Goal: Information Seeking & Learning: Learn about a topic

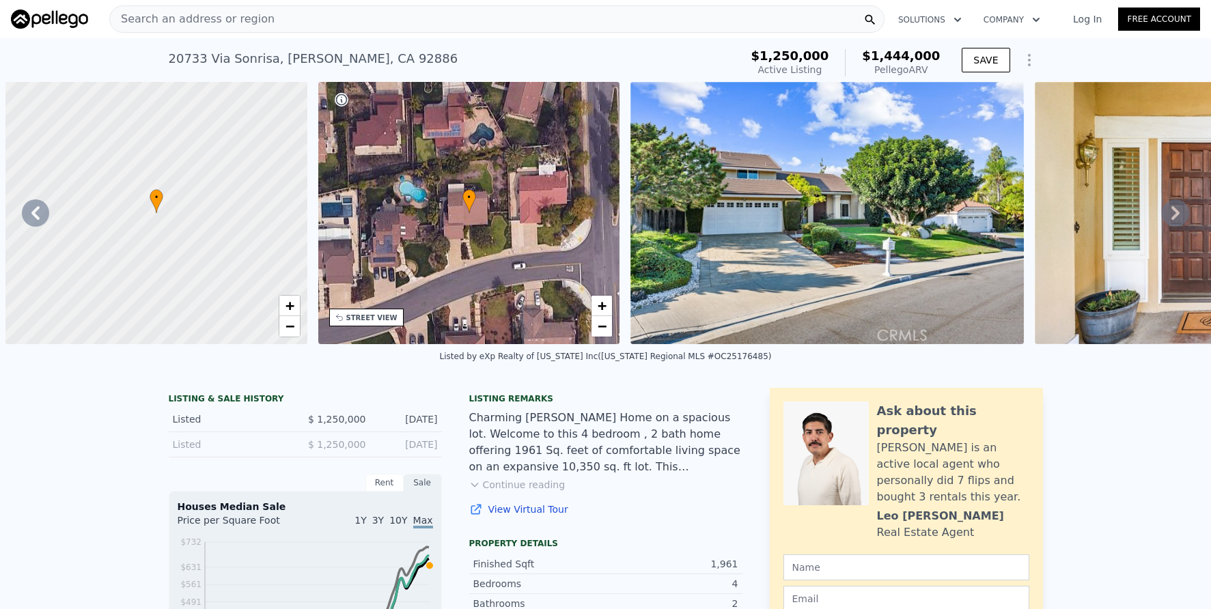
scroll to position [0, 625]
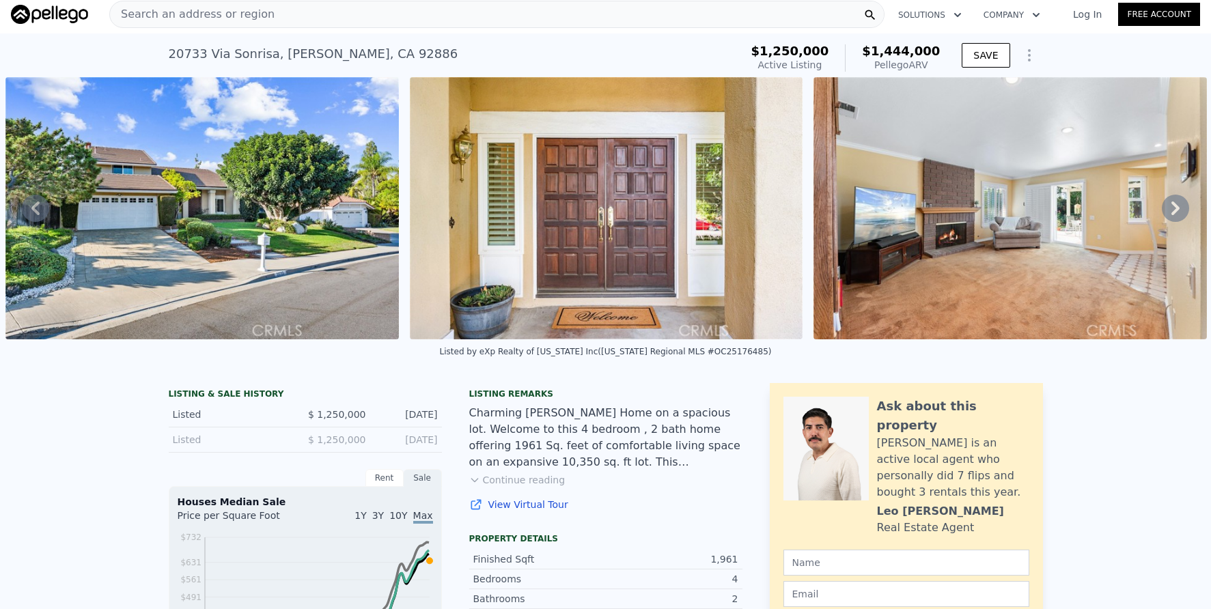
checkbox input "true"
type input "$ 1,442,000"
type input "$ 12,890"
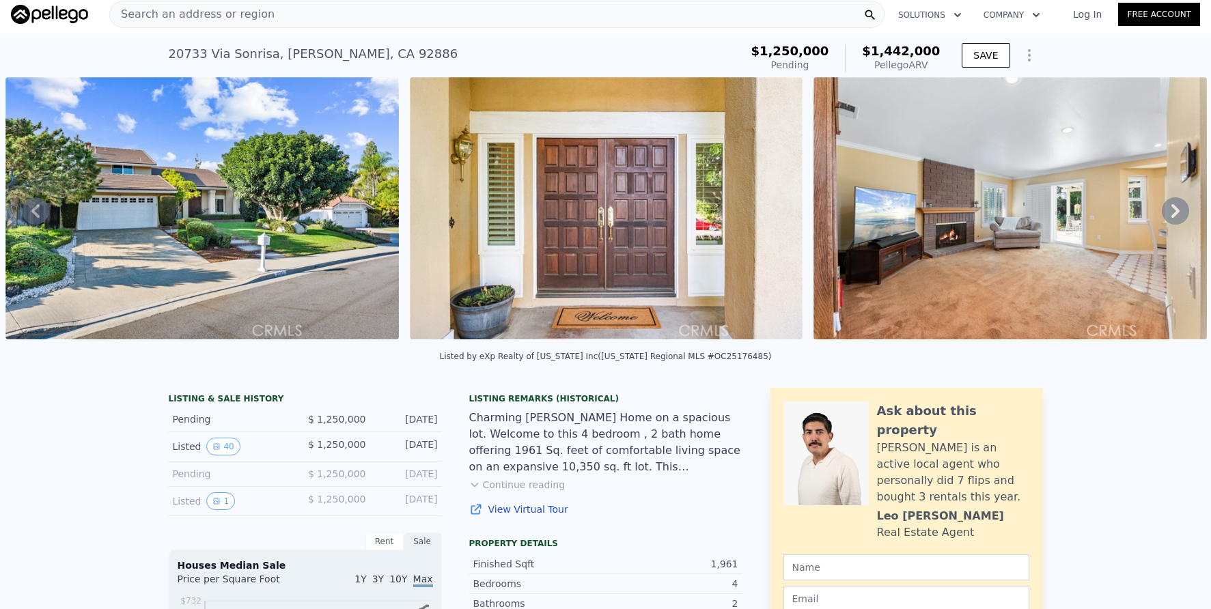
click at [342, 16] on div "Search an address or region" at bounding box center [496, 14] width 775 height 27
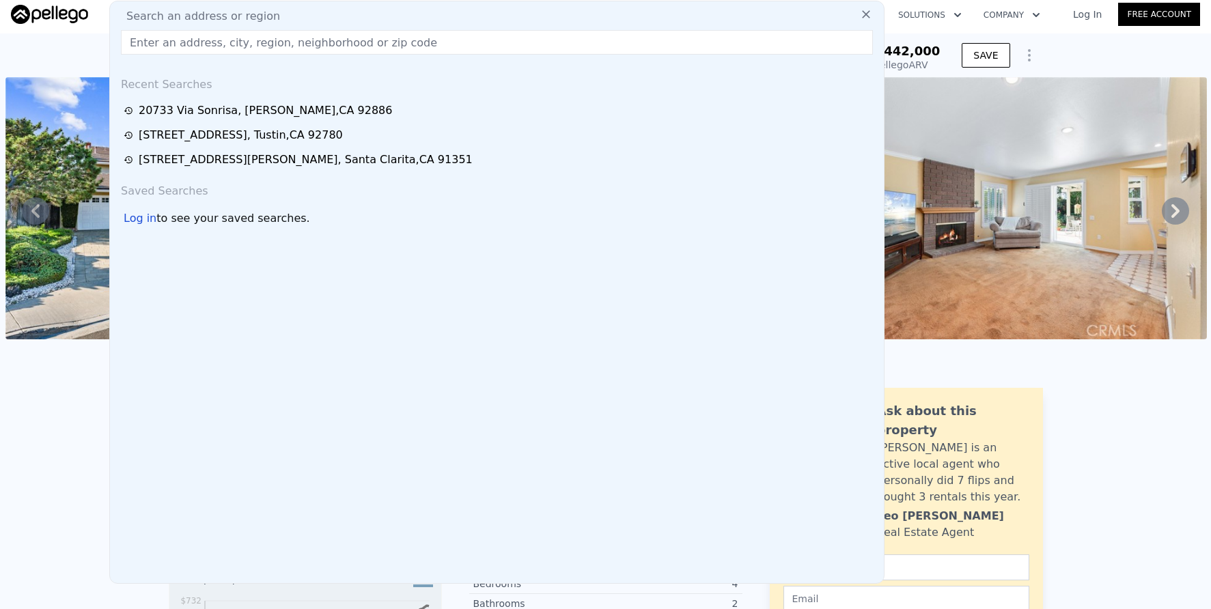
paste input "[STREET_ADDRESS]"
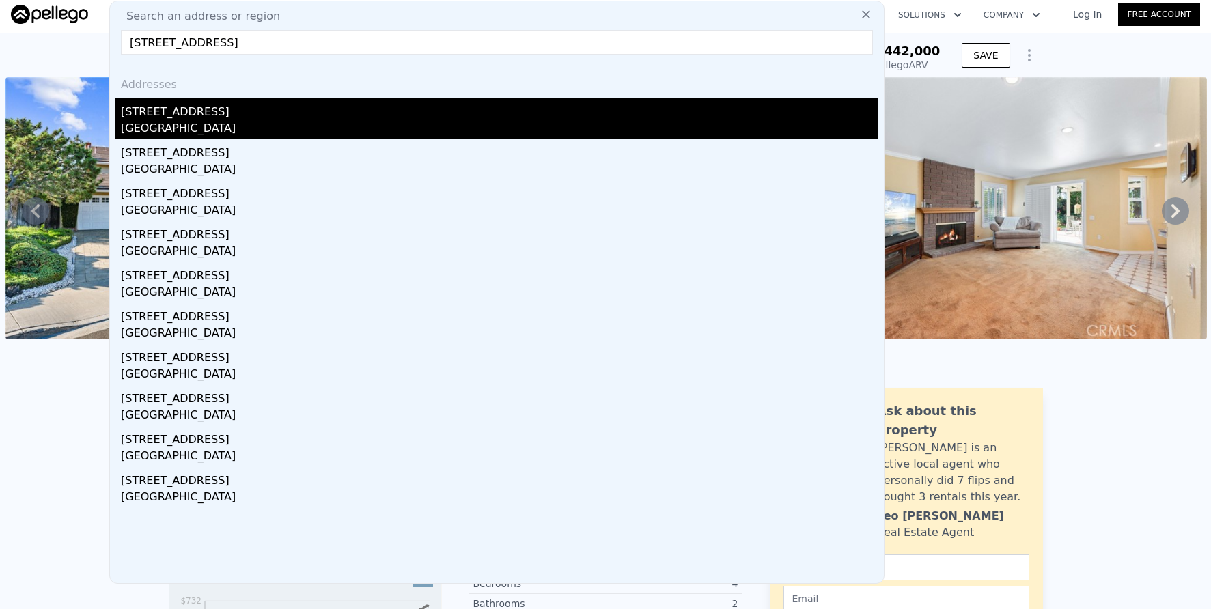
type input "[STREET_ADDRESS]"
click at [340, 126] on div "[GEOGRAPHIC_DATA]" at bounding box center [499, 129] width 757 height 19
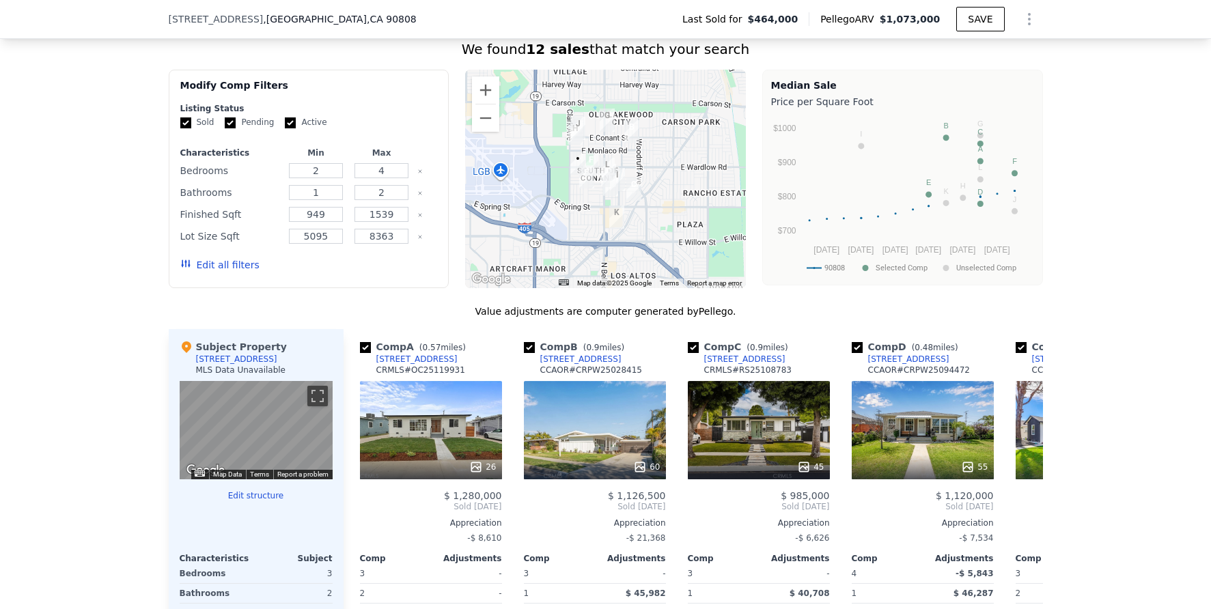
scroll to position [986, 0]
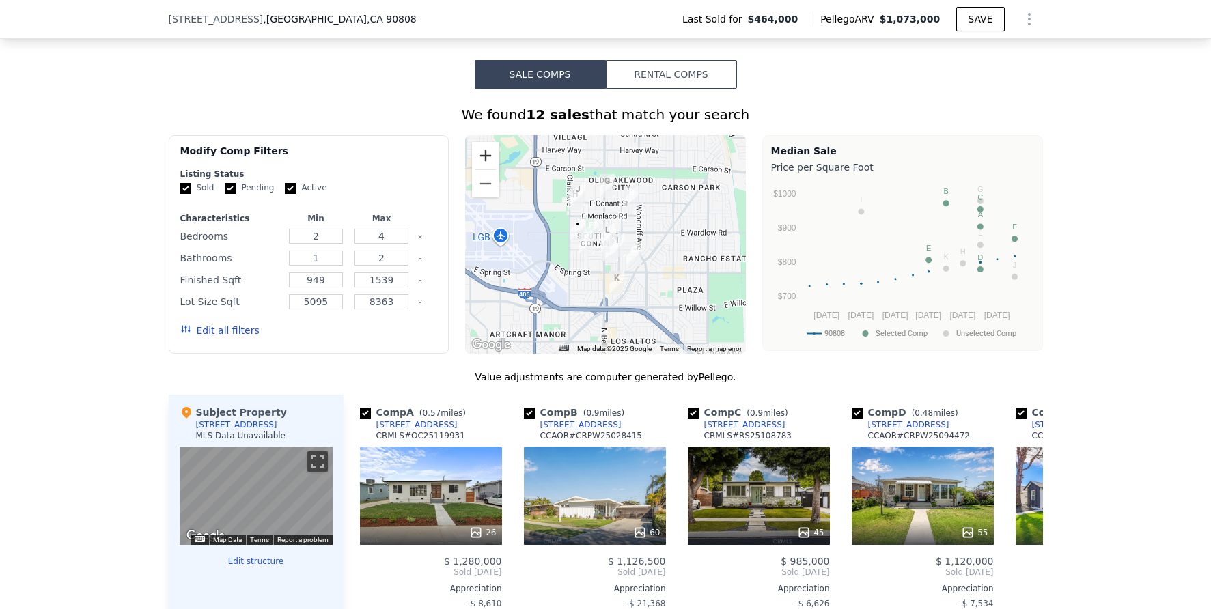
click at [490, 167] on button "Zoom in" at bounding box center [485, 155] width 27 height 27
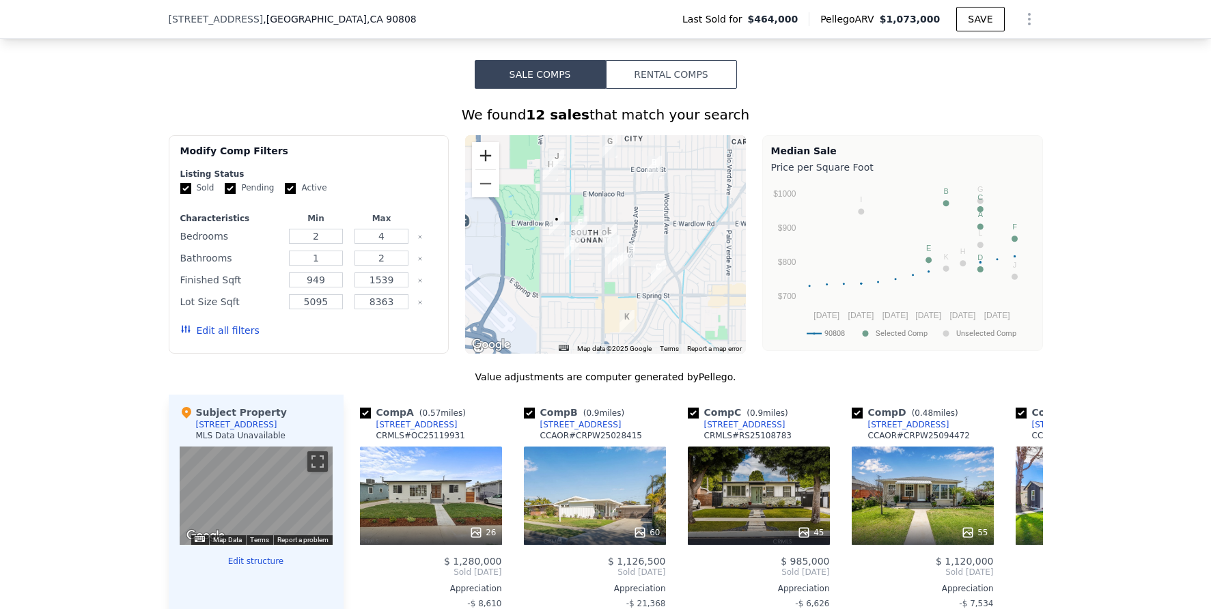
click at [490, 167] on button "Zoom in" at bounding box center [485, 155] width 27 height 27
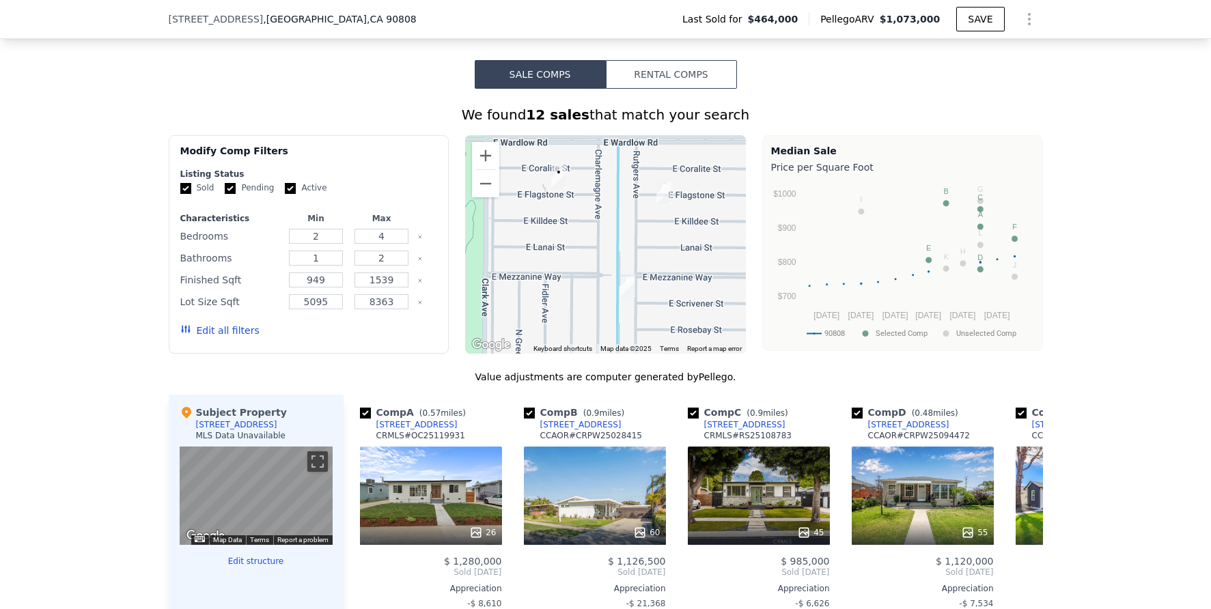
drag, startPoint x: 548, startPoint y: 255, endPoint x: 714, endPoint y: 242, distance: 167.2
click at [715, 242] on div at bounding box center [605, 244] width 281 height 219
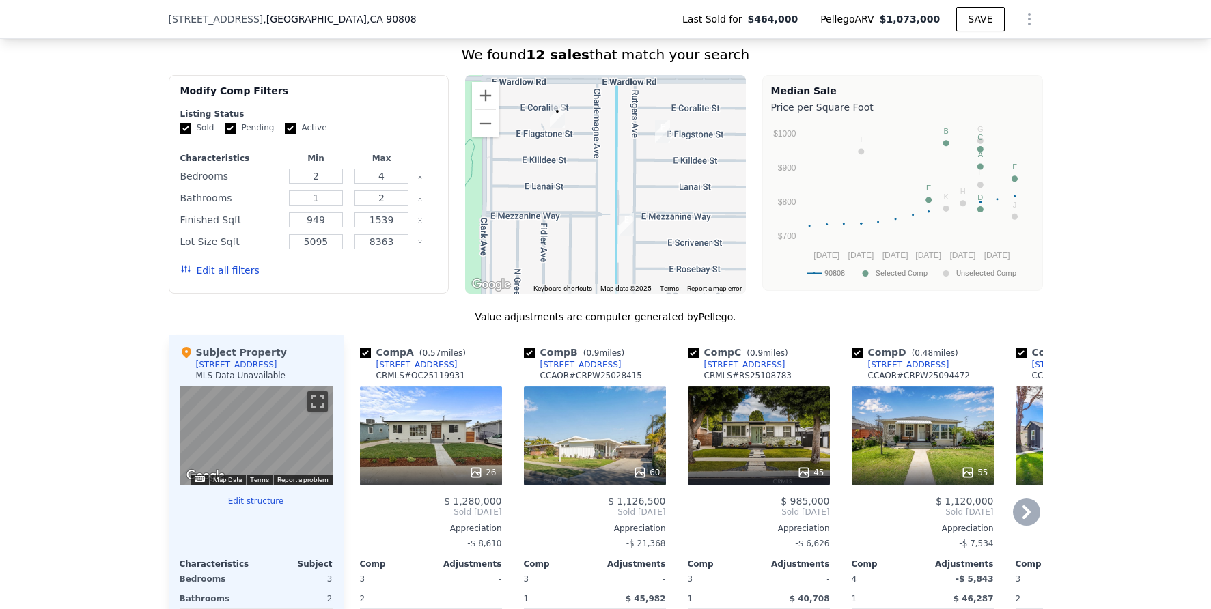
scroll to position [1057, 0]
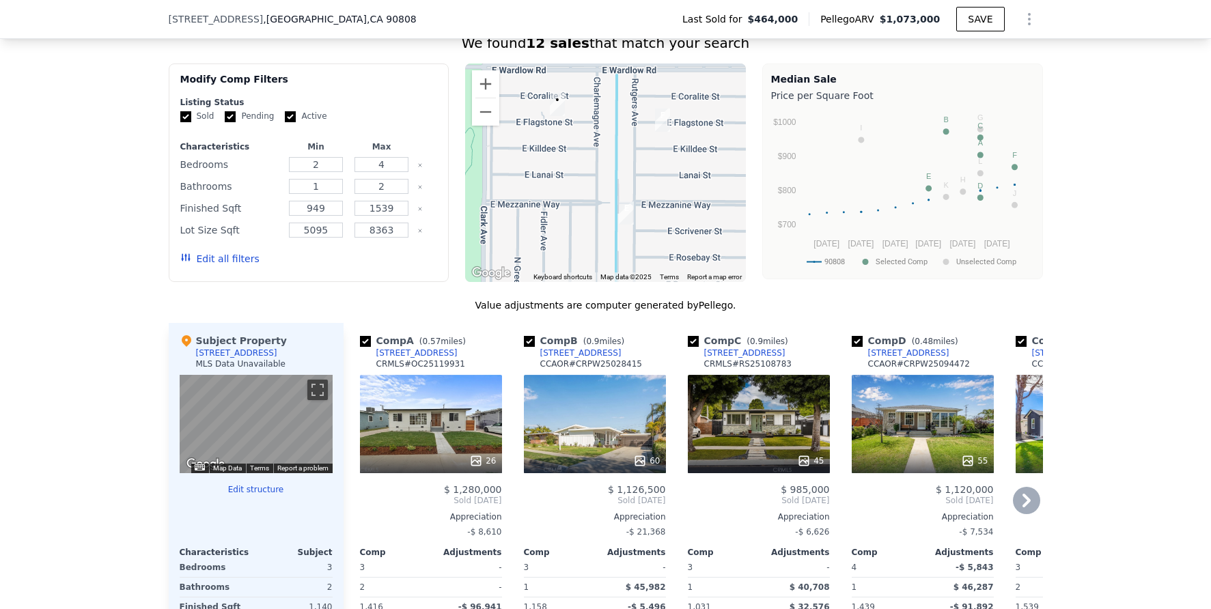
click at [1027, 509] on icon at bounding box center [1026, 500] width 27 height 27
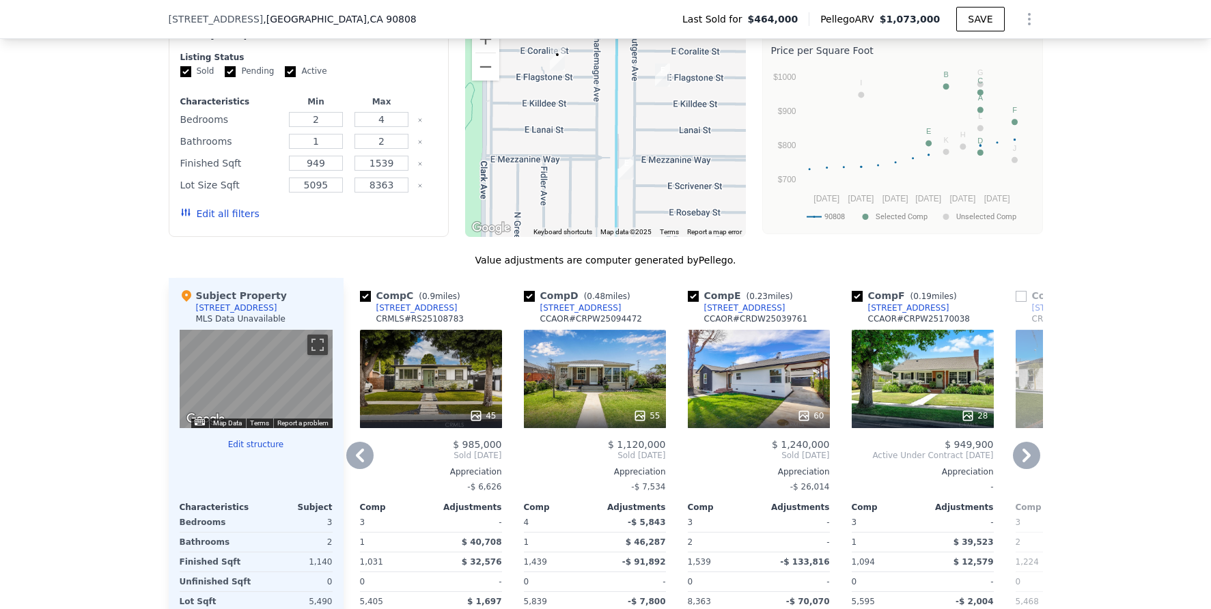
scroll to position [1130, 0]
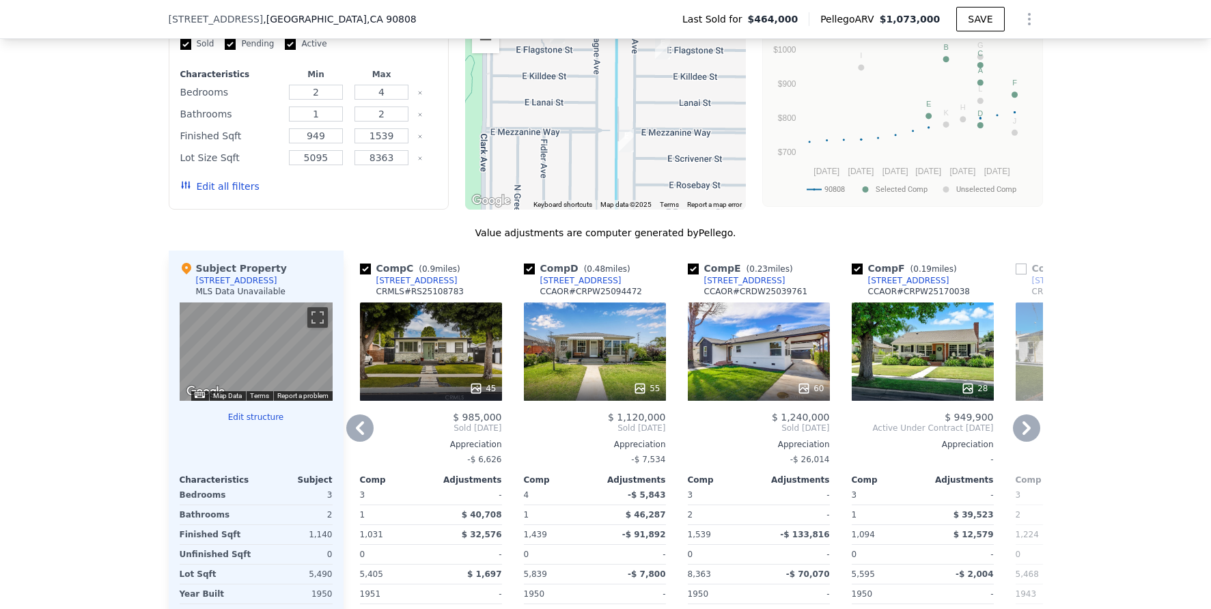
click at [1022, 435] on icon at bounding box center [1026, 428] width 8 height 14
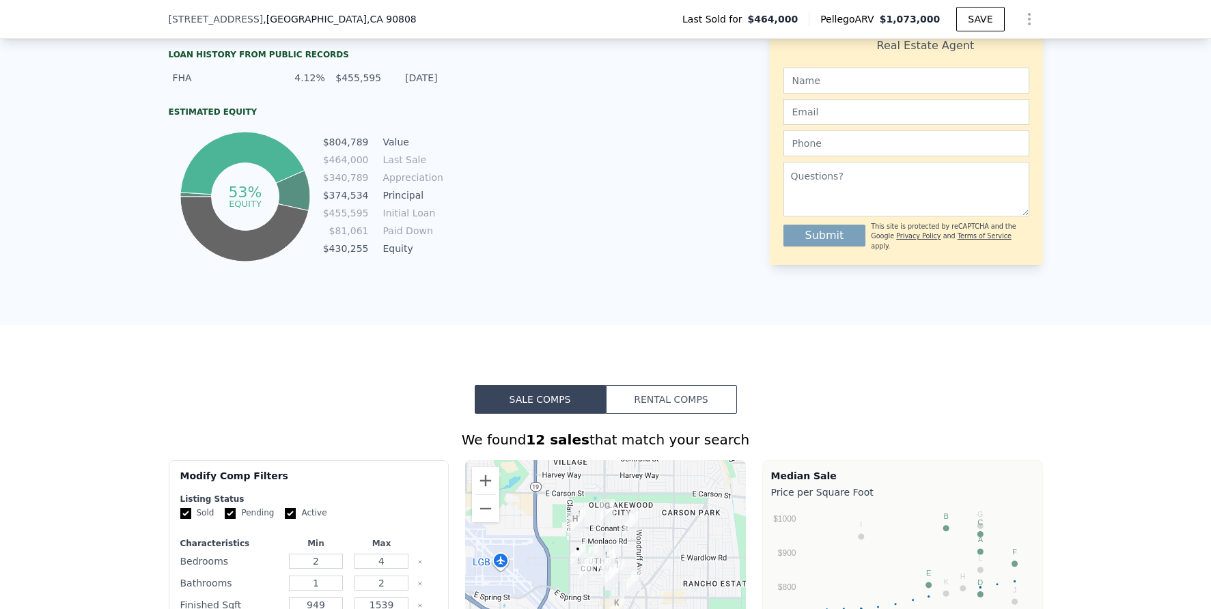
scroll to position [0, 0]
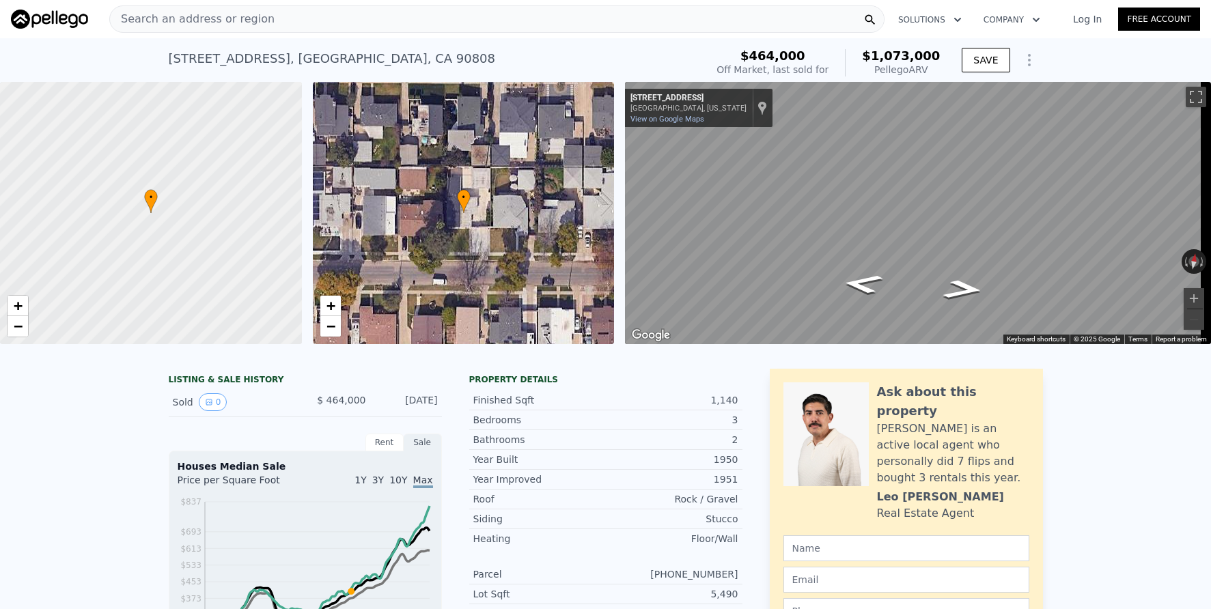
click at [332, 27] on div "Search an address or region" at bounding box center [496, 18] width 775 height 27
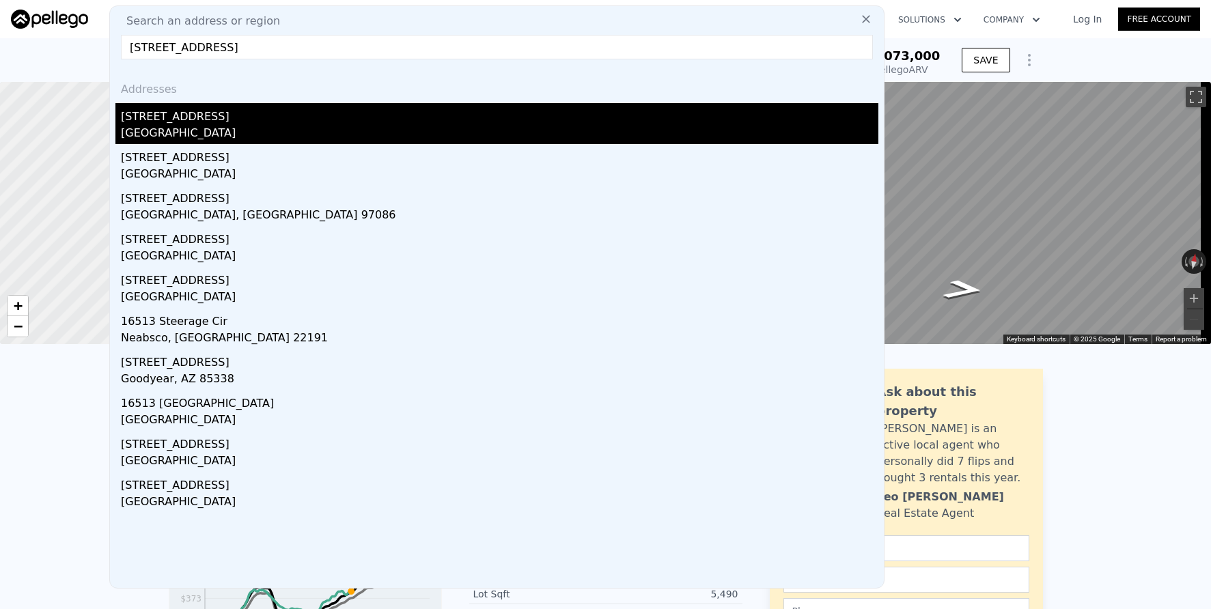
type input "[STREET_ADDRESS]"
click at [305, 126] on div "[GEOGRAPHIC_DATA]" at bounding box center [499, 134] width 757 height 19
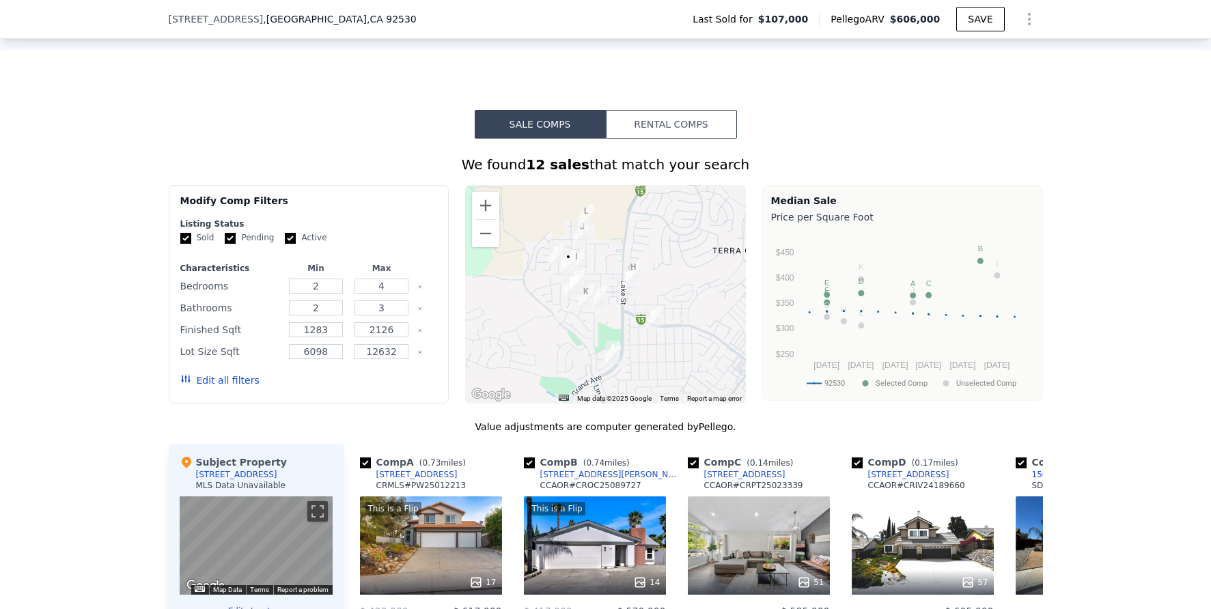
scroll to position [979, 0]
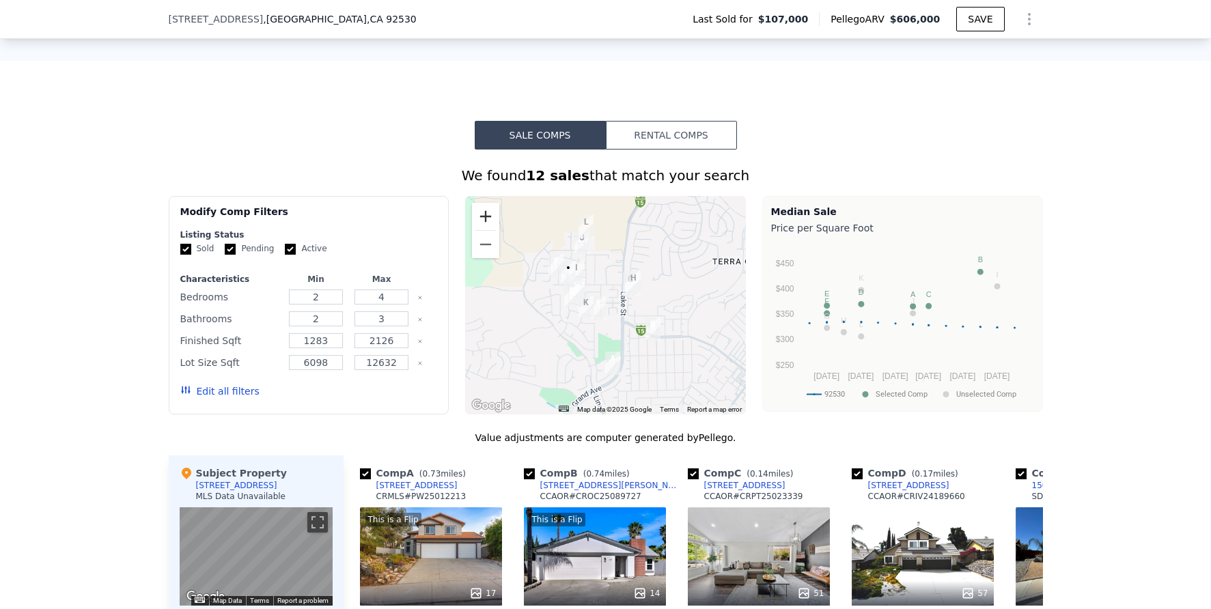
click at [485, 224] on button "Zoom in" at bounding box center [485, 216] width 27 height 27
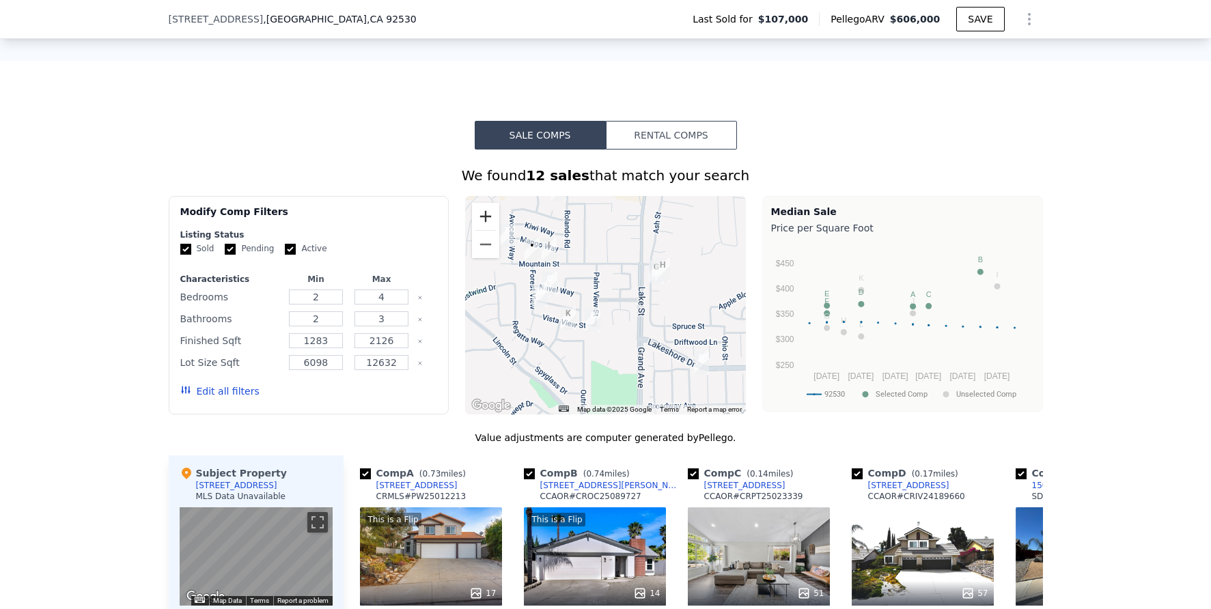
click at [485, 224] on button "Zoom in" at bounding box center [485, 216] width 27 height 27
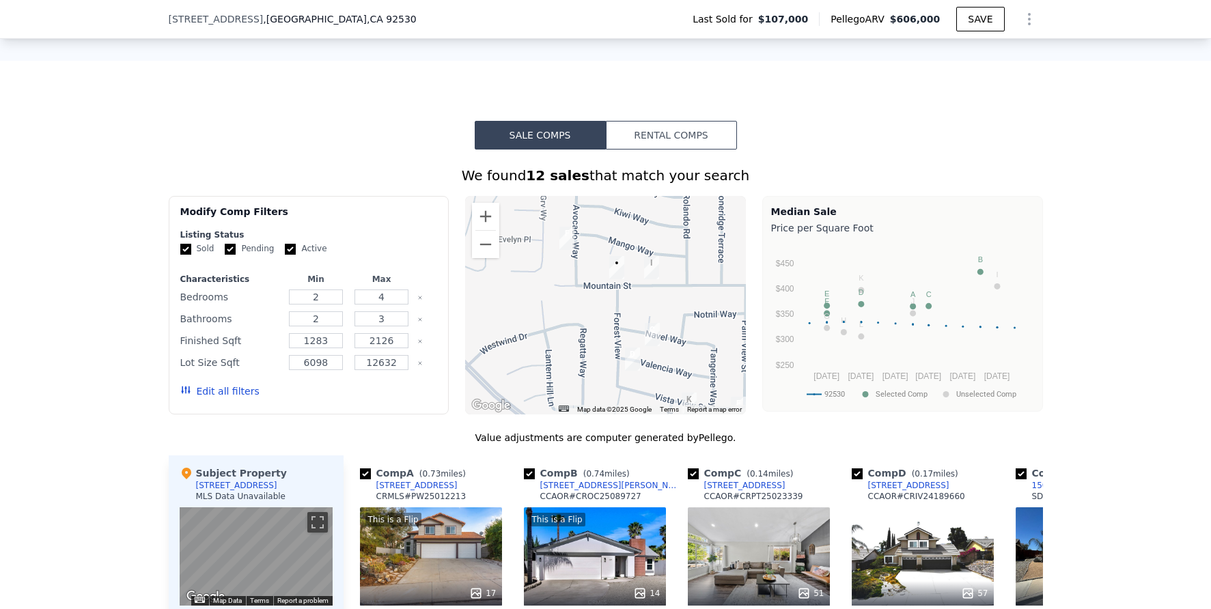
drag, startPoint x: 514, startPoint y: 270, endPoint x: 673, endPoint y: 333, distance: 171.1
click at [674, 333] on div at bounding box center [605, 305] width 281 height 219
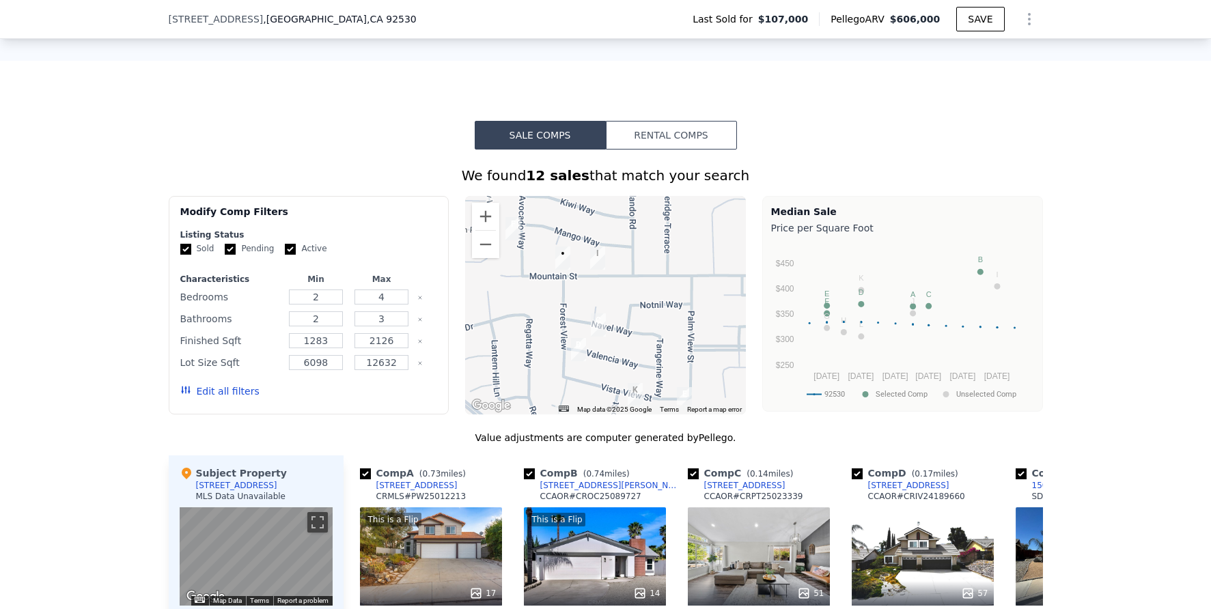
drag, startPoint x: 578, startPoint y: 388, endPoint x: 529, endPoint y: 387, distance: 48.5
click at [529, 387] on div at bounding box center [605, 305] width 281 height 219
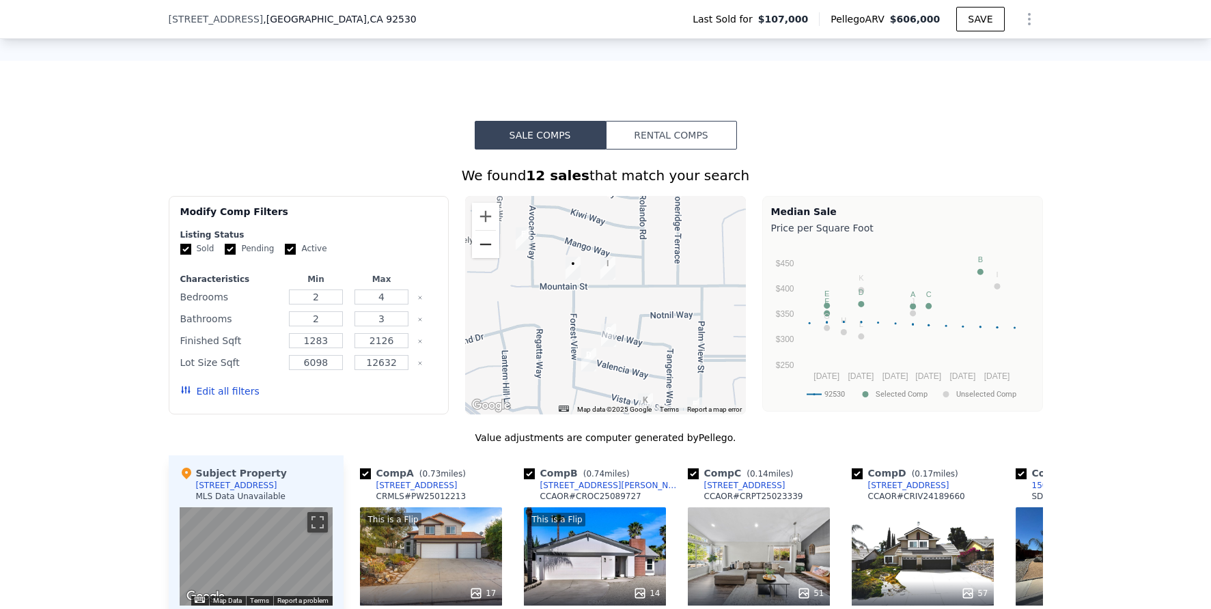
click at [476, 253] on button "Zoom out" at bounding box center [485, 244] width 27 height 27
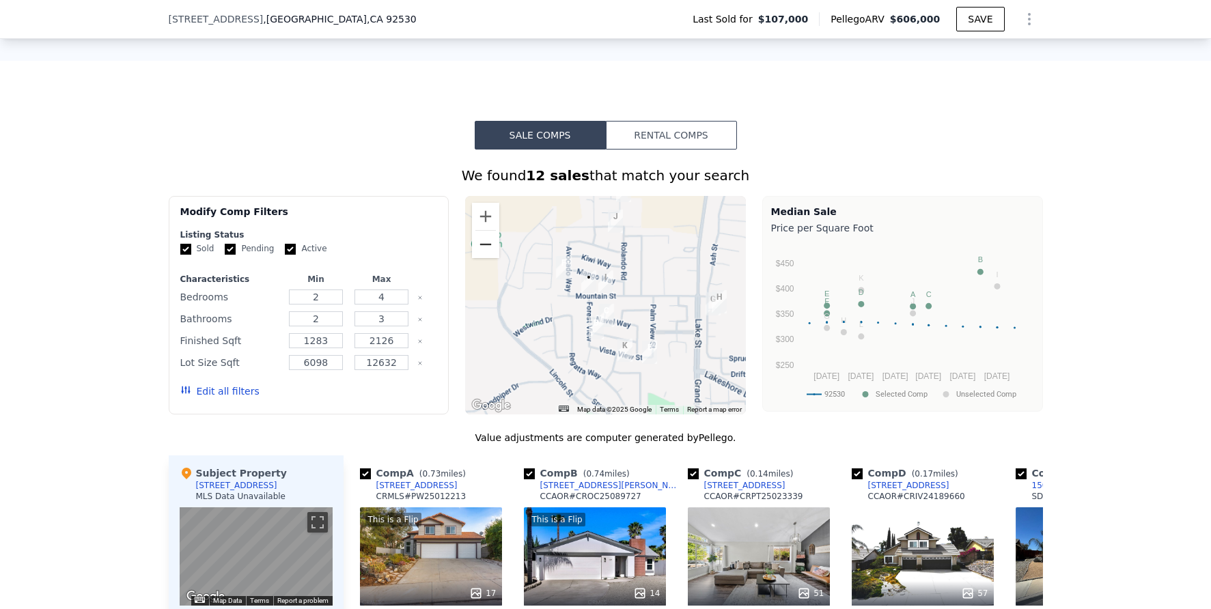
click at [476, 253] on button "Zoom out" at bounding box center [485, 244] width 27 height 27
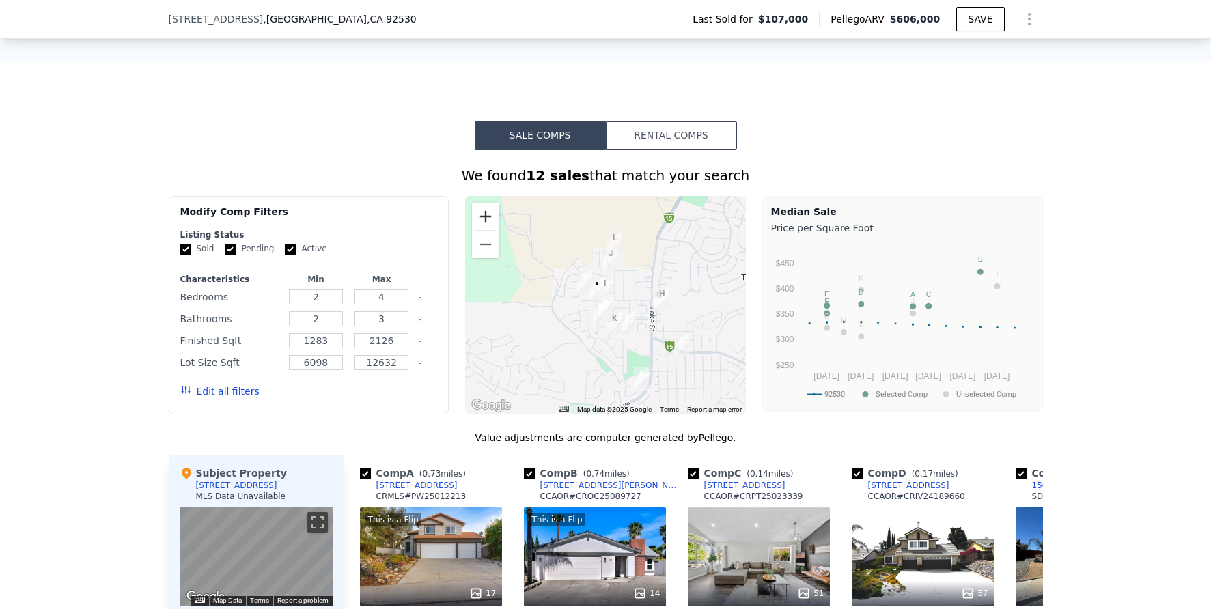
click at [484, 225] on button "Zoom in" at bounding box center [485, 216] width 27 height 27
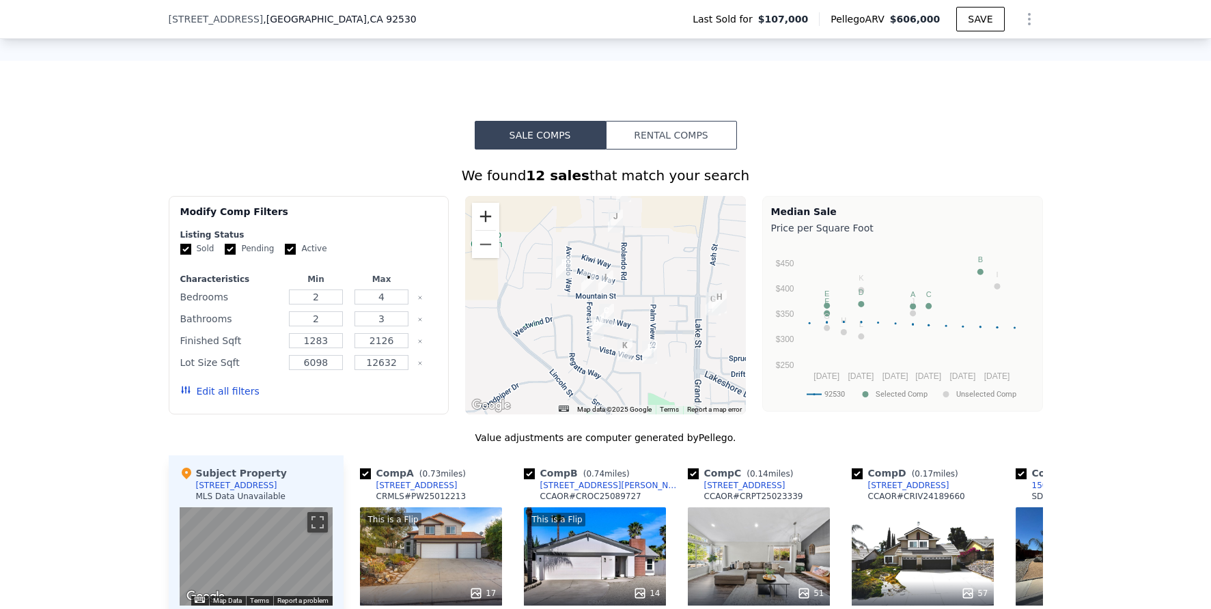
click at [484, 225] on button "Zoom in" at bounding box center [485, 216] width 27 height 27
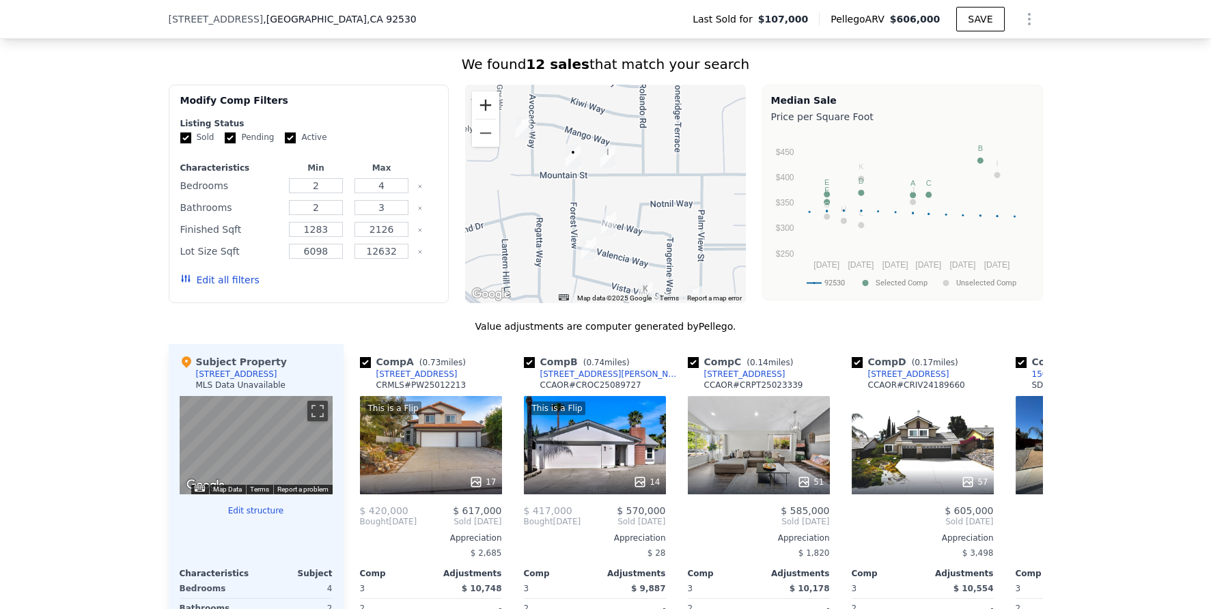
scroll to position [1092, 0]
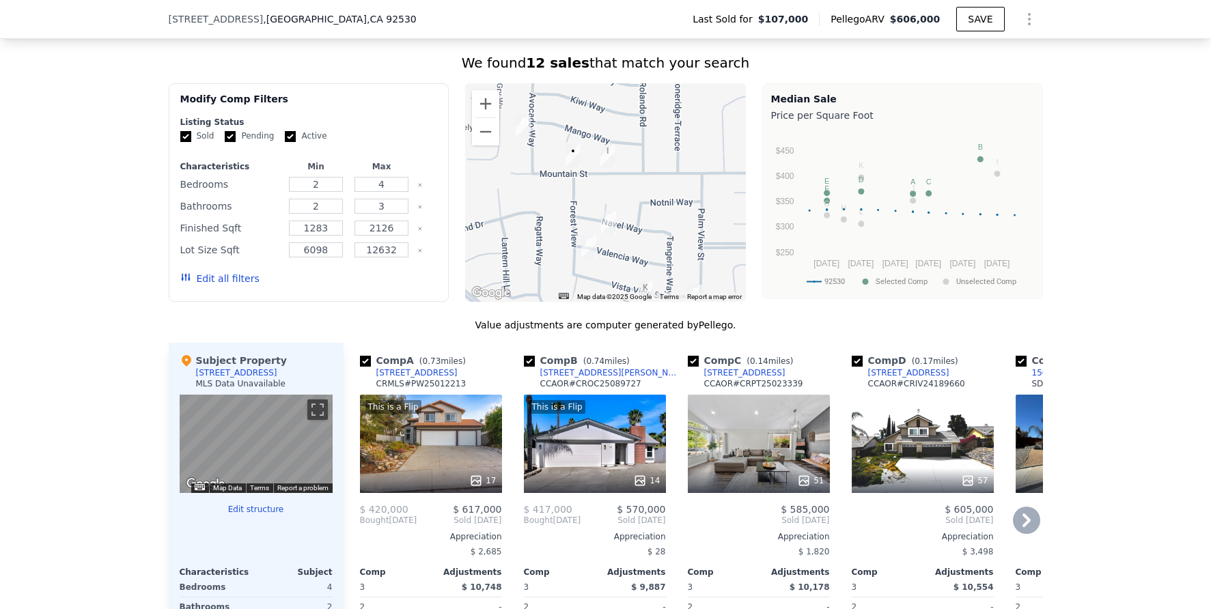
click at [1018, 534] on icon at bounding box center [1026, 520] width 27 height 27
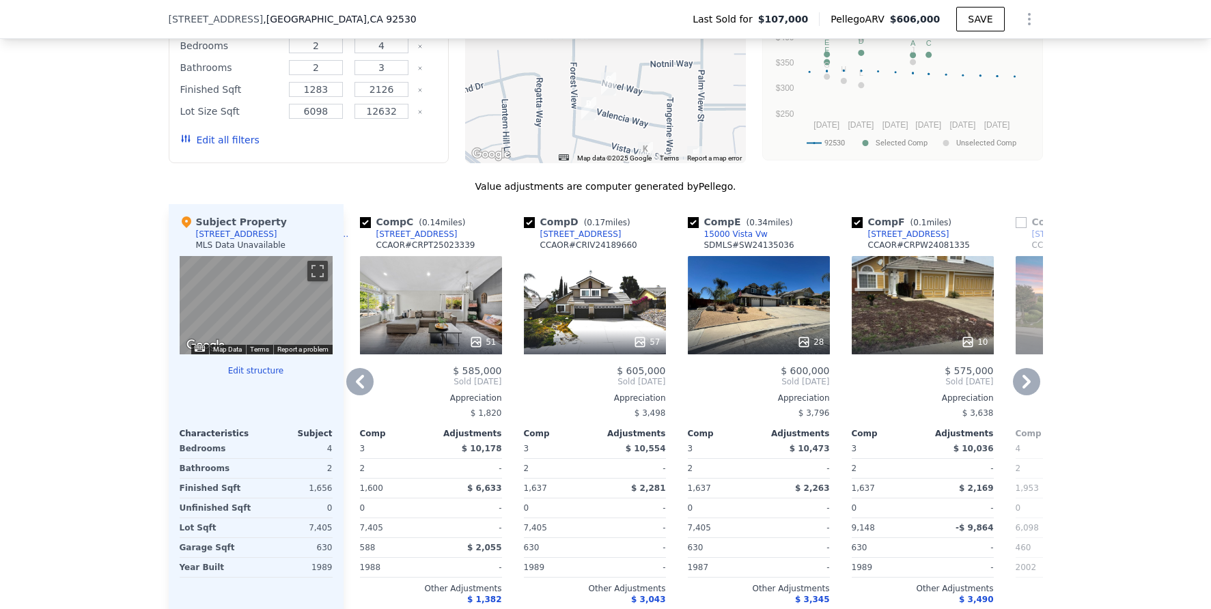
scroll to position [1121, 0]
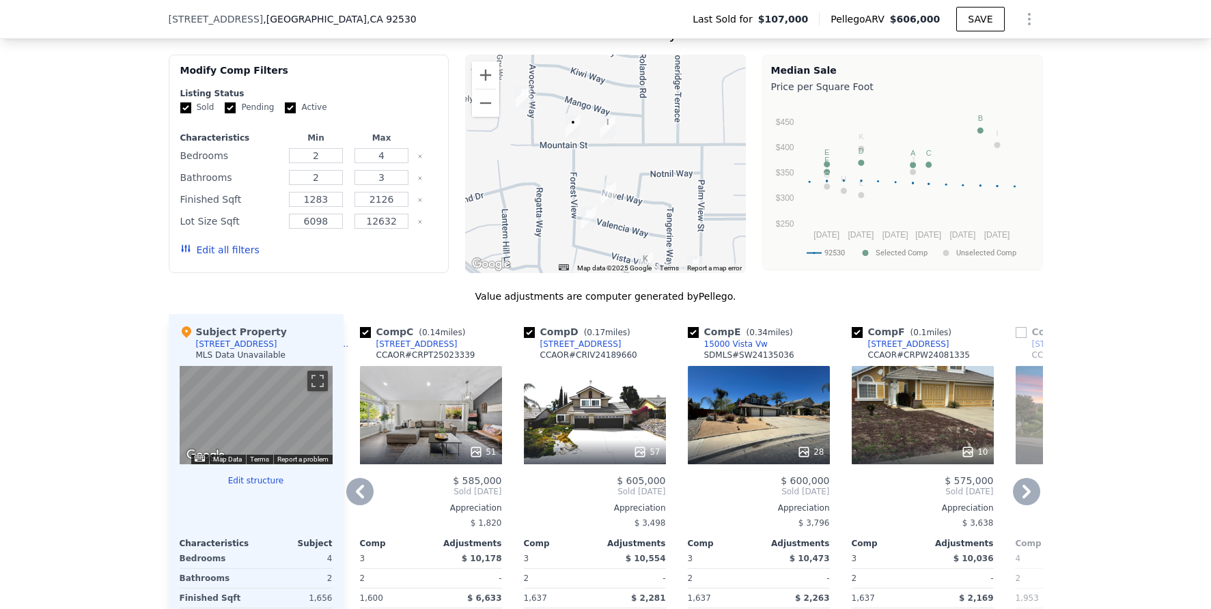
click at [938, 425] on div "10" at bounding box center [923, 415] width 142 height 98
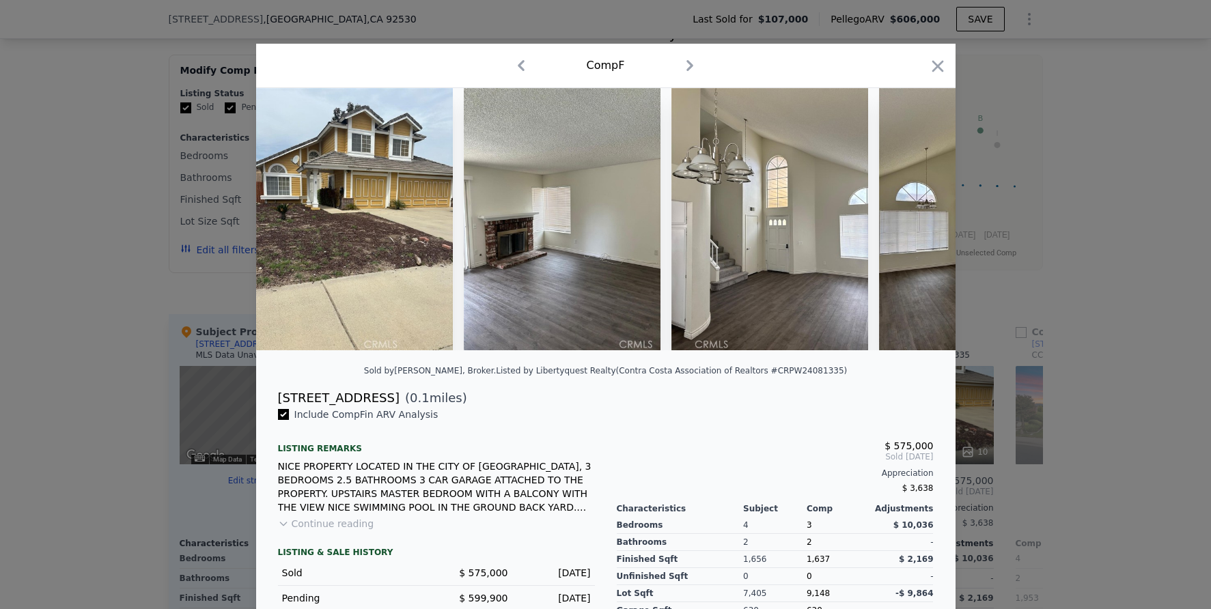
click at [1054, 326] on div at bounding box center [605, 304] width 1211 height 609
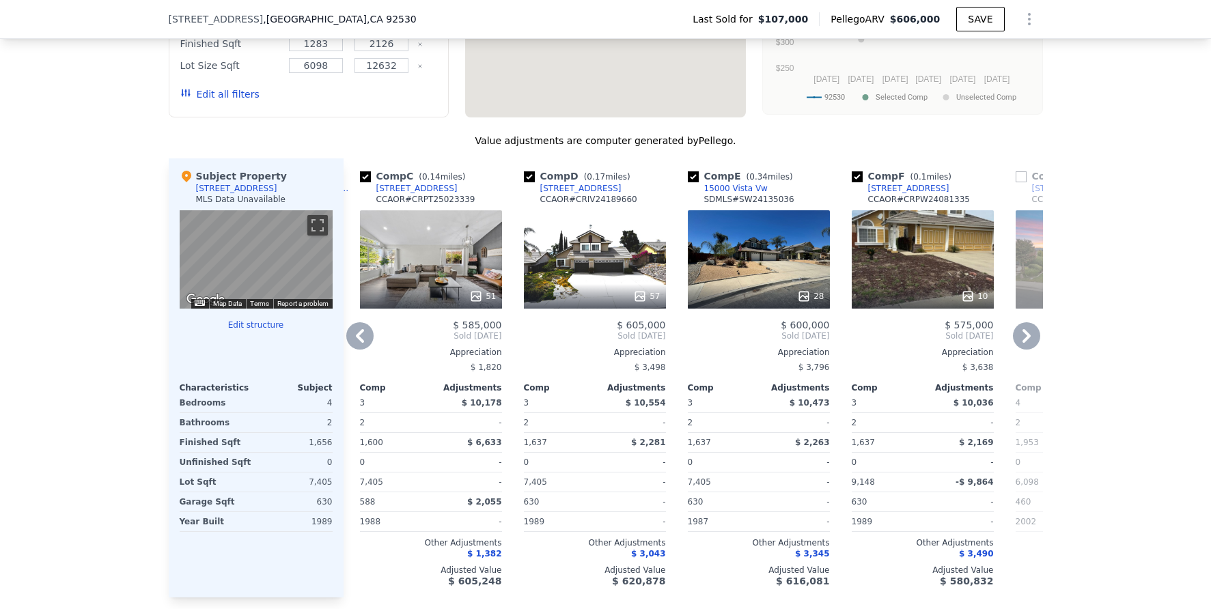
scroll to position [1276, 0]
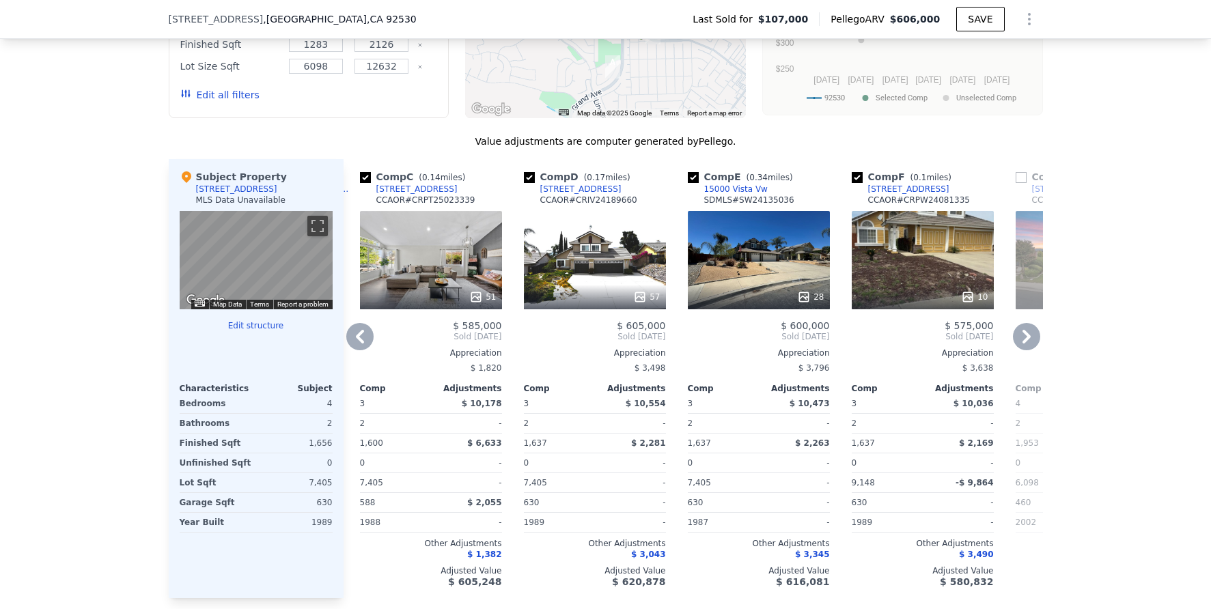
click at [433, 277] on div "51" at bounding box center [431, 260] width 142 height 98
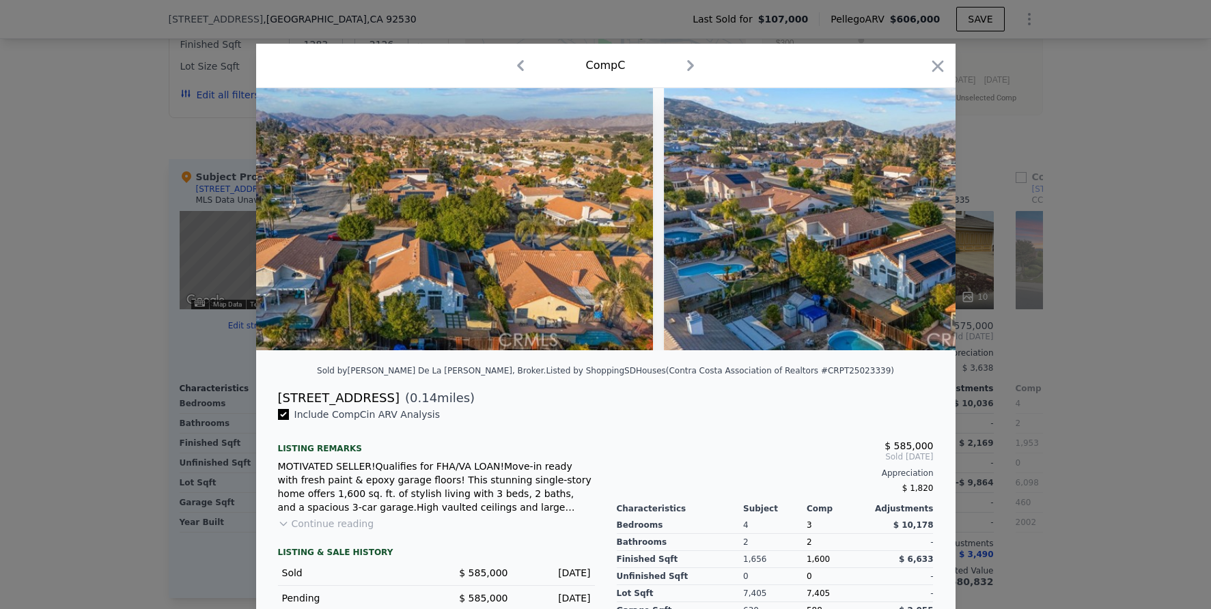
click at [1072, 339] on div at bounding box center [605, 304] width 1211 height 609
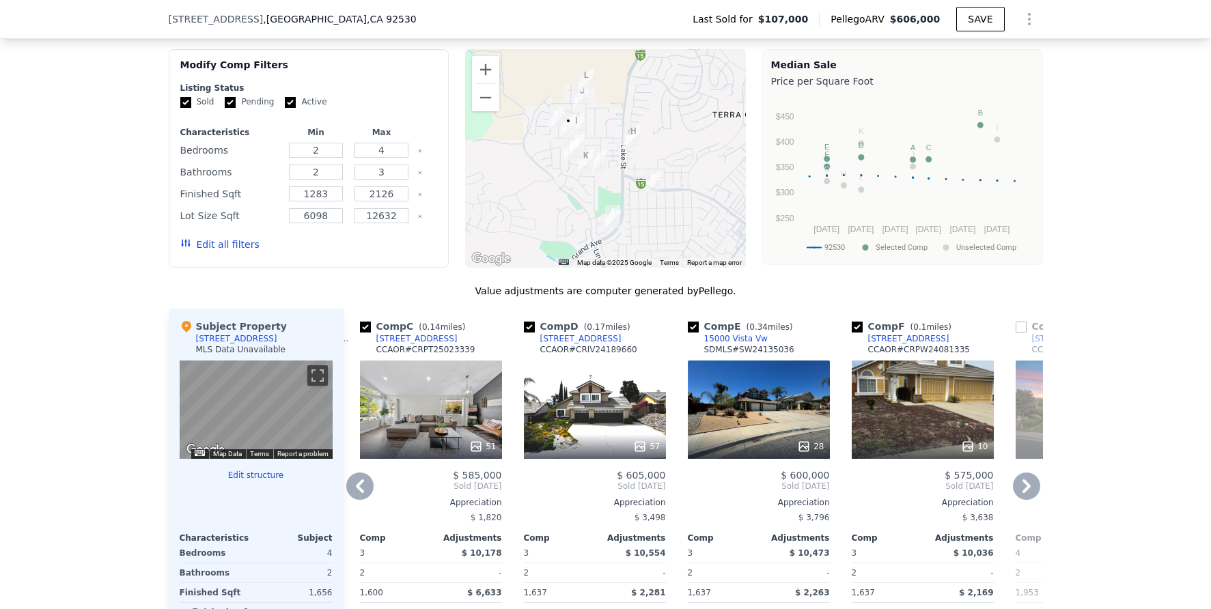
scroll to position [1135, 0]
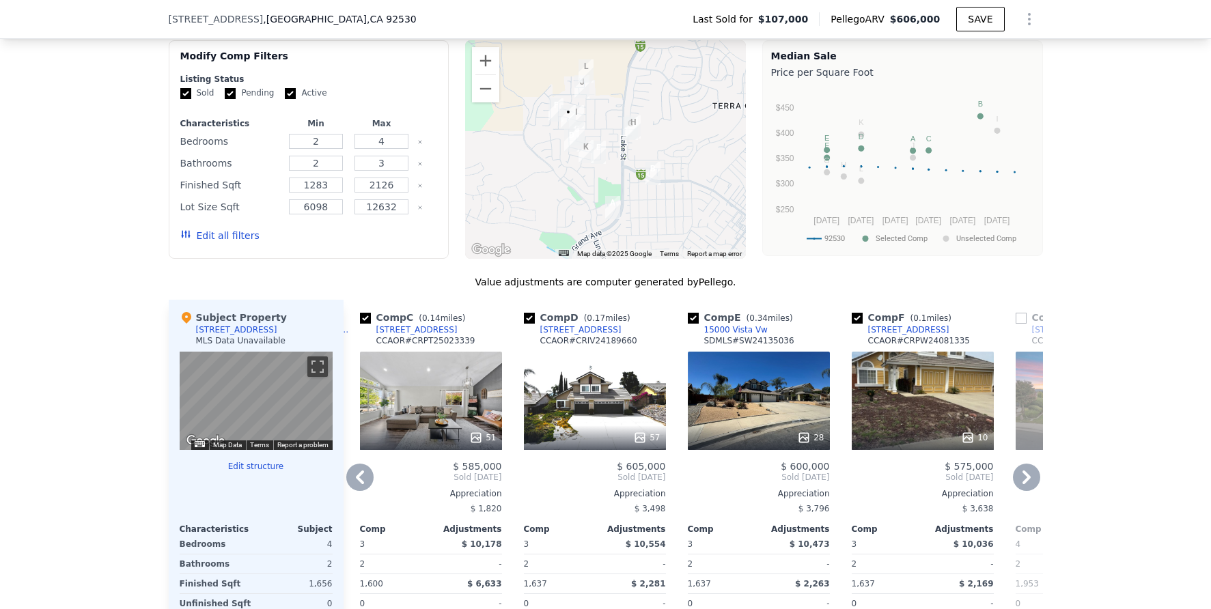
click at [569, 408] on div "57" at bounding box center [595, 401] width 142 height 98
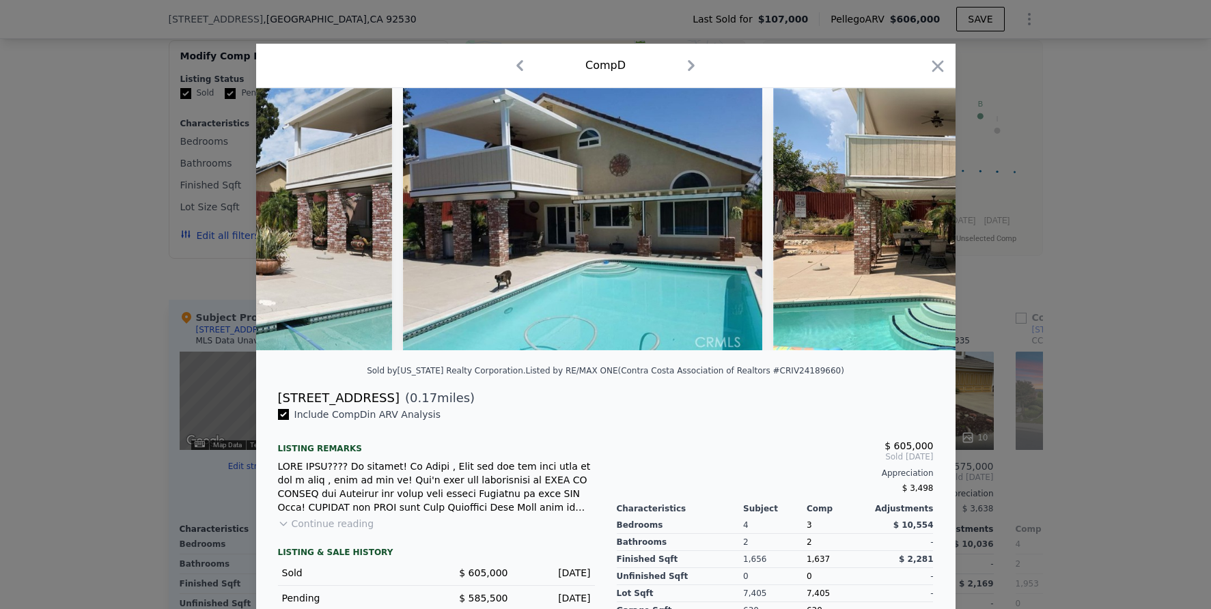
scroll to position [0, 12386]
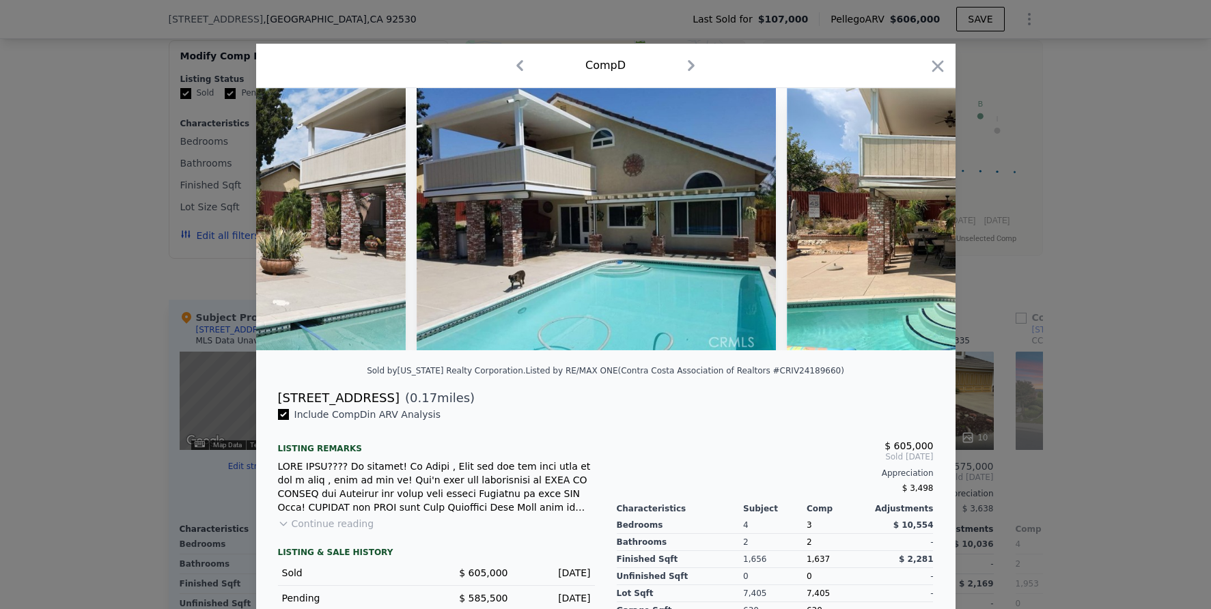
click at [1098, 389] on div at bounding box center [605, 304] width 1211 height 609
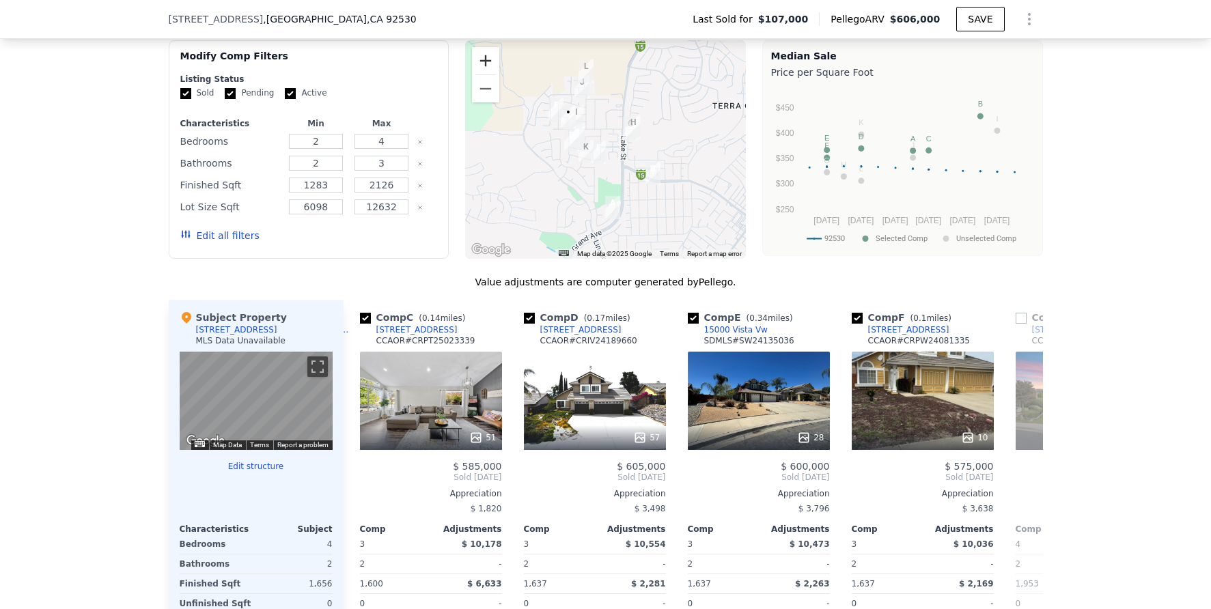
click at [484, 70] on button "Zoom in" at bounding box center [485, 60] width 27 height 27
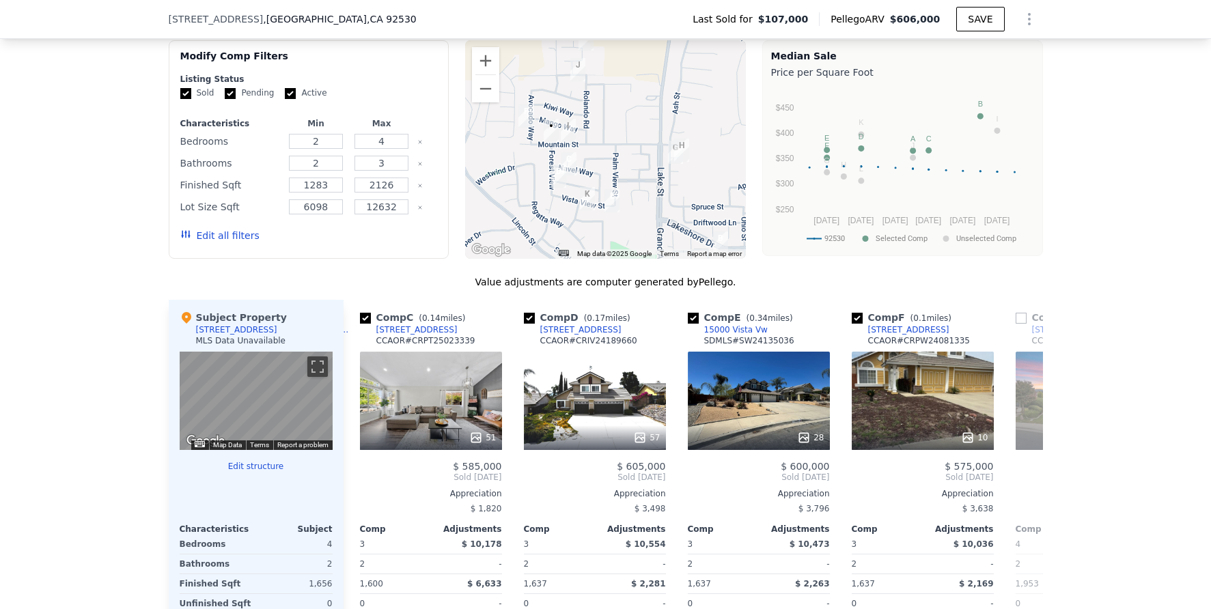
drag, startPoint x: 622, startPoint y: 109, endPoint x: 641, endPoint y: 143, distance: 38.5
click at [641, 143] on div at bounding box center [605, 149] width 281 height 219
click at [1028, 489] on icon at bounding box center [1026, 477] width 27 height 27
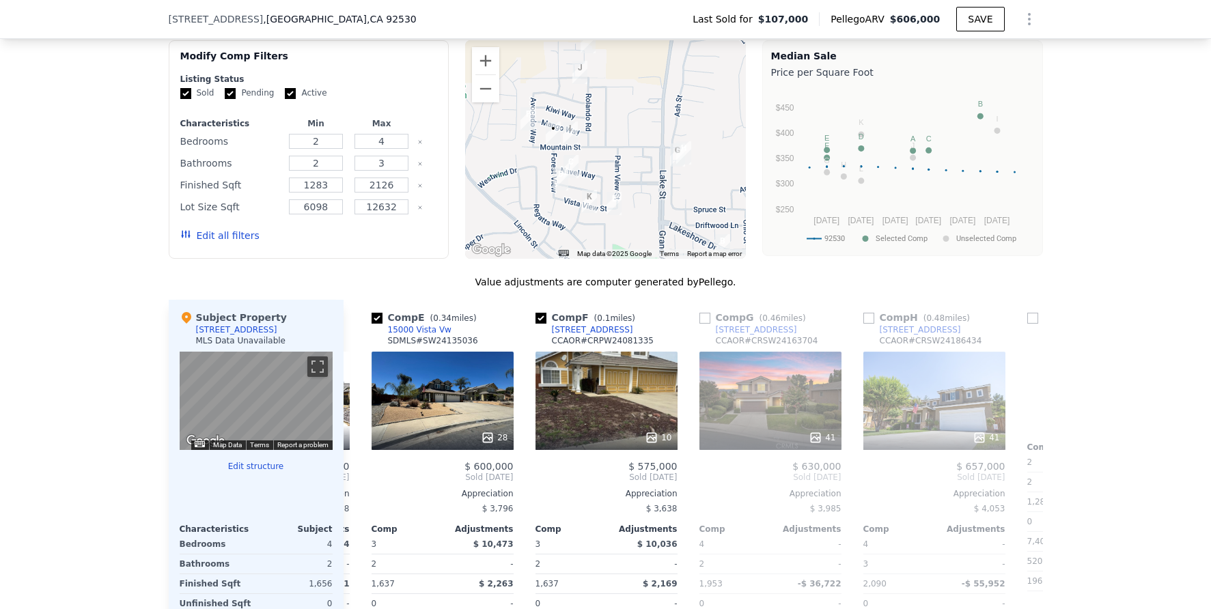
scroll to position [0, 656]
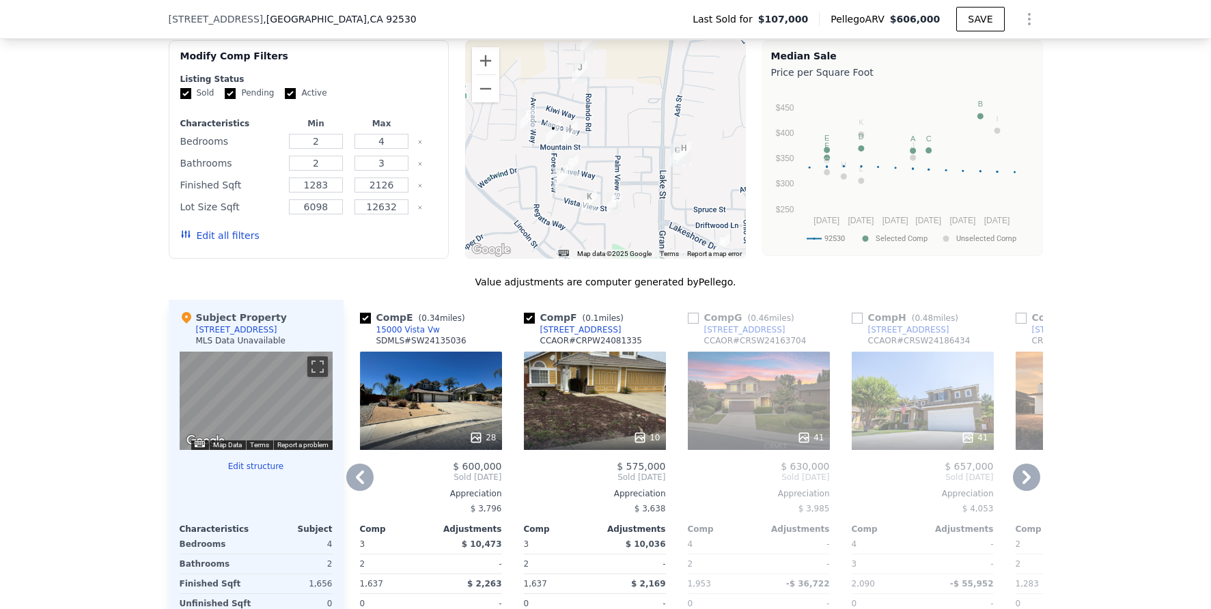
click at [1018, 488] on icon at bounding box center [1026, 477] width 27 height 27
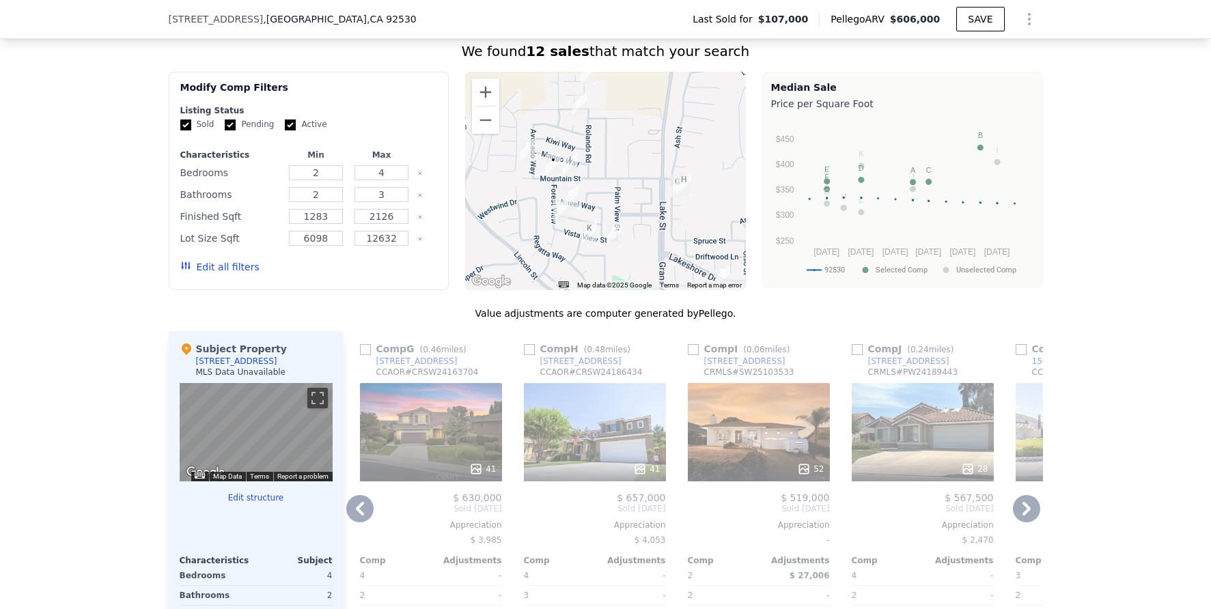
scroll to position [1102, 0]
click at [928, 417] on div "28" at bounding box center [923, 434] width 142 height 98
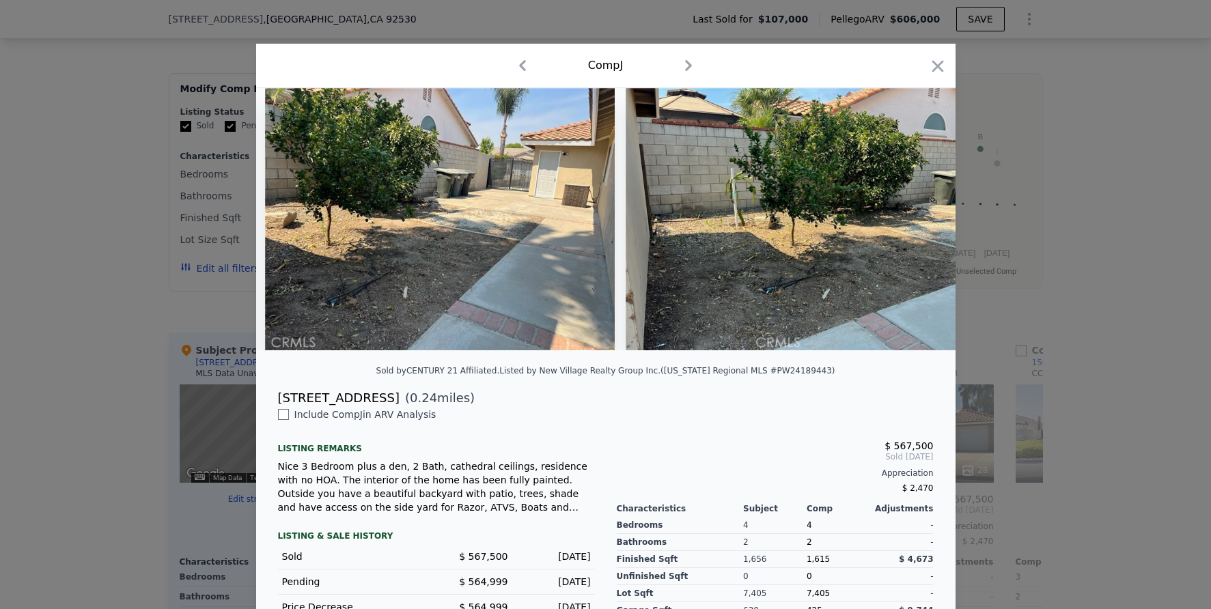
scroll to position [0, 6786]
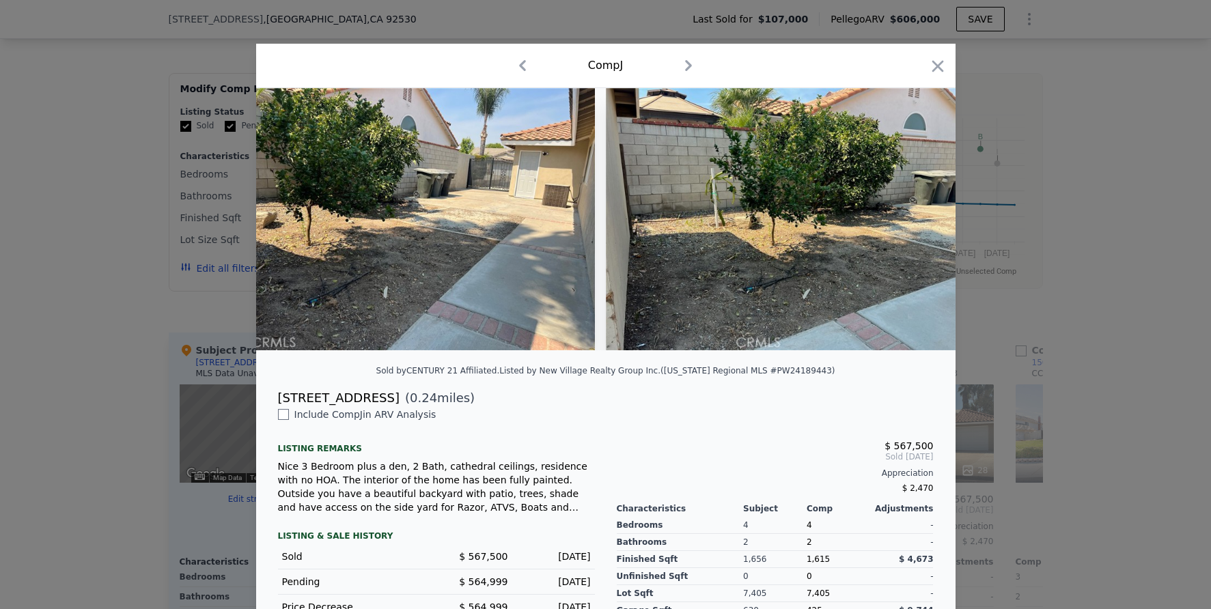
click at [1054, 413] on div at bounding box center [605, 304] width 1211 height 609
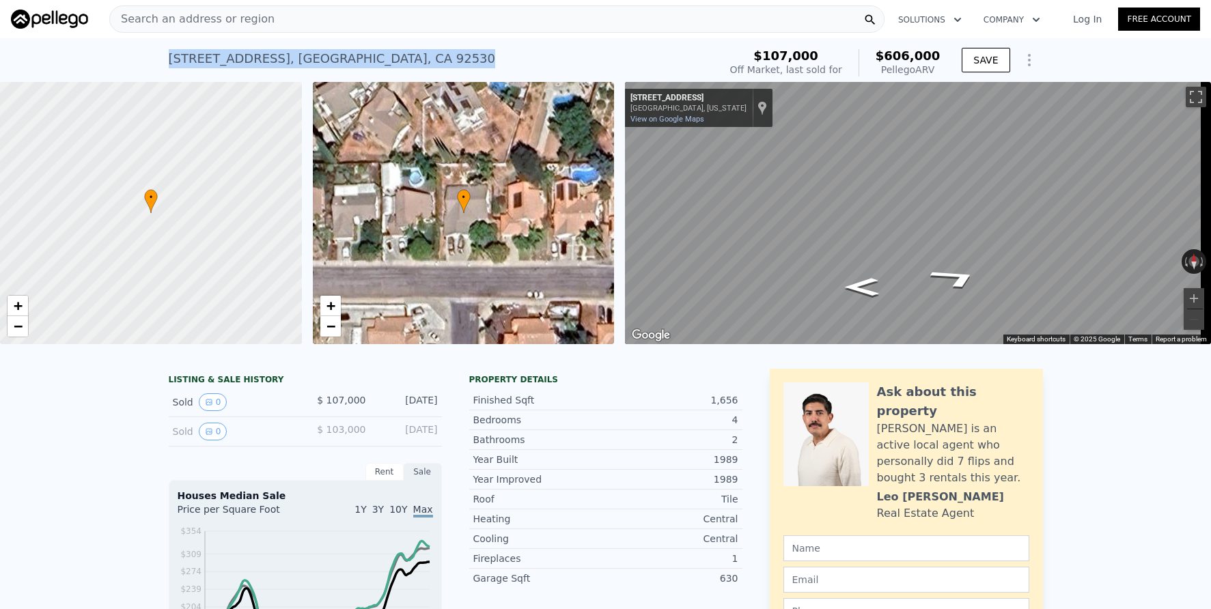
drag, startPoint x: 164, startPoint y: 56, endPoint x: 453, endPoint y: 58, distance: 288.9
click at [462, 61] on div "[STREET_ADDRESS] Sold [DATE] for $107k (~ARV $606k )" at bounding box center [441, 63] width 545 height 38
copy div "[STREET_ADDRESS]"
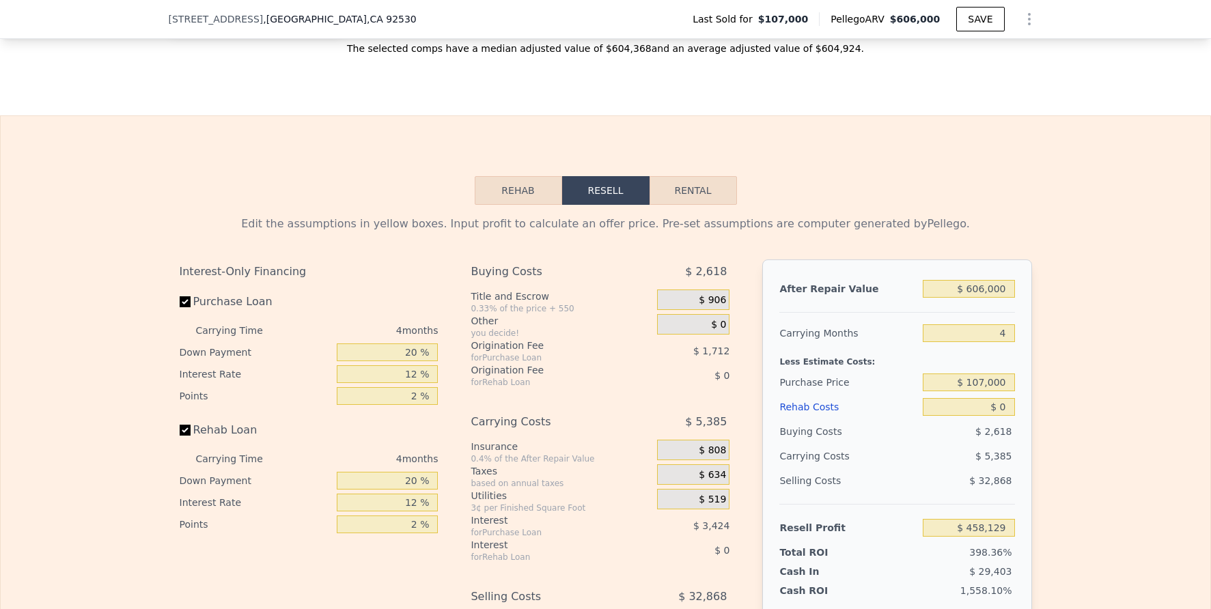
scroll to position [1979, 0]
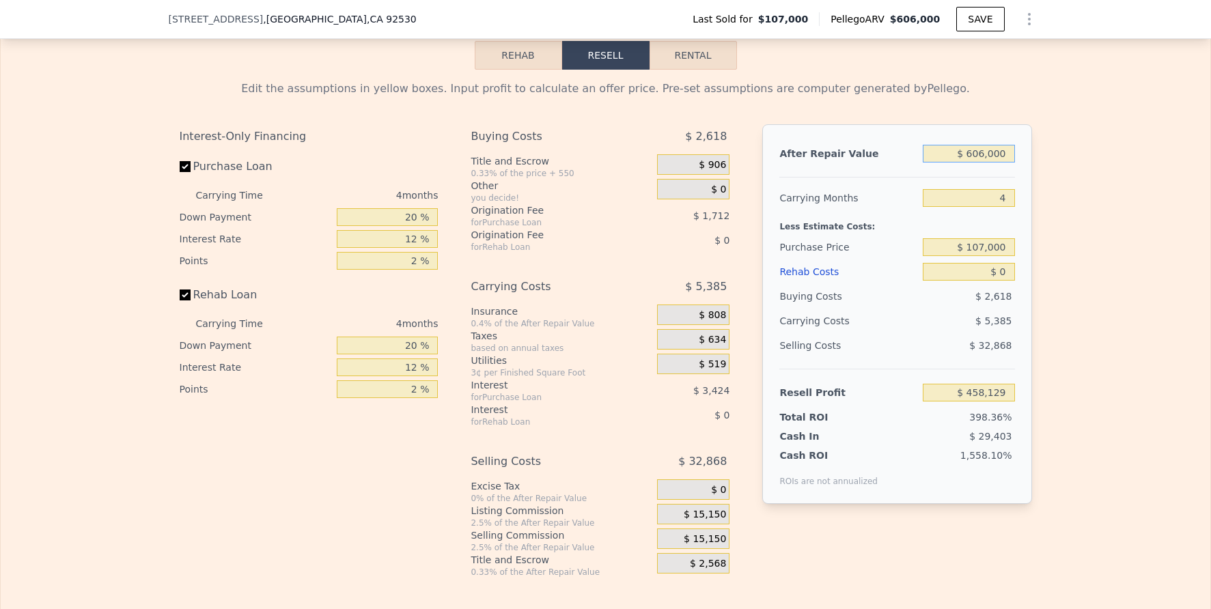
click at [991, 163] on input "$ 606,000" at bounding box center [969, 154] width 92 height 18
type input "$ 6"
type input "-$ 114,739"
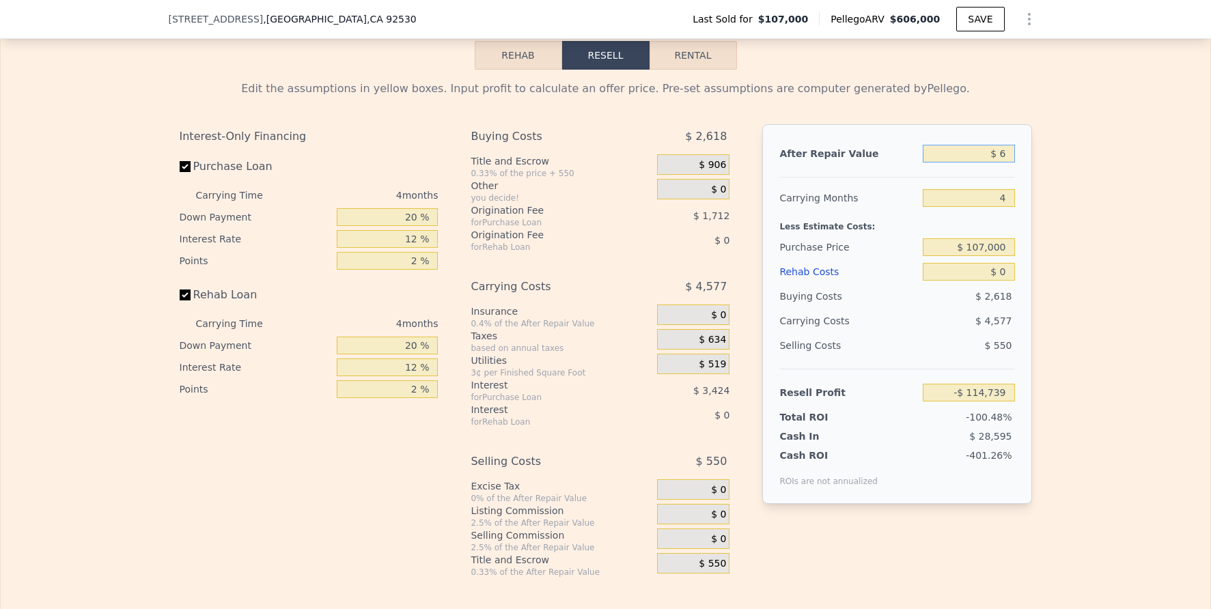
type input "$ 62"
type input "-$ 114,687"
type input "$ 625"
type input "-$ 114,155"
type input "$ 6,250"
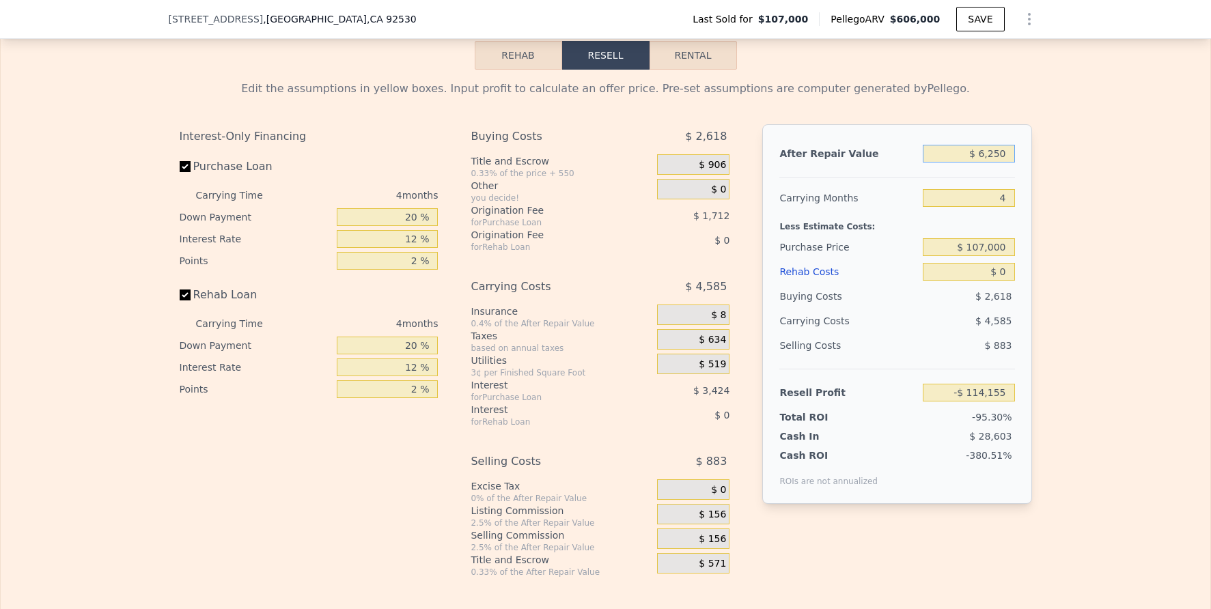
type input "-$ 108,836"
type input "$ 62,500"
type input "-$ 55,662"
type input "$ 625,000"
type input "$ 476,091"
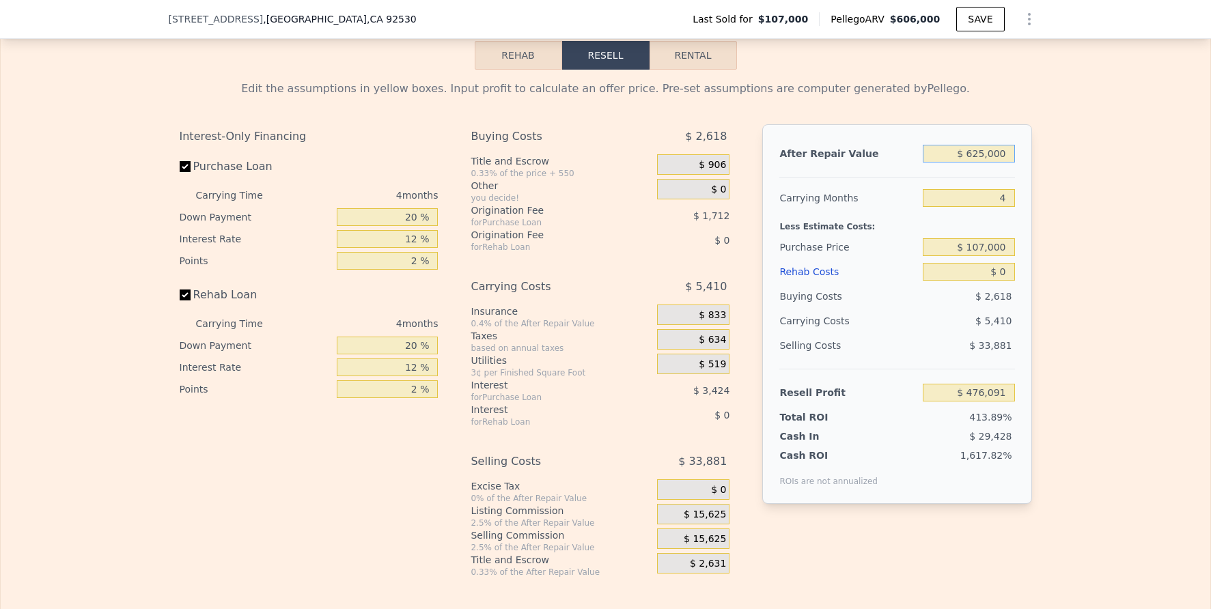
type input "$ 625,000"
click at [1002, 207] on input "4" at bounding box center [969, 198] width 92 height 18
type input "6"
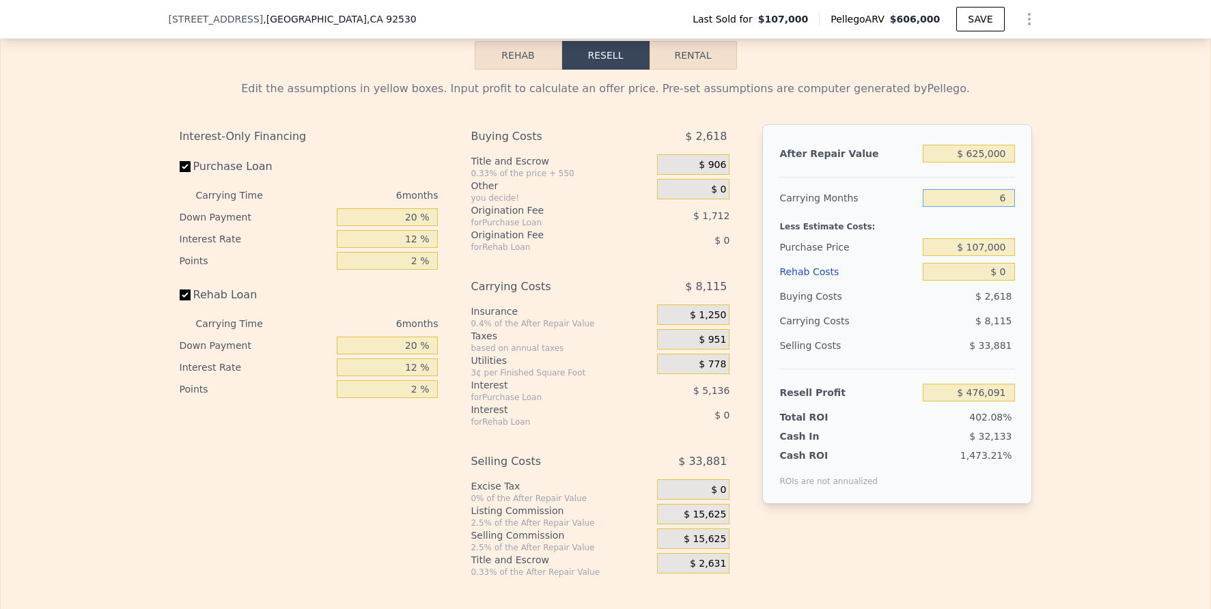
type input "$ 473,386"
type input "6"
click at [1042, 252] on div "Edit the assumptions in yellow boxes. Input profit to calculate an offer price.…" at bounding box center [606, 324] width 1210 height 508
click at [994, 281] on input "$ 0" at bounding box center [969, 272] width 92 height 18
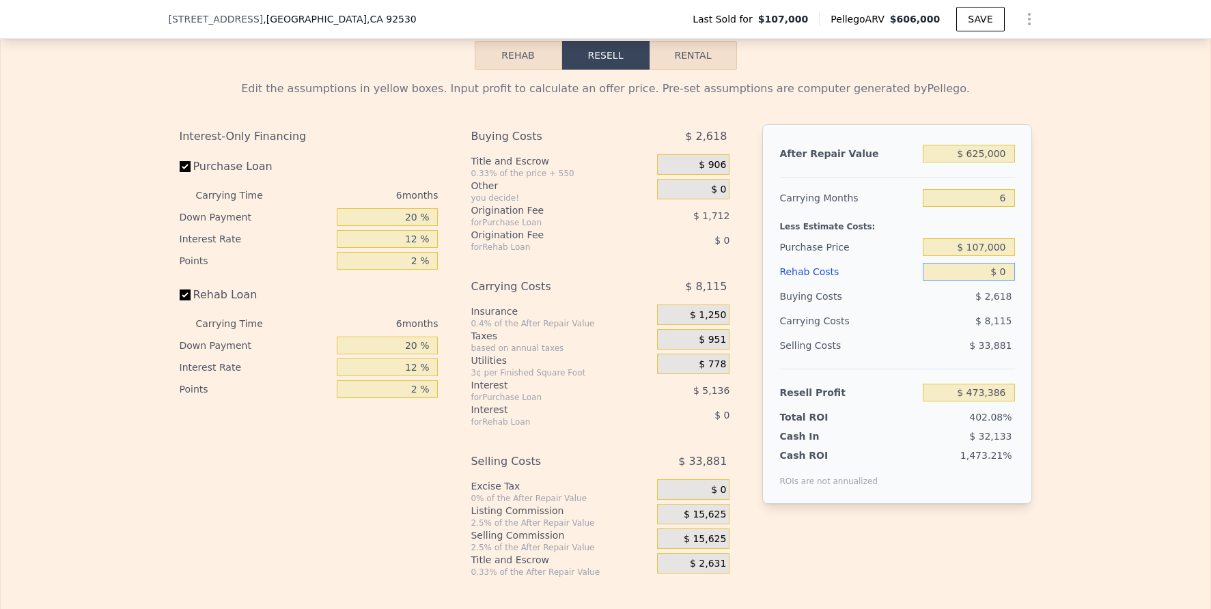
click at [994, 281] on input "$ 0" at bounding box center [969, 272] width 92 height 18
type input "$ 1"
type input "$ 473,385"
type input "$ 15"
type input "$ 473,371"
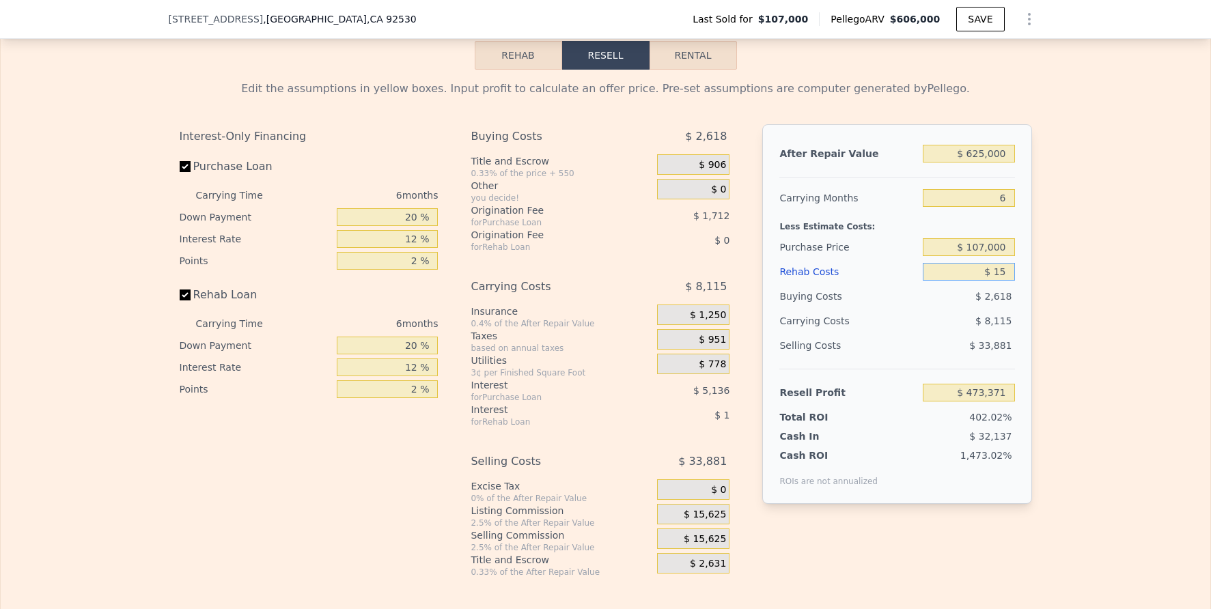
type input "$ 150"
type input "$ 473,228"
type input "$ 1,500"
type input "$ 471,790"
type input "$ 150,000"
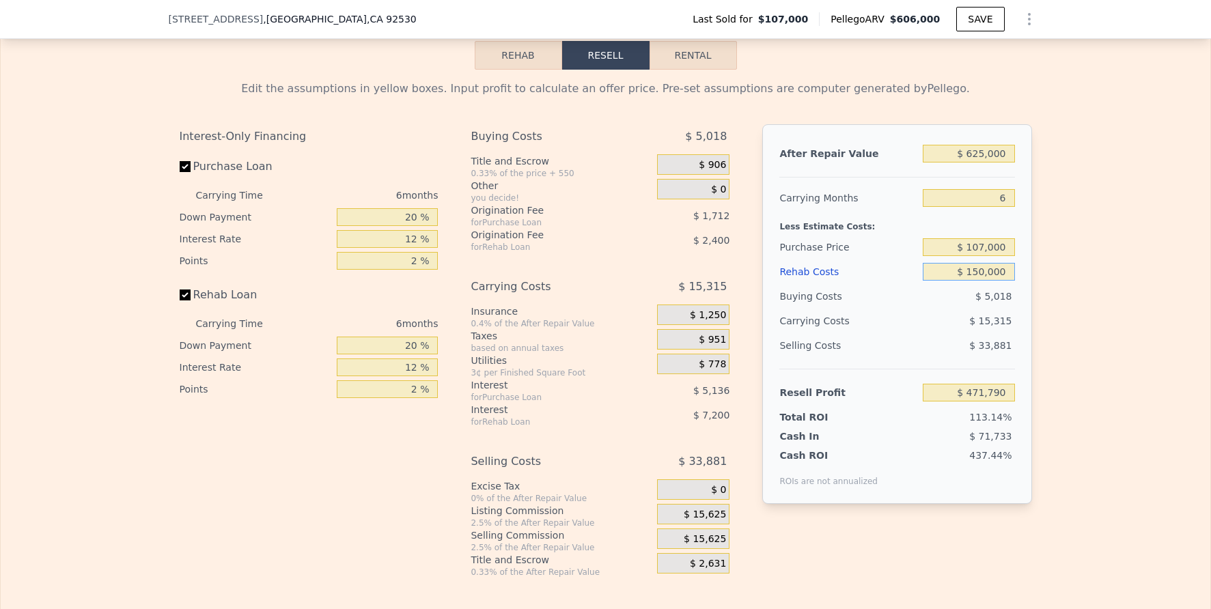
type input "$ 313,786"
type input "$ 150,000"
click at [1147, 373] on div "Edit the assumptions in yellow boxes. Input profit to calculate an offer price.…" at bounding box center [606, 324] width 1210 height 508
click at [995, 402] on input "$ 313,786" at bounding box center [969, 393] width 92 height 18
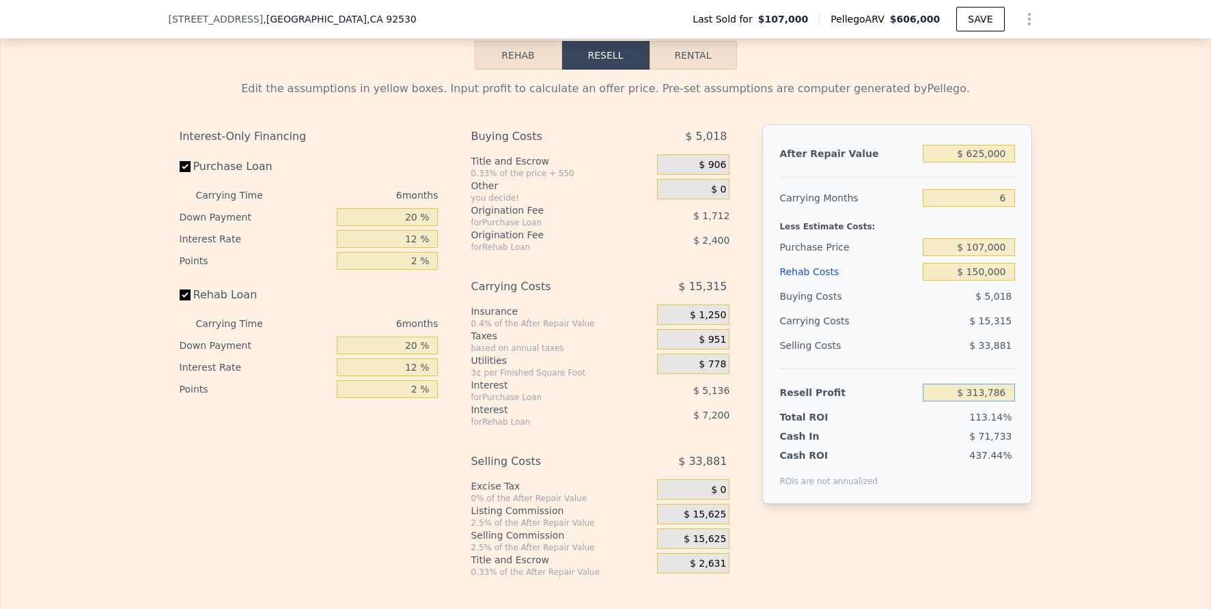
click at [995, 402] on input "$ 313,786" at bounding box center [969, 393] width 92 height 18
type input "$ 60,000"
click at [1093, 412] on div "Edit the assumptions in yellow boxes. Input profit to calculate an offer price.…" at bounding box center [606, 324] width 1210 height 508
type input "$ 344,778"
click at [704, 521] on span "$ 15,625" at bounding box center [705, 515] width 42 height 12
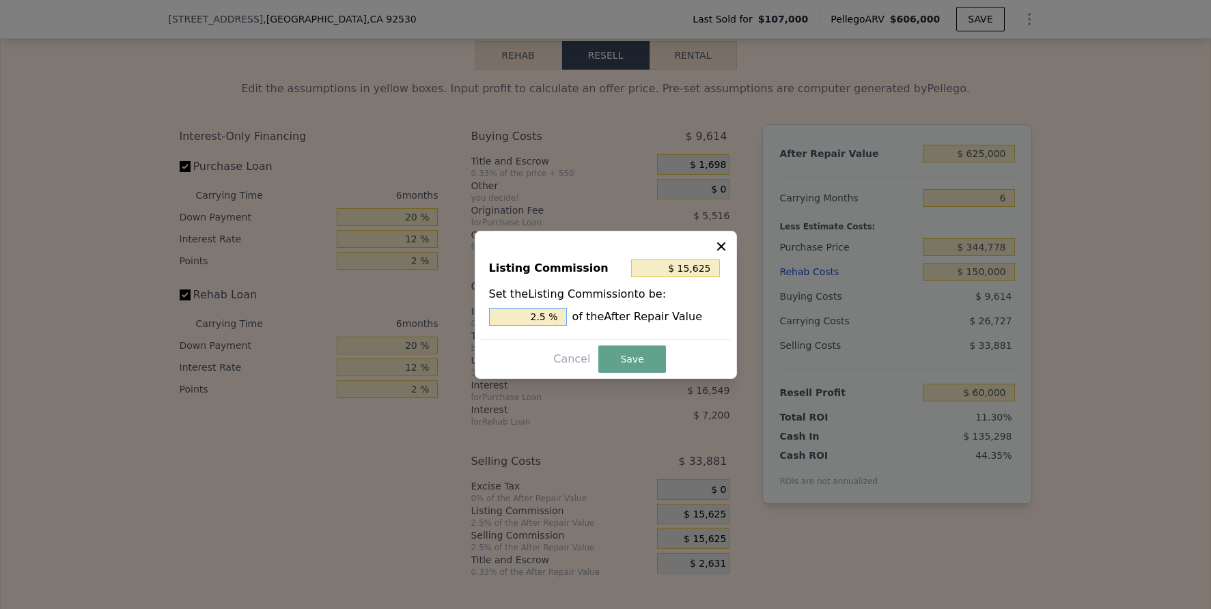
click at [543, 317] on input "2.5 %" at bounding box center [528, 317] width 78 height 18
type input "$ 6,250"
type input "1 %"
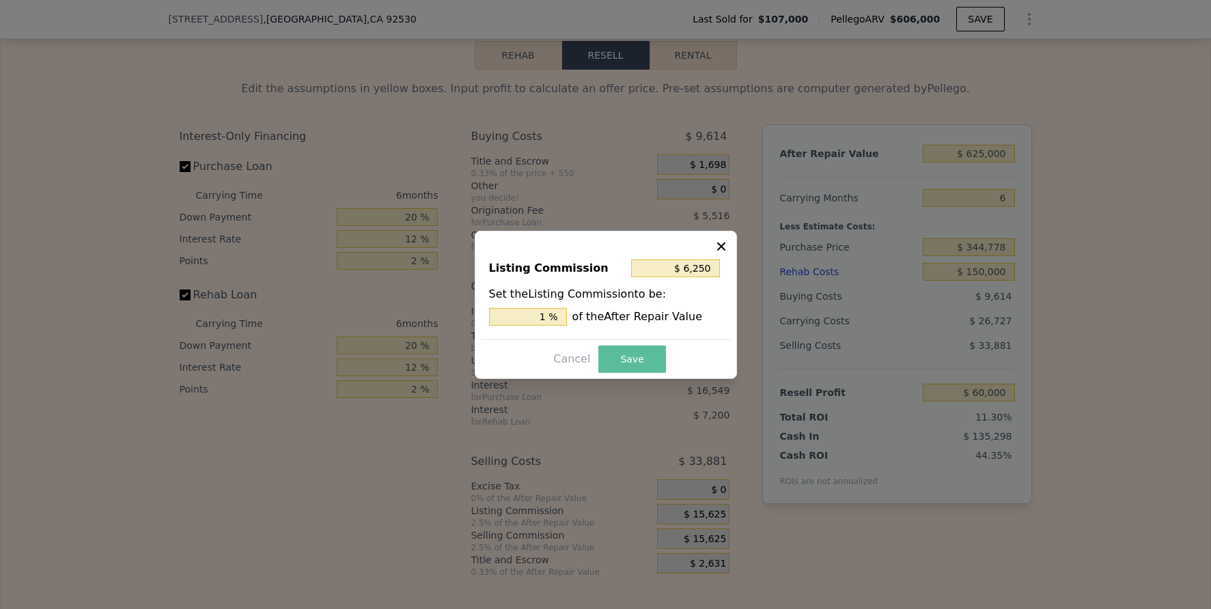
click at [639, 354] on button "Save" at bounding box center [631, 359] width 67 height 27
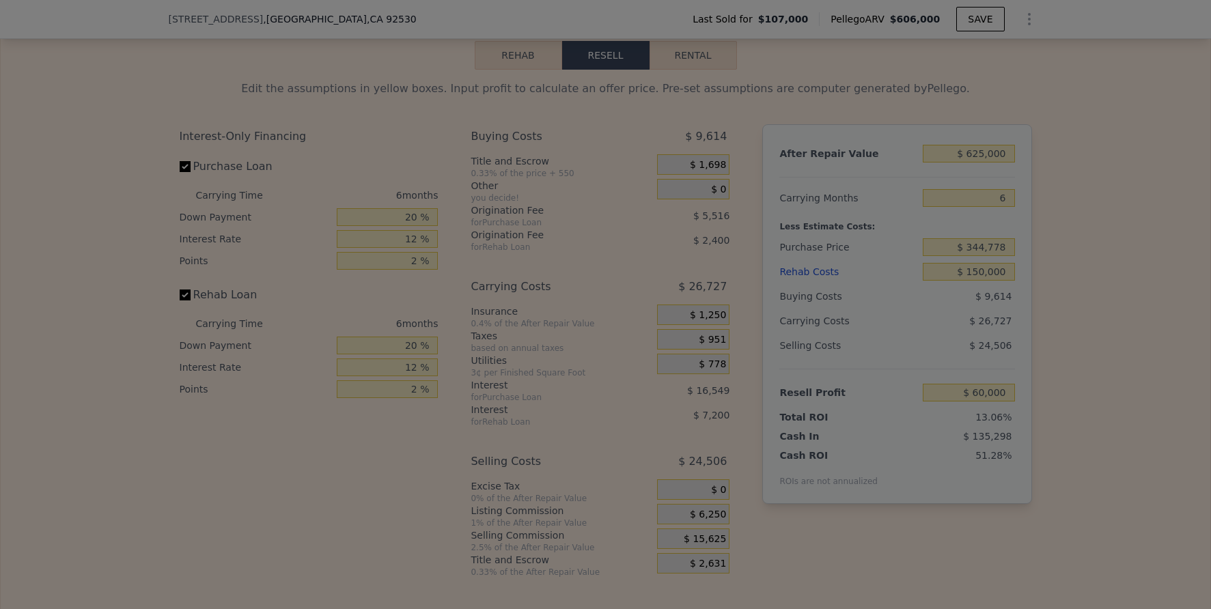
type input "$ 69,375"
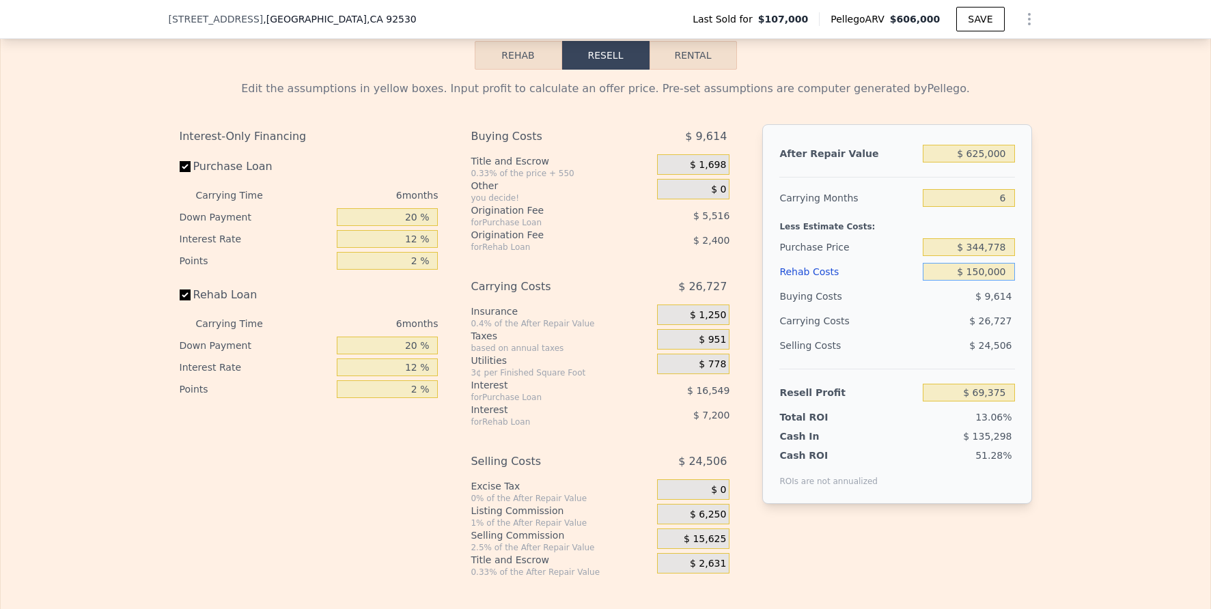
click at [990, 281] on input "$ 150,000" at bounding box center [969, 272] width 92 height 18
type input "$ 11"
type input "$ 228,964"
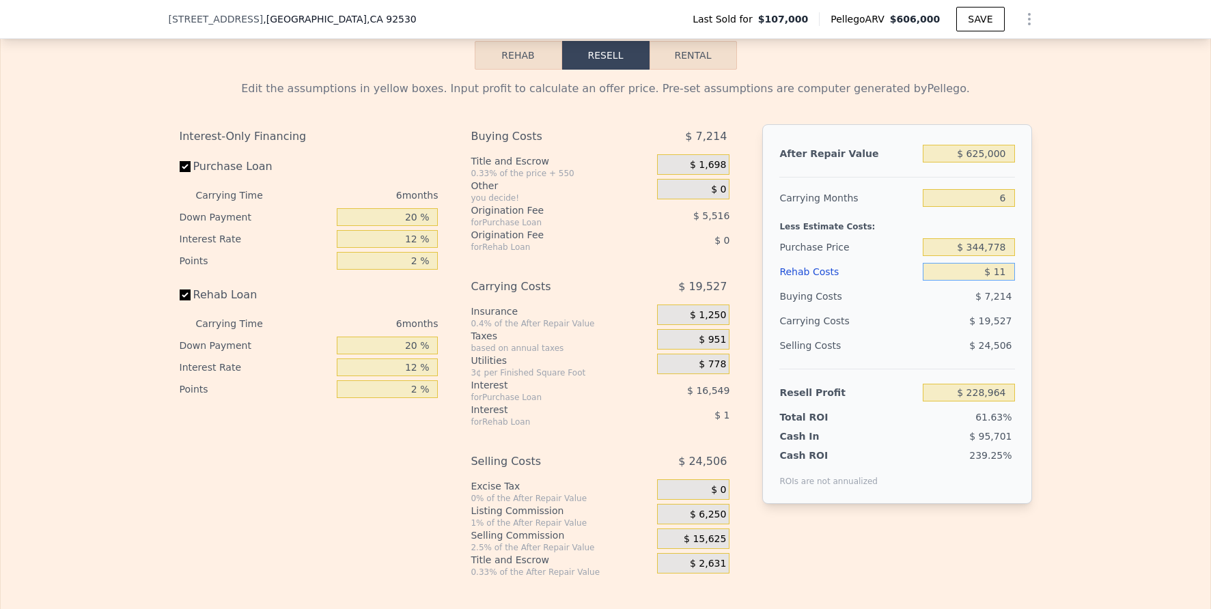
type input "$ 110"
type input "$ 228,857"
type input "$ 11,000"
type input "$ 227,803"
type input "$ 110,000"
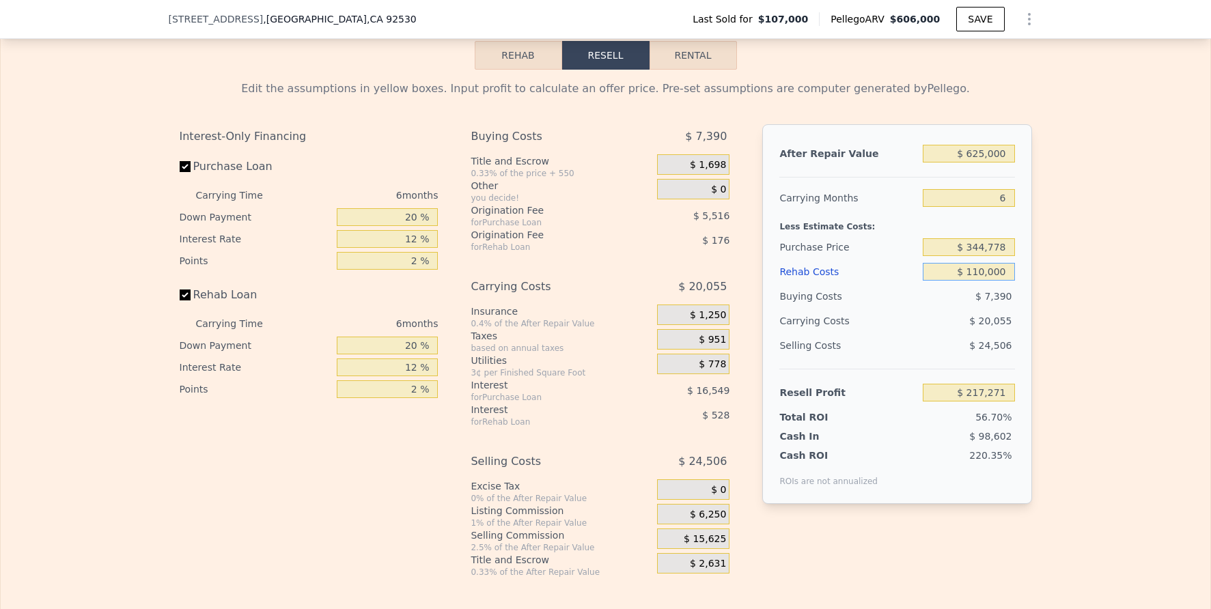
type input "$ 111,935"
type input "$ 110,000"
click at [1121, 367] on div "Edit the assumptions in yellow boxes. Input profit to calculate an offer price.…" at bounding box center [606, 324] width 1210 height 508
click at [999, 402] on input "$ 111,935" at bounding box center [969, 393] width 92 height 18
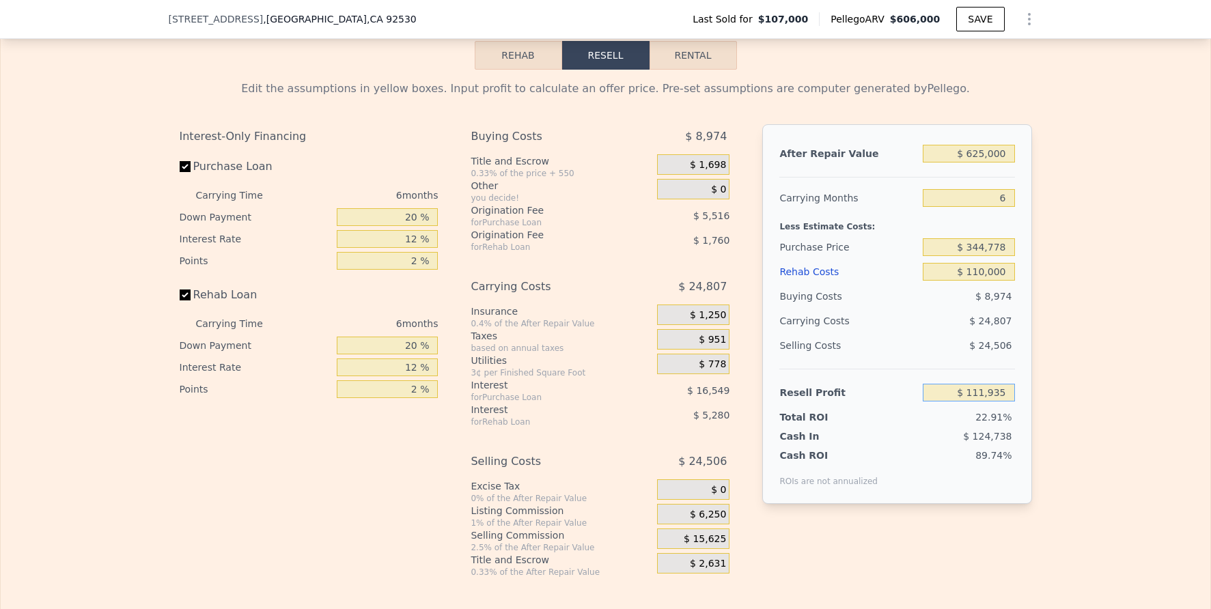
click at [999, 402] on input "$ 111,935" at bounding box center [969, 393] width 92 height 18
type input "$ 7"
type input "$ 60,000"
click at [1139, 428] on div "Edit the assumptions in yellow boxes. Input profit to calculate an offer price.…" at bounding box center [606, 324] width 1210 height 508
type input "$ 393,438"
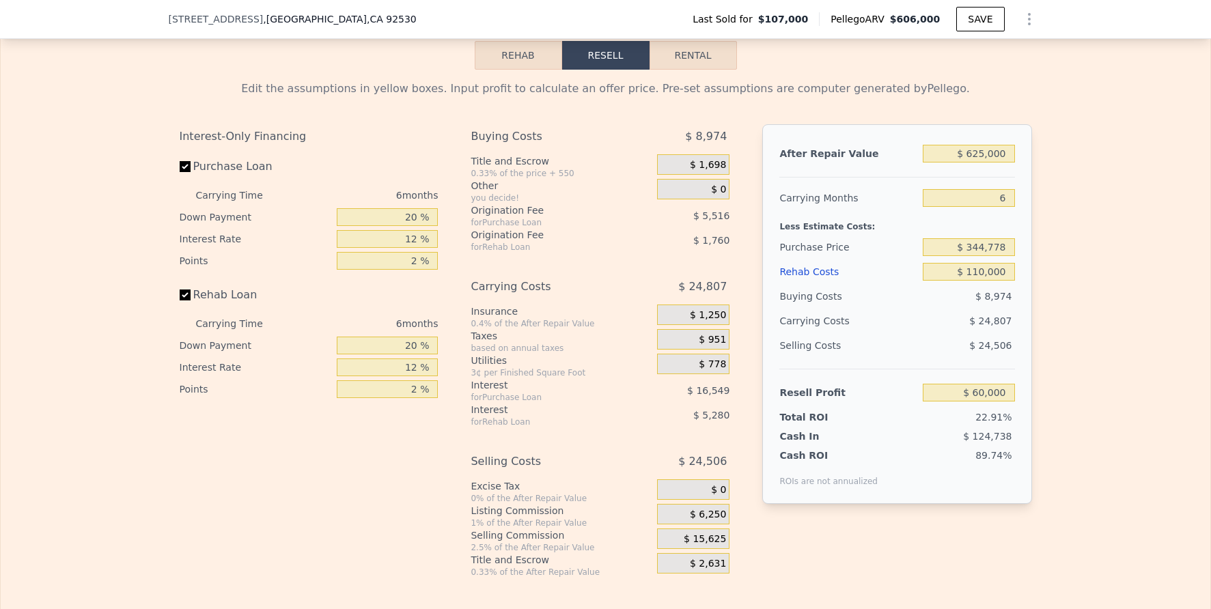
type input "$ 59,994"
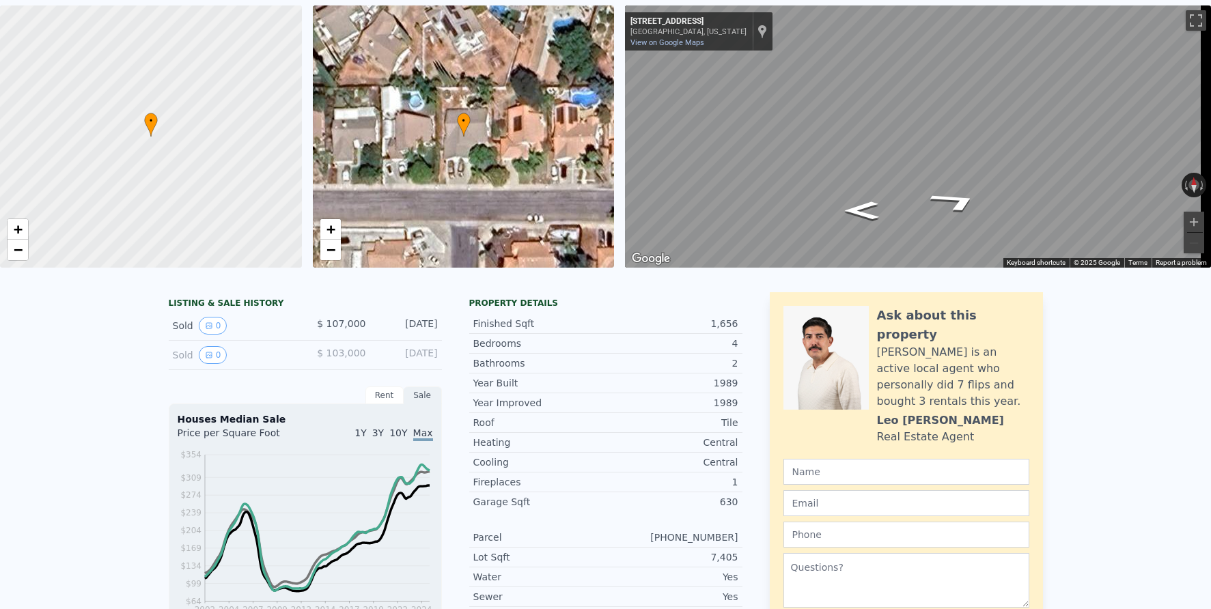
scroll to position [5, 0]
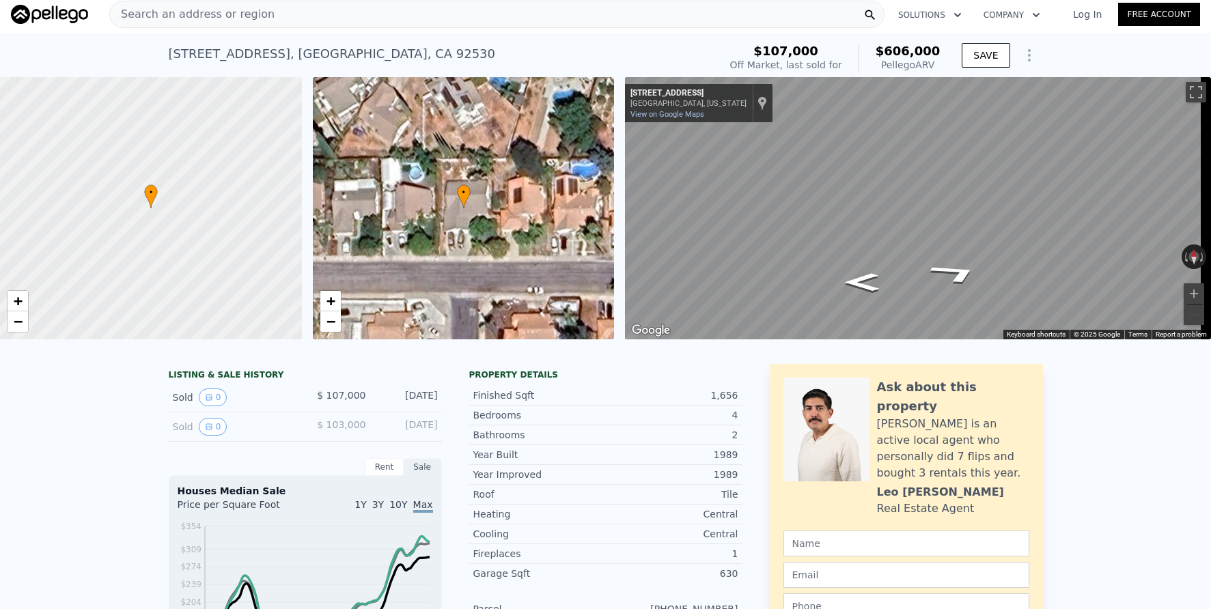
type input "$ 606,000"
type input "4"
type input "$ 0"
type input "$ 458,129"
click at [232, 12] on span "Search an address or region" at bounding box center [192, 14] width 165 height 16
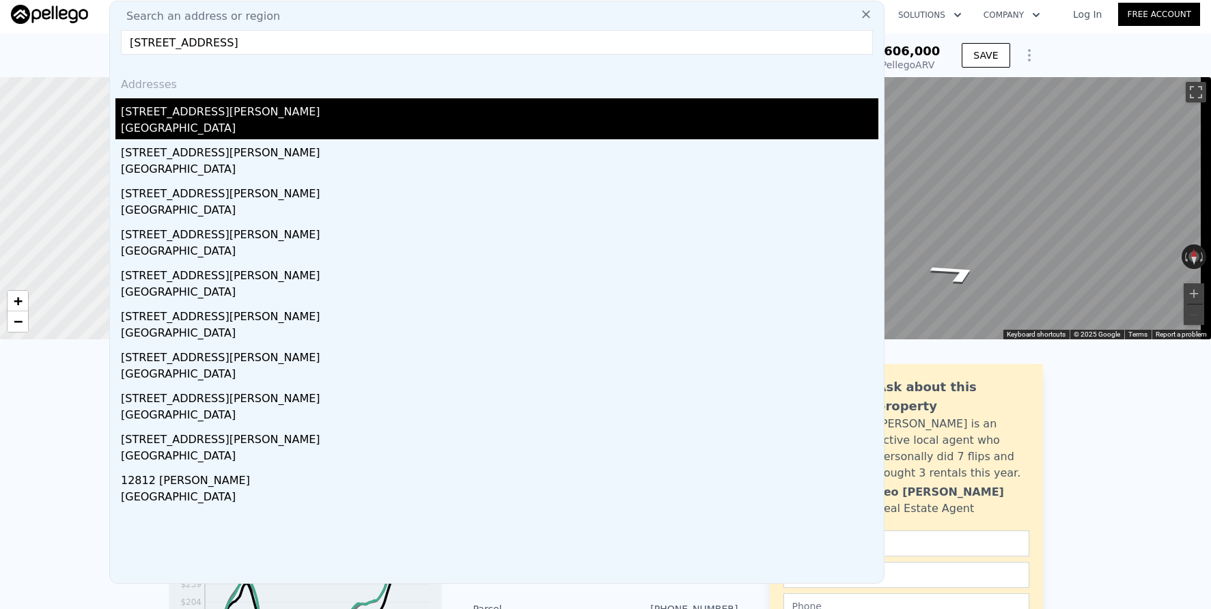
type input "[STREET_ADDRESS]"
click at [342, 123] on div "[GEOGRAPHIC_DATA]" at bounding box center [499, 129] width 757 height 19
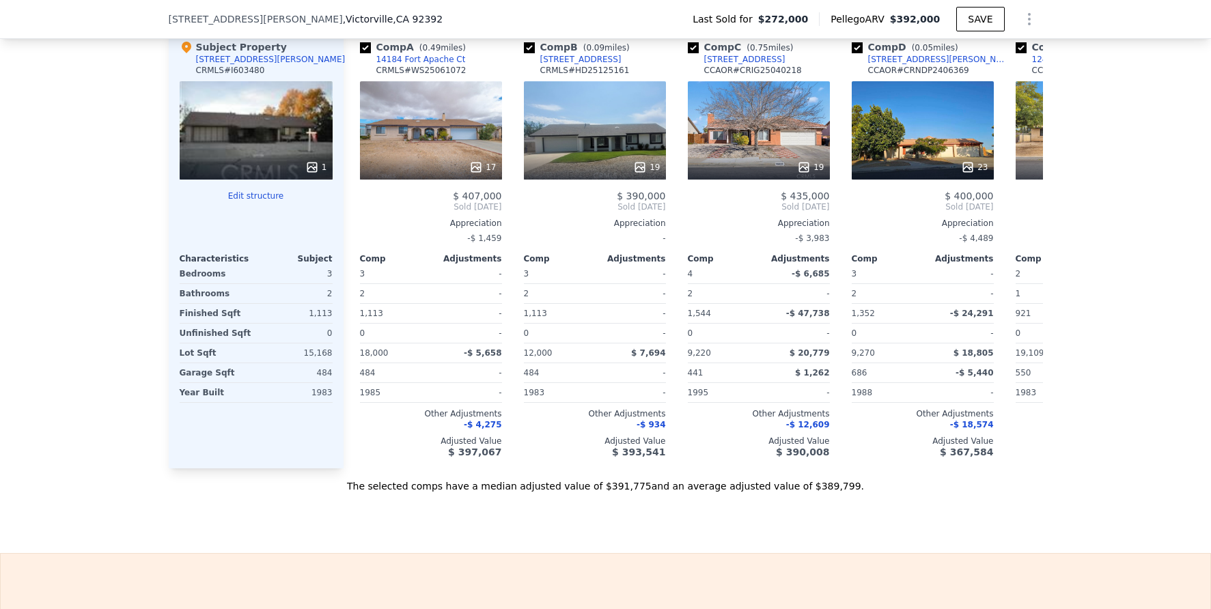
scroll to position [1052, 0]
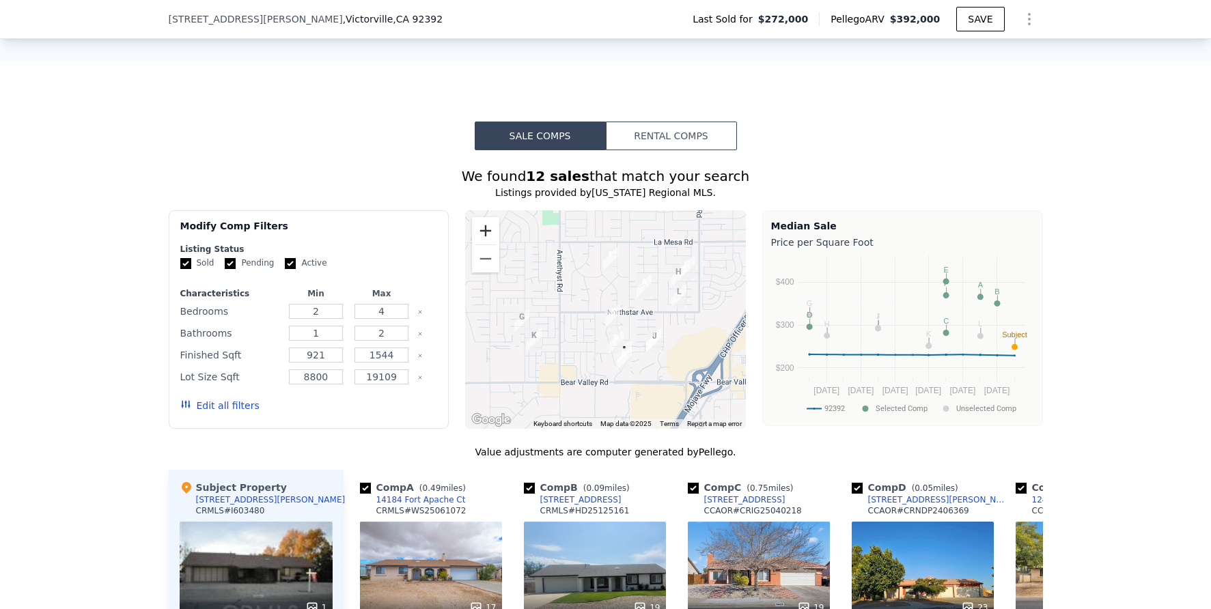
click at [479, 236] on button "Zoom in" at bounding box center [485, 230] width 27 height 27
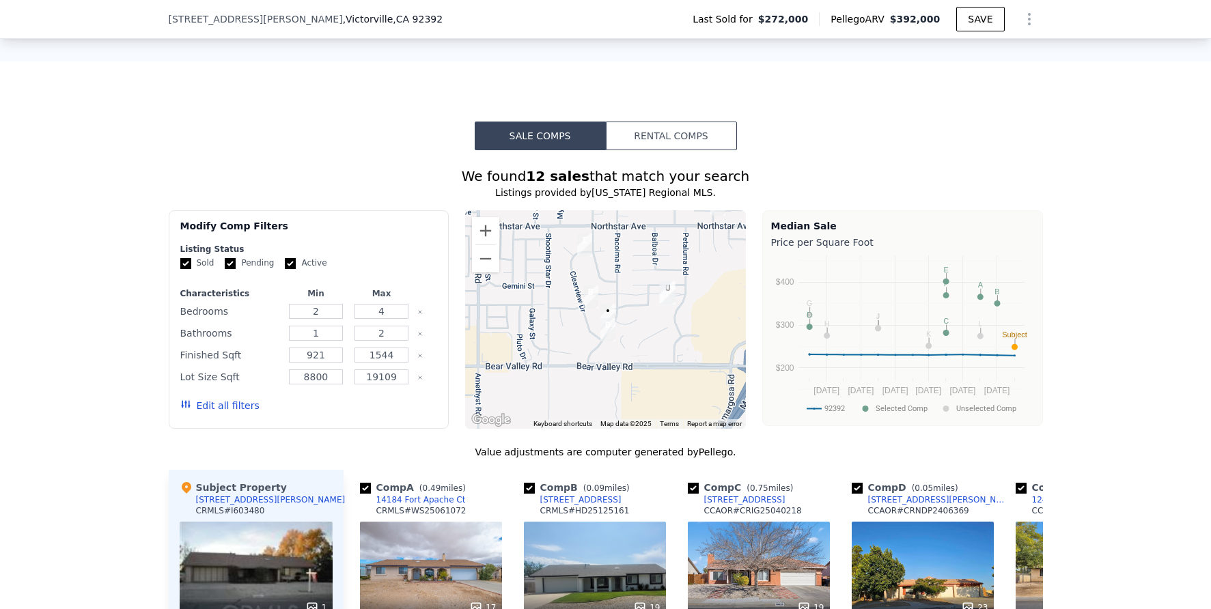
drag, startPoint x: 598, startPoint y: 406, endPoint x: 562, endPoint y: 326, distance: 87.1
click at [562, 326] on div at bounding box center [605, 319] width 281 height 219
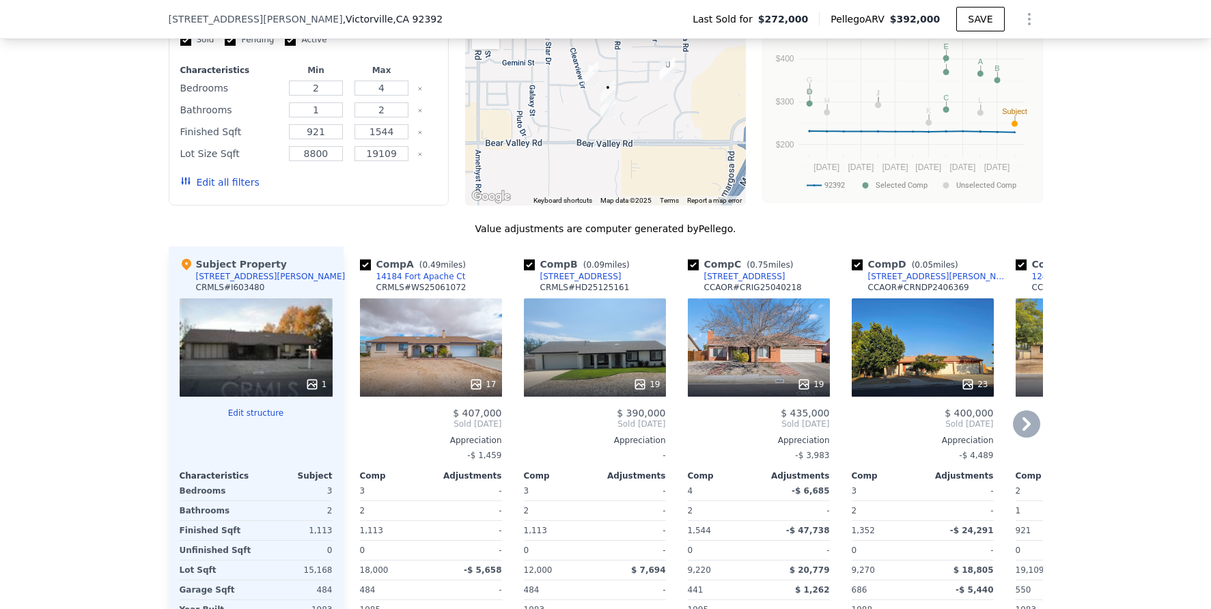
scroll to position [1279, 0]
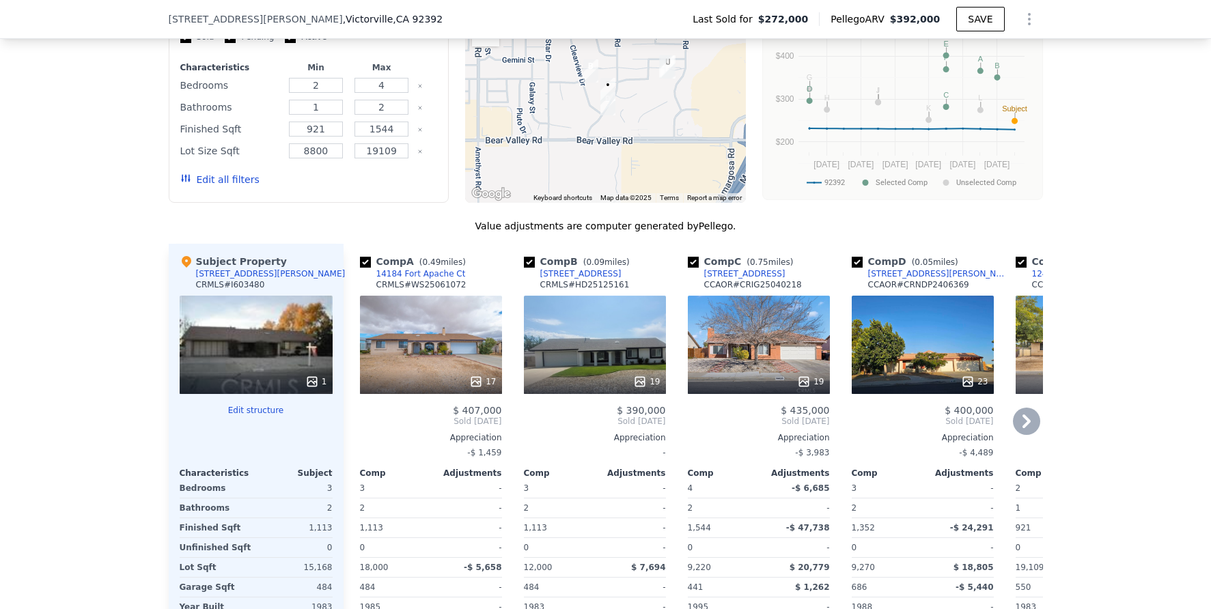
click at [584, 363] on div "19" at bounding box center [595, 345] width 142 height 98
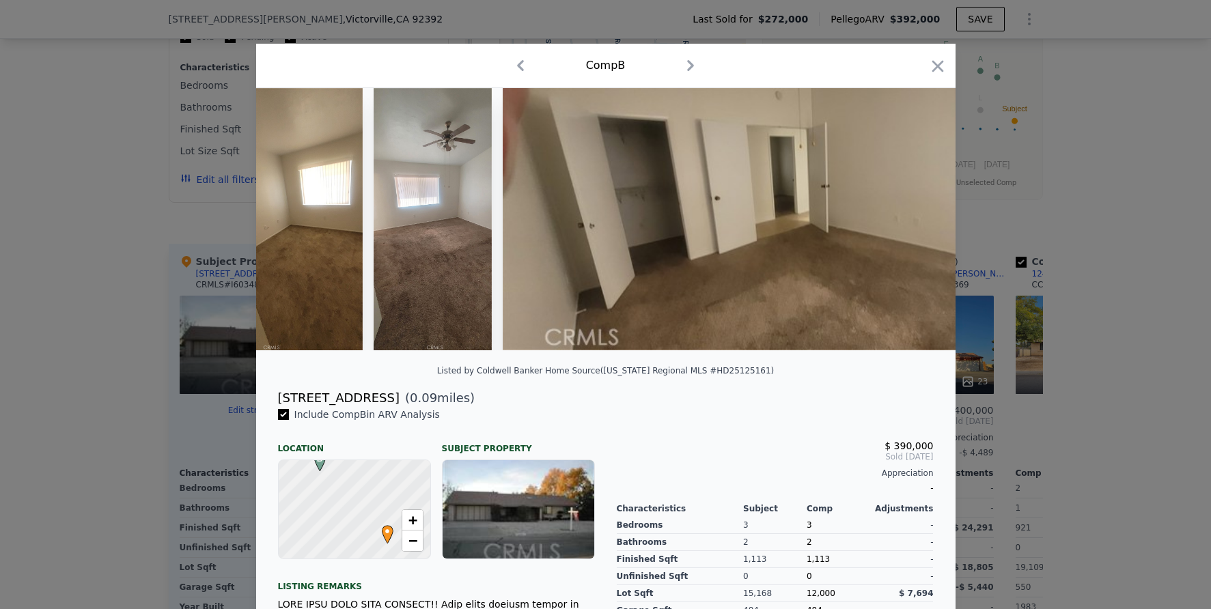
scroll to position [0, 6295]
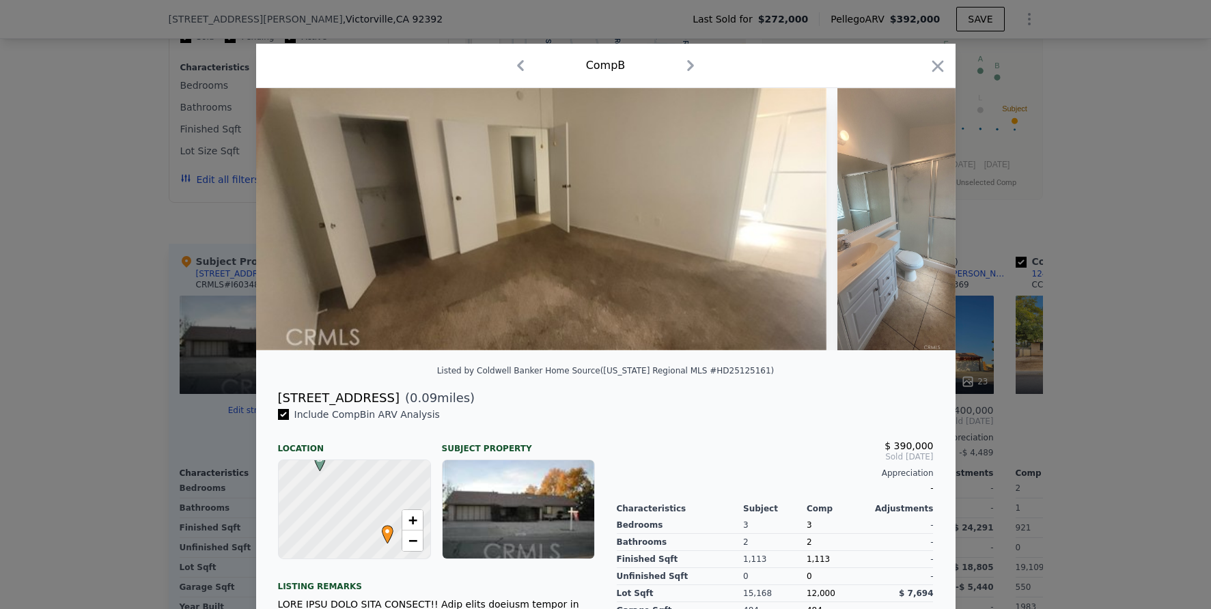
click at [1061, 376] on div at bounding box center [605, 304] width 1211 height 609
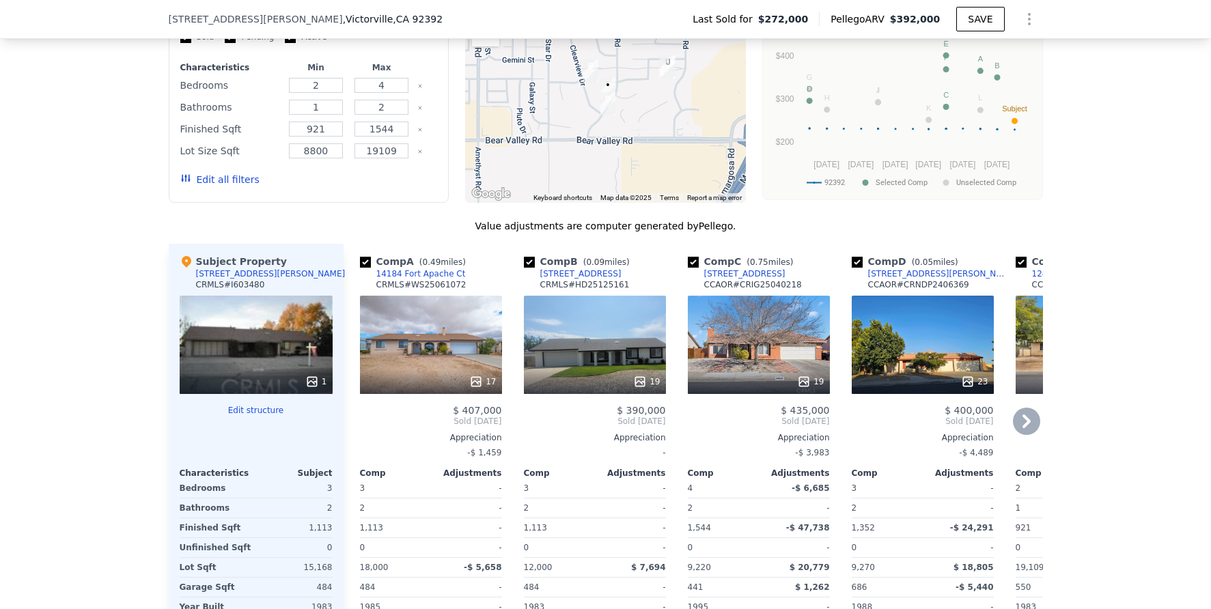
click at [925, 348] on div "23" at bounding box center [923, 345] width 142 height 98
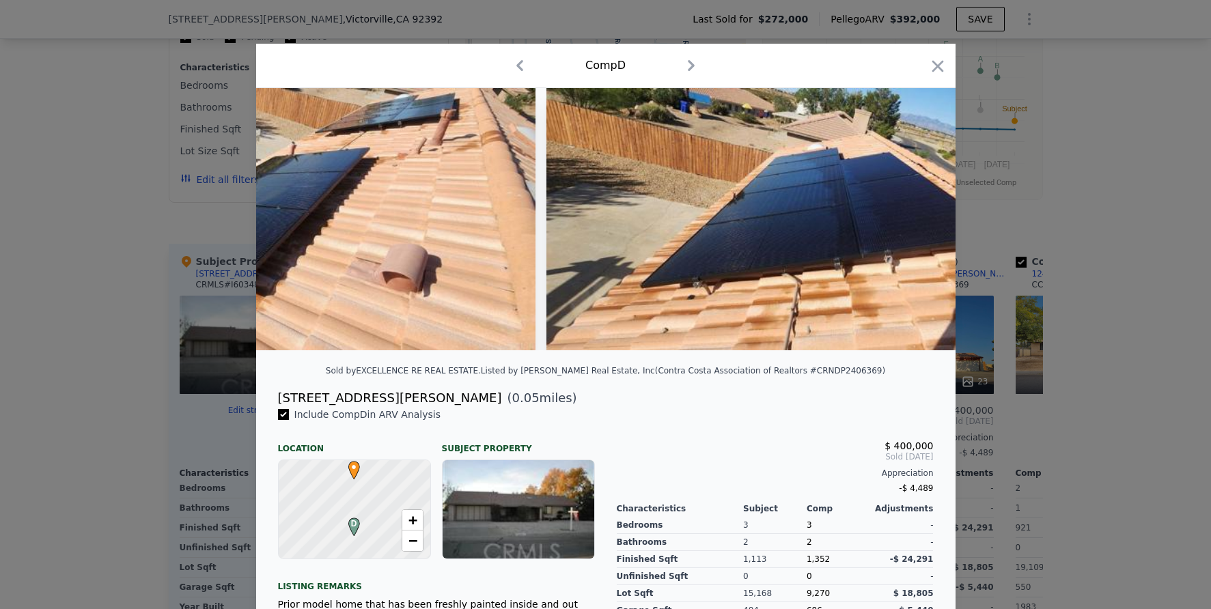
scroll to position [0, 8441]
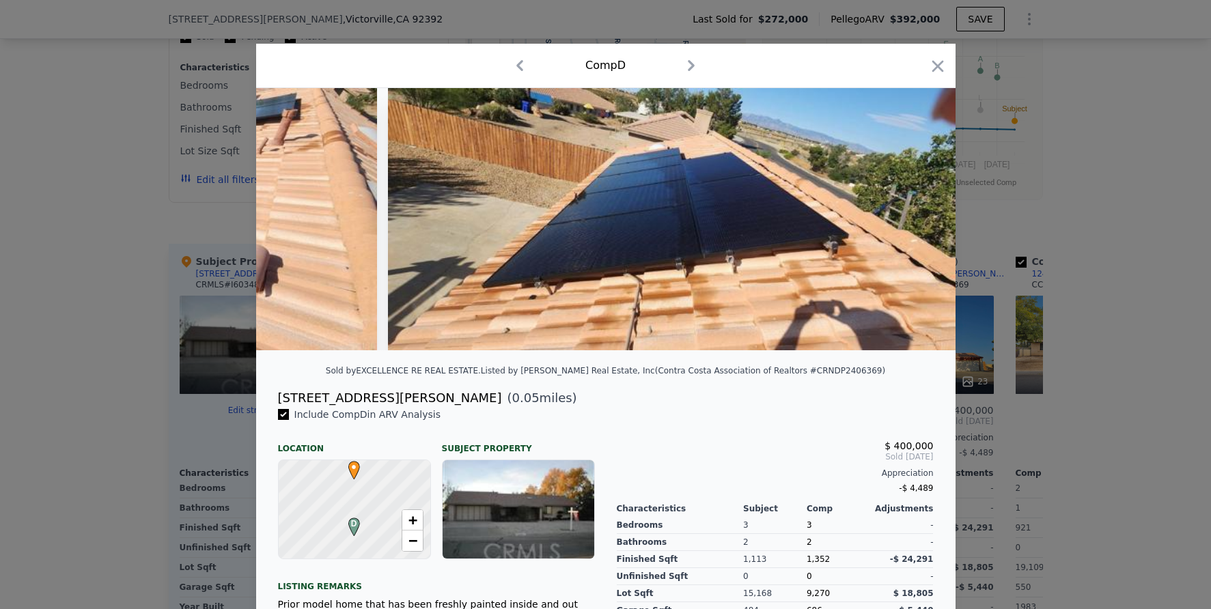
click at [1083, 398] on div at bounding box center [605, 304] width 1211 height 609
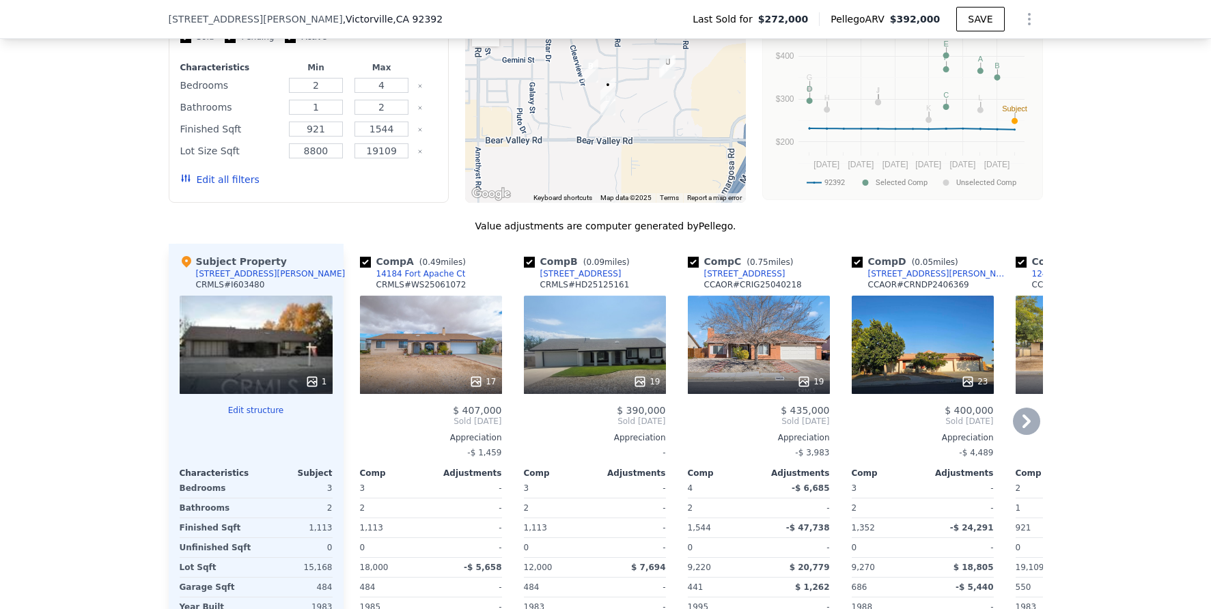
click at [1022, 424] on icon at bounding box center [1026, 421] width 27 height 27
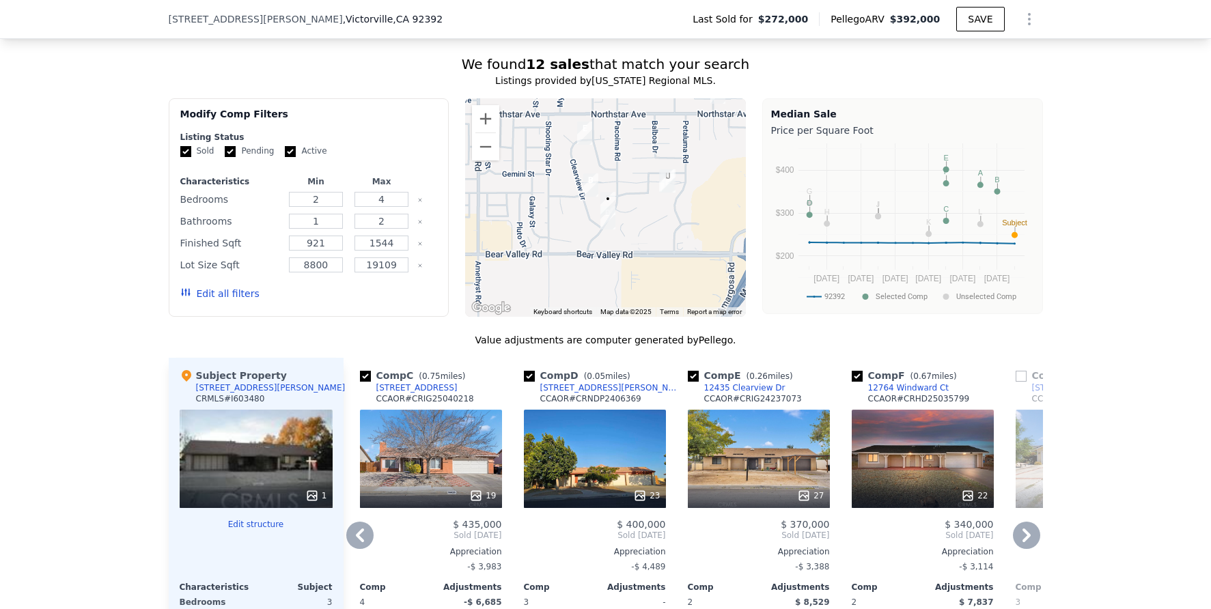
scroll to position [1029, 0]
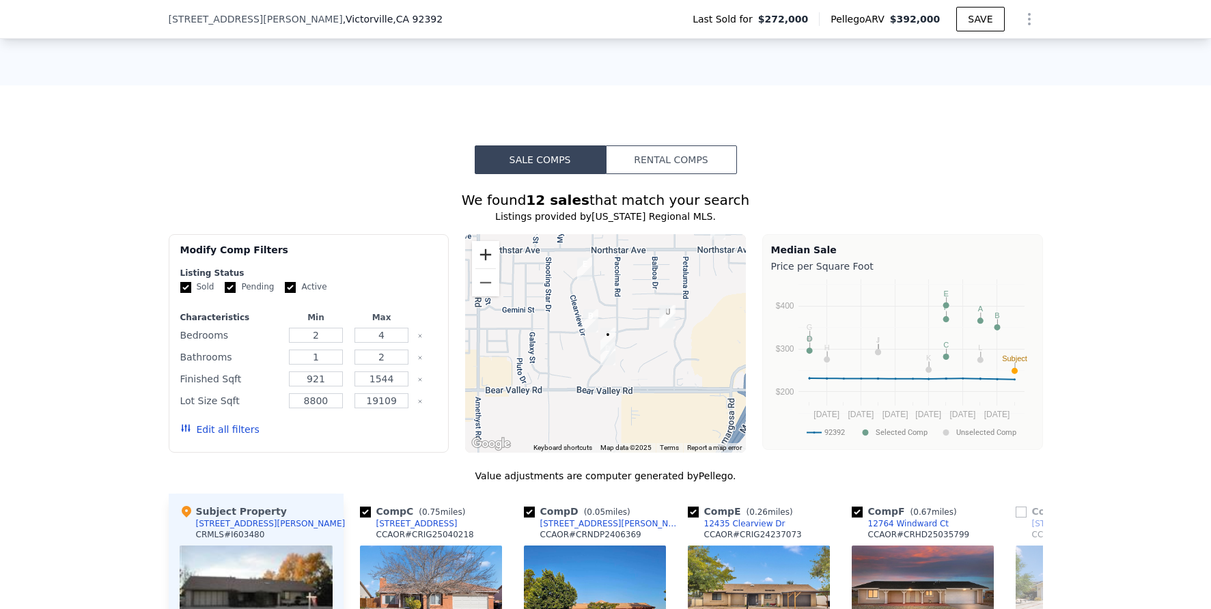
click at [481, 256] on button "Zoom in" at bounding box center [485, 254] width 27 height 27
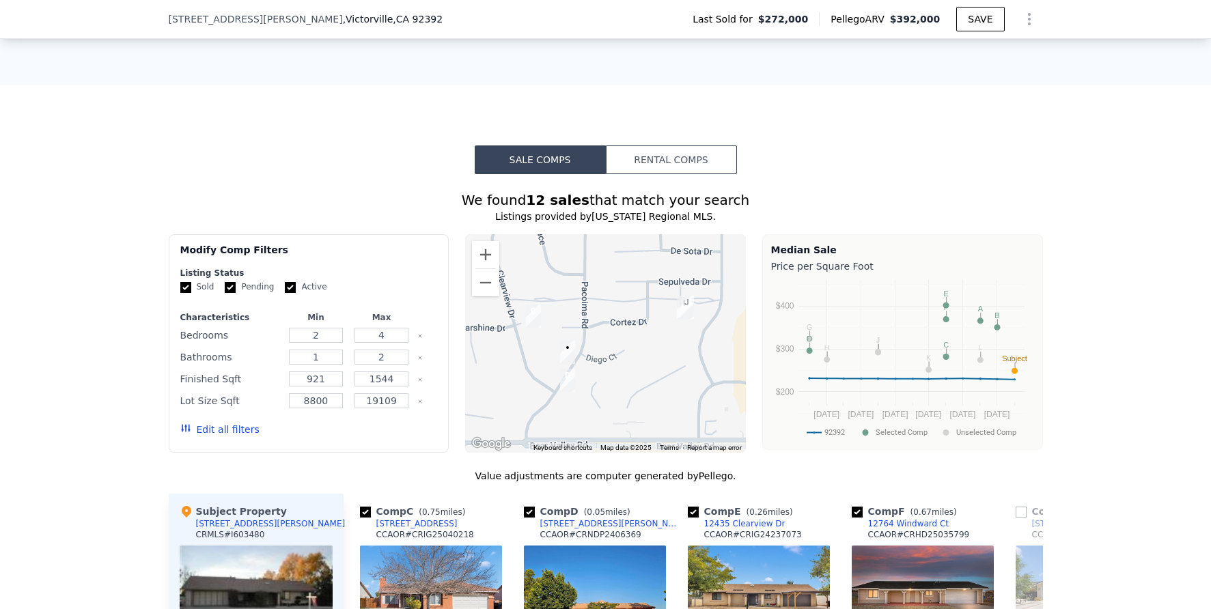
drag, startPoint x: 693, startPoint y: 327, endPoint x: 644, endPoint y: 335, distance: 49.1
click at [644, 335] on div at bounding box center [605, 343] width 281 height 219
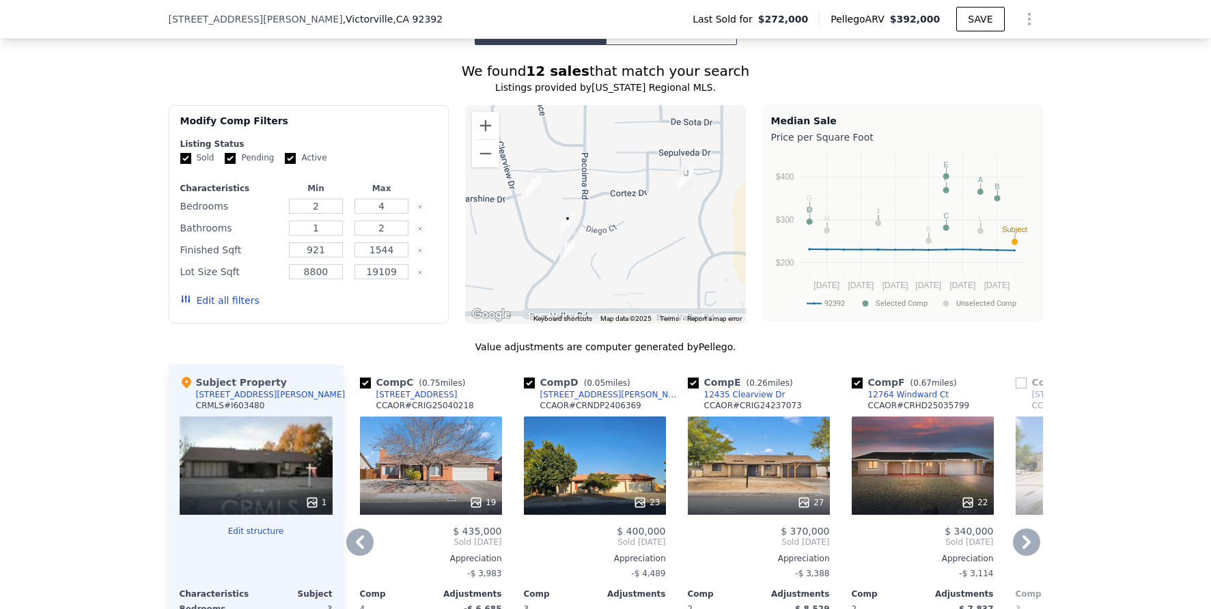
click at [1022, 549] on icon at bounding box center [1026, 542] width 8 height 14
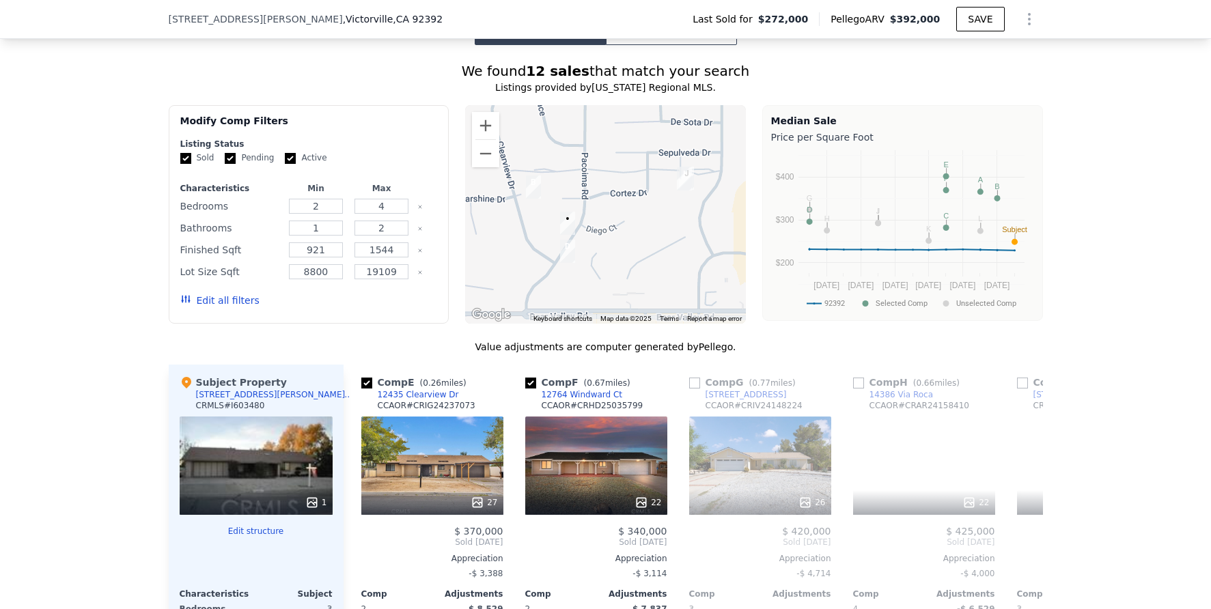
scroll to position [0, 656]
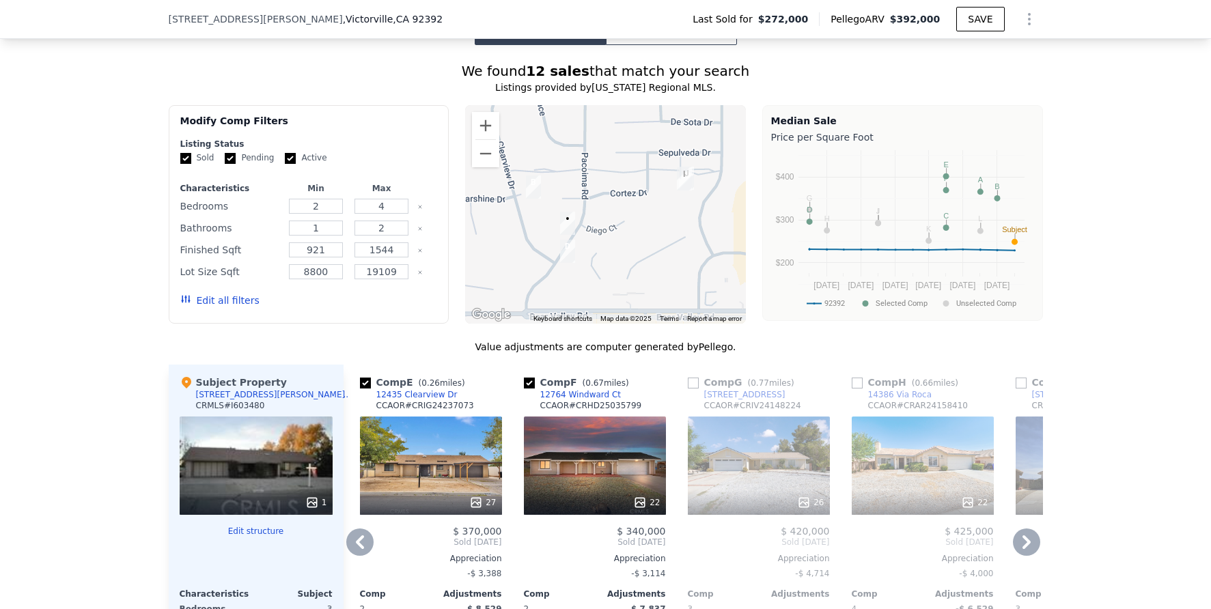
click at [1021, 556] on icon at bounding box center [1026, 542] width 27 height 27
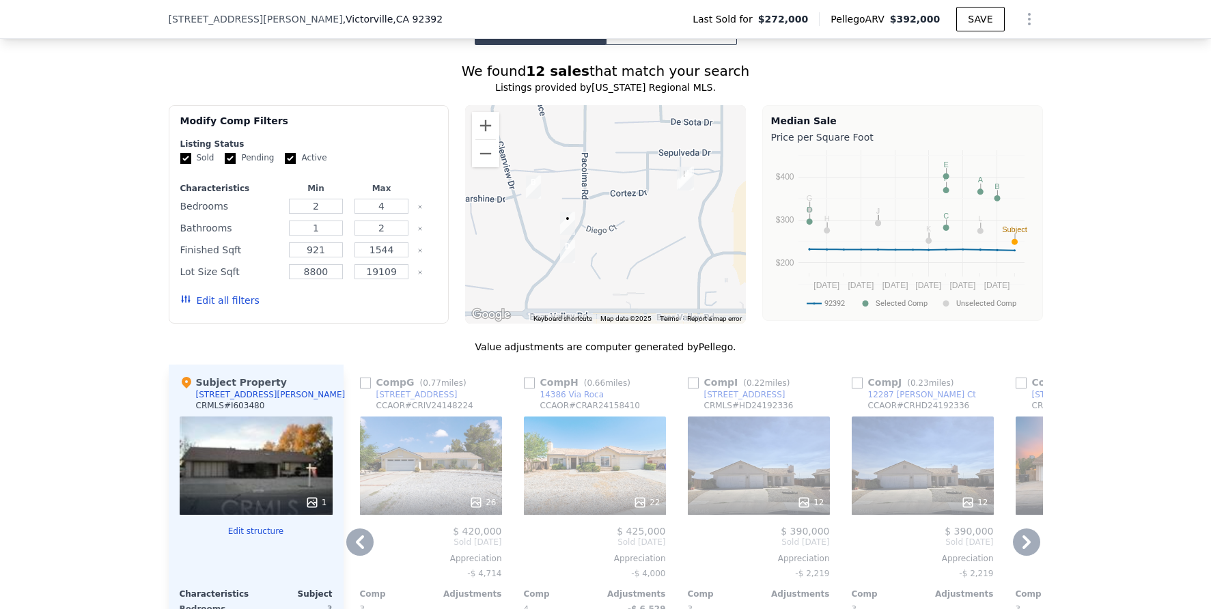
scroll to position [1412, 0]
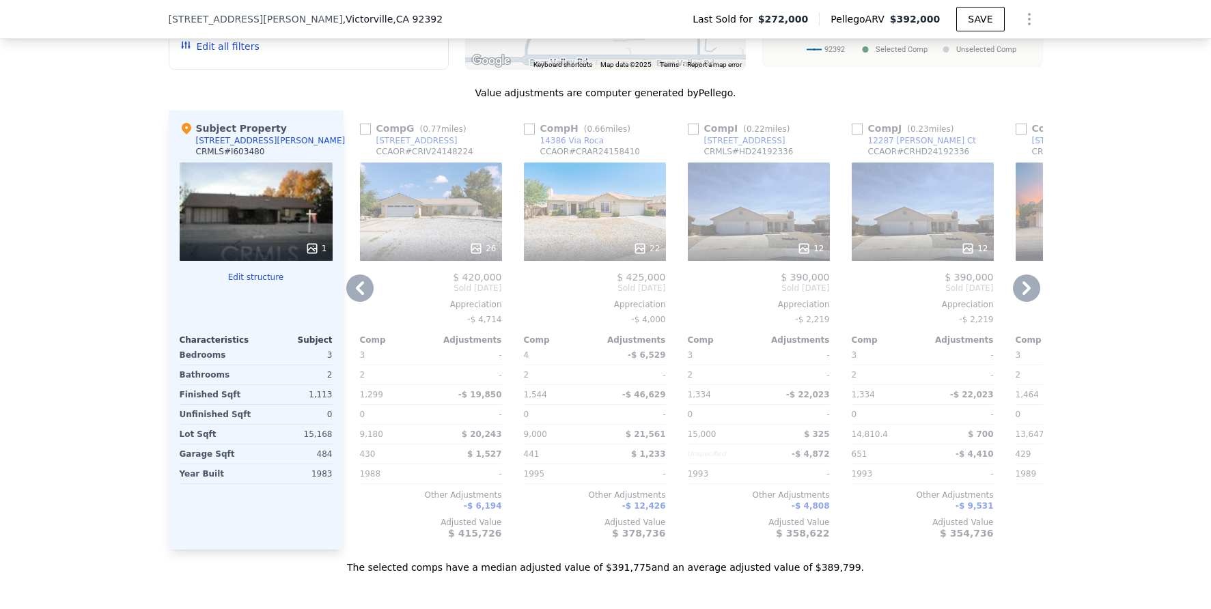
click at [880, 242] on div "12" at bounding box center [923, 212] width 142 height 98
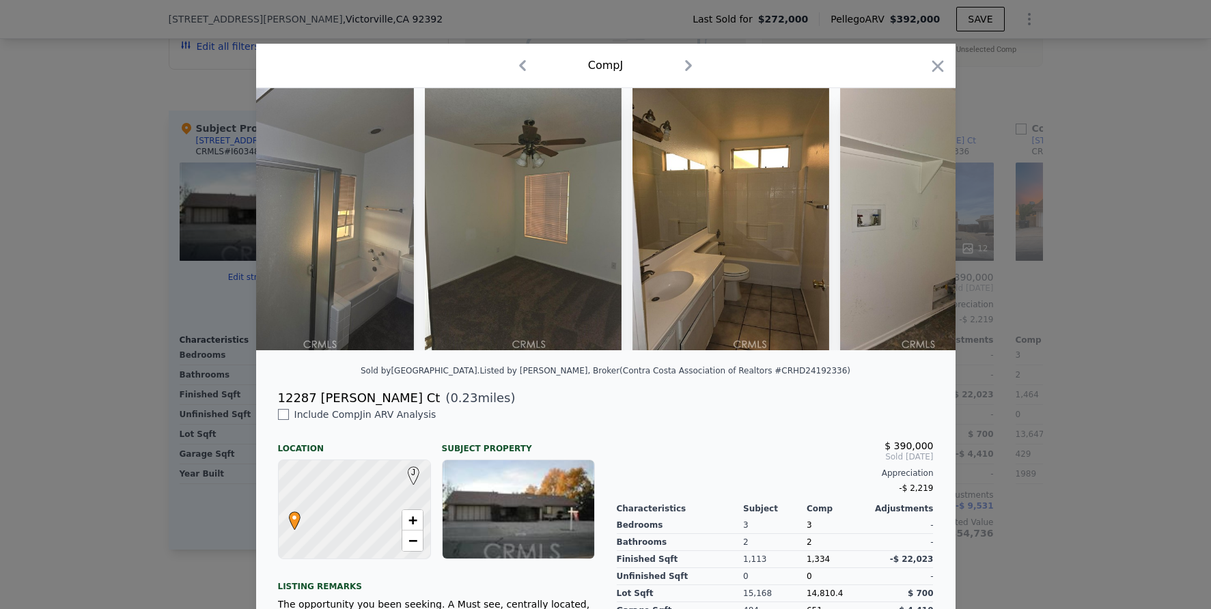
scroll to position [0, 1207]
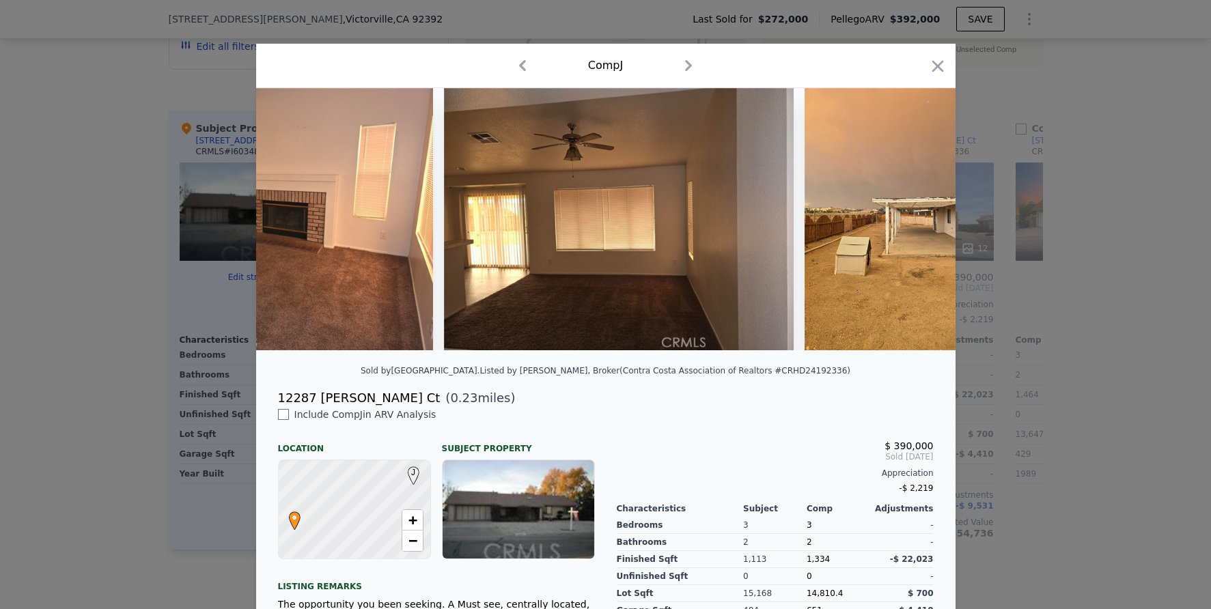
click at [1106, 363] on div at bounding box center [605, 304] width 1211 height 609
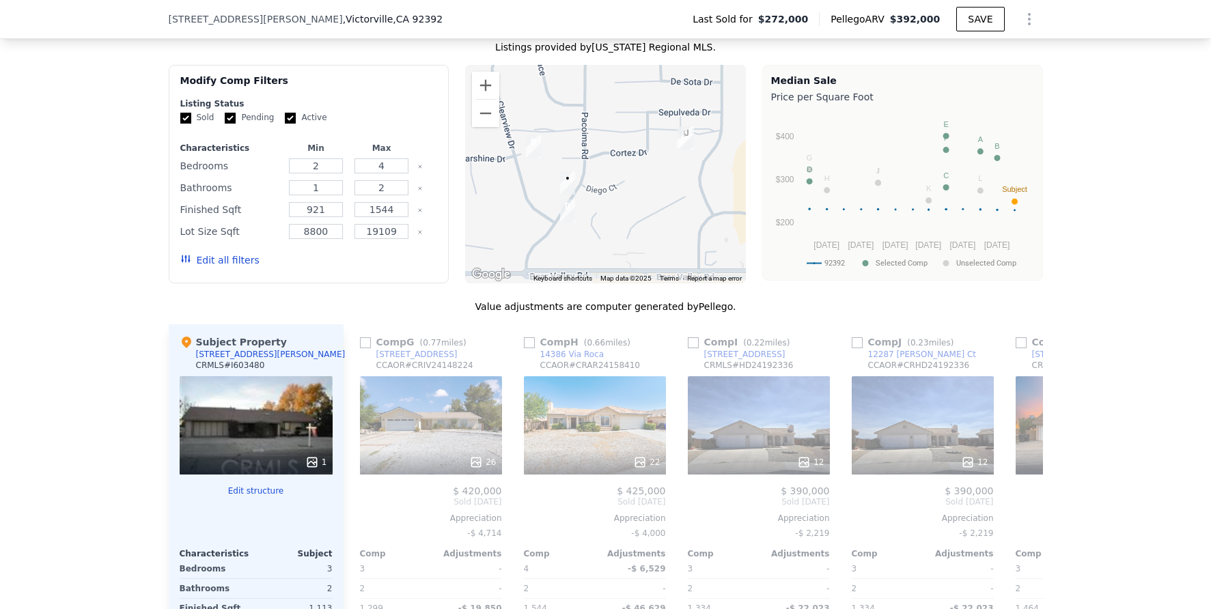
scroll to position [1220, 0]
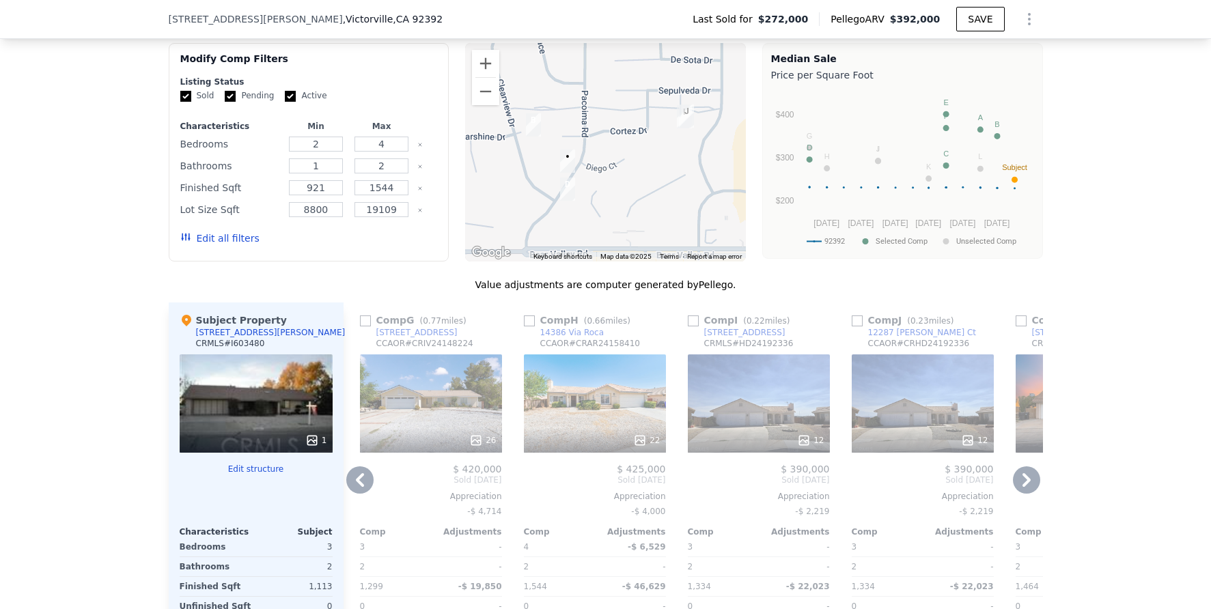
click at [1027, 494] on icon at bounding box center [1026, 479] width 27 height 27
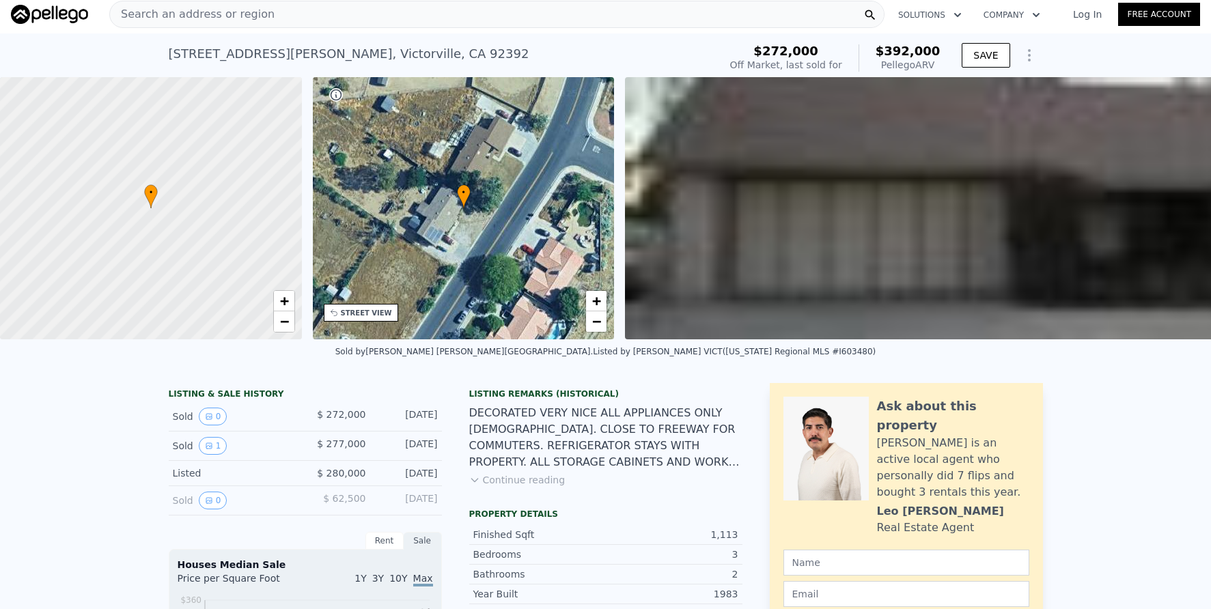
scroll to position [0, 1300]
click at [351, 16] on div "Search an address or region" at bounding box center [496, 14] width 775 height 27
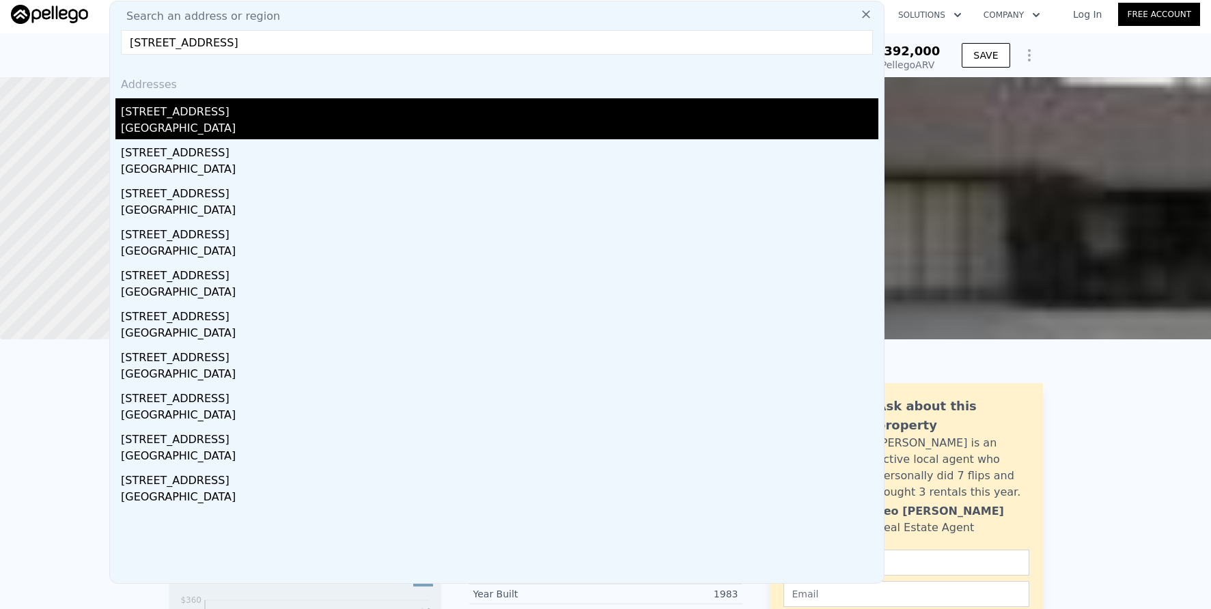
type input "[STREET_ADDRESS]"
click at [369, 103] on div "[STREET_ADDRESS]" at bounding box center [499, 109] width 757 height 22
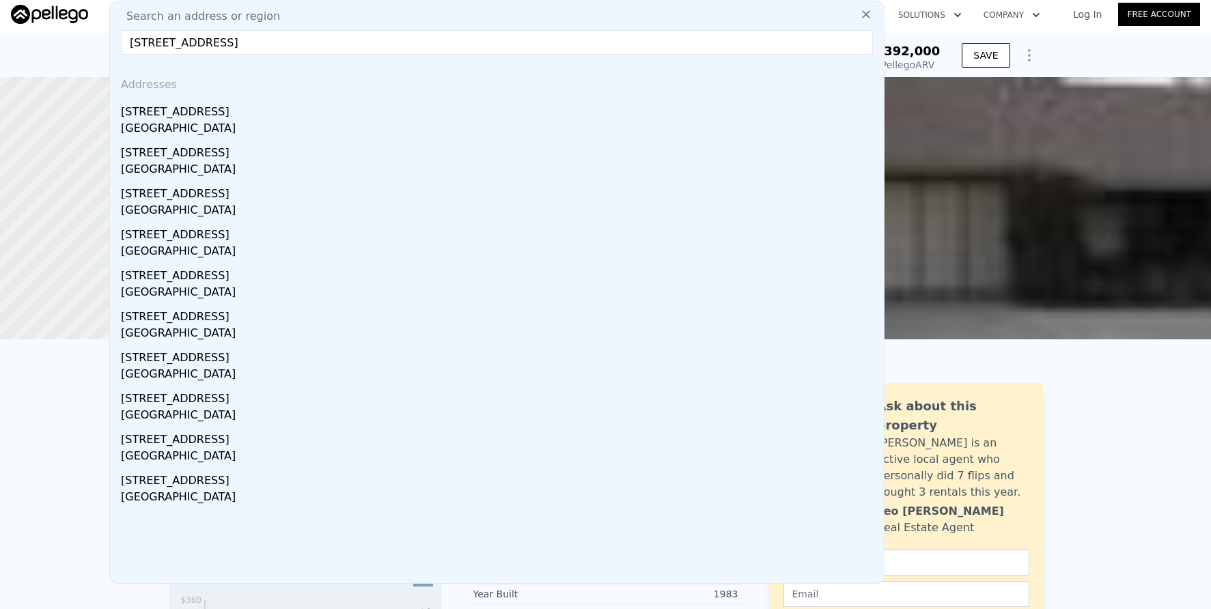
type input "3"
type input "1029"
type input "1849"
type input "7125"
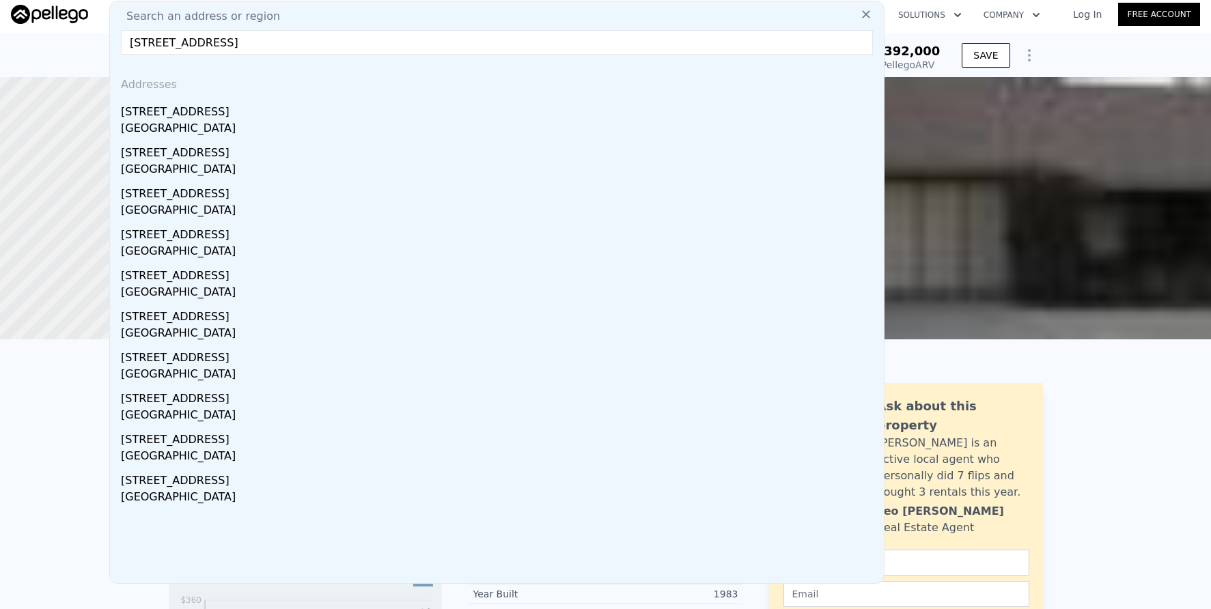
type input "10451"
type input "$ 1,058,000"
type input "6"
type input "-$ 32,925"
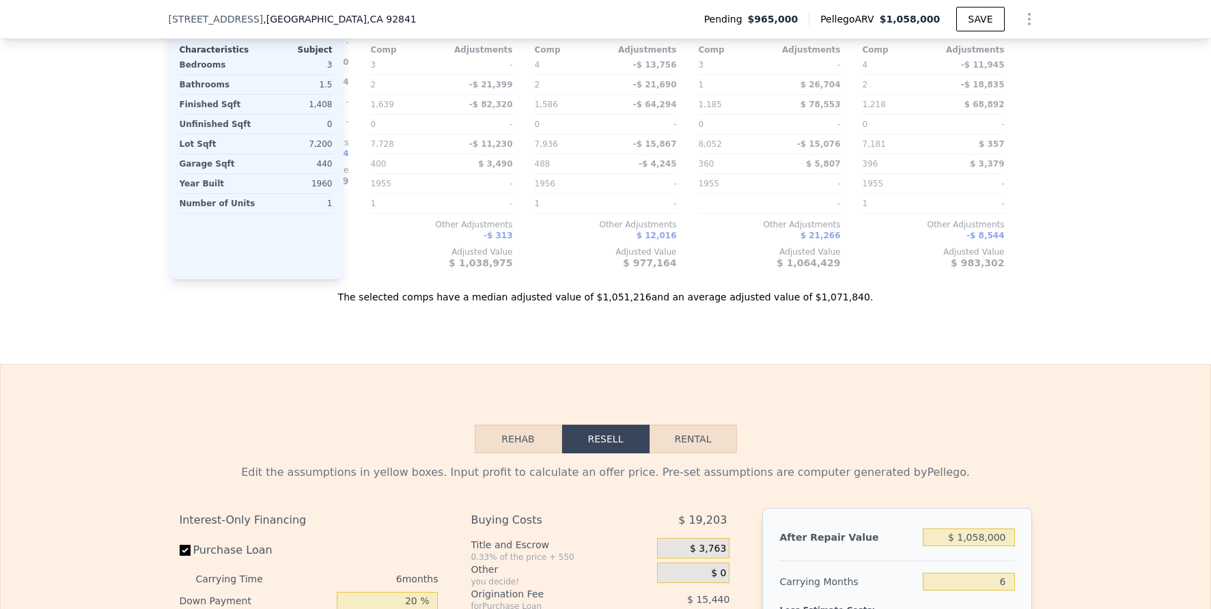
scroll to position [1420, 0]
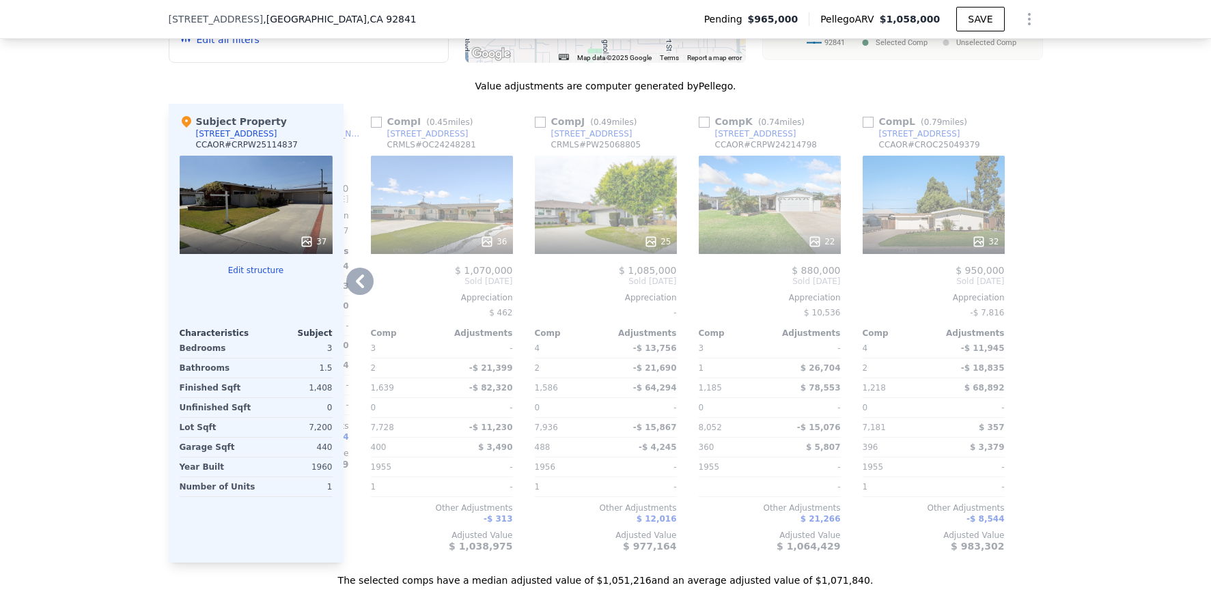
click at [357, 287] on icon at bounding box center [360, 282] width 8 height 14
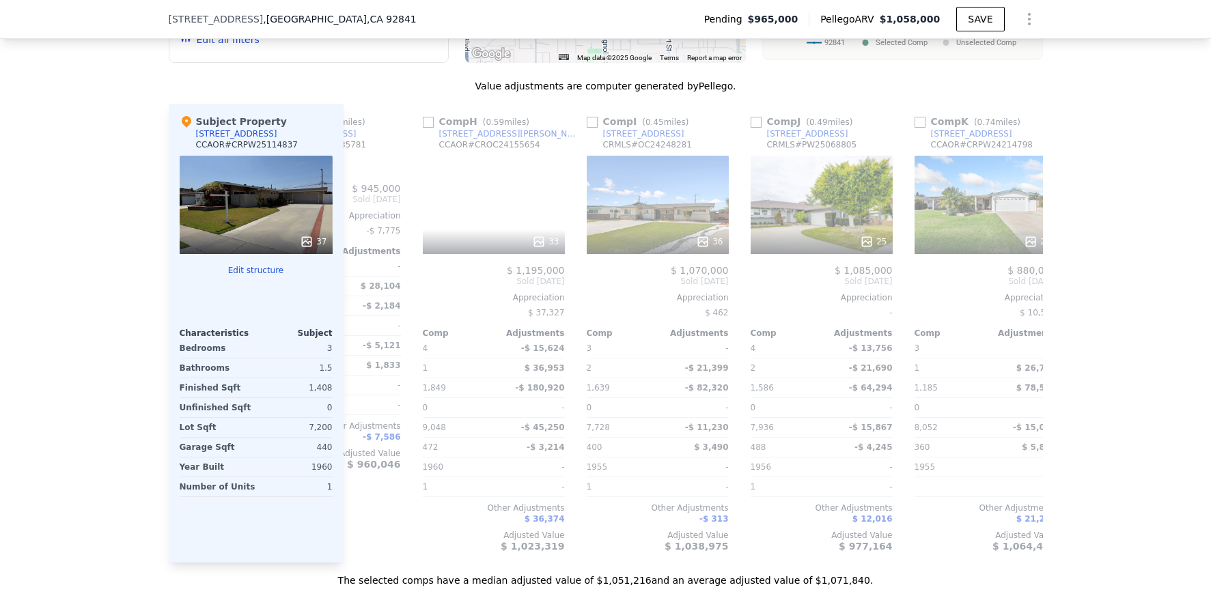
scroll to position [0, 973]
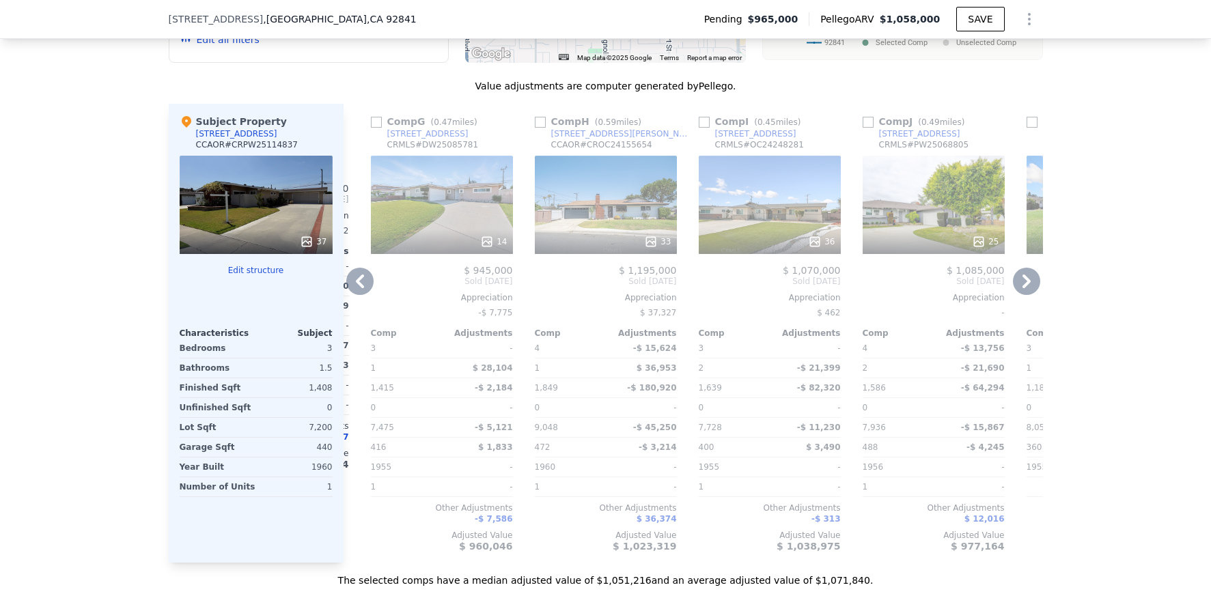
click at [357, 287] on icon at bounding box center [360, 282] width 8 height 14
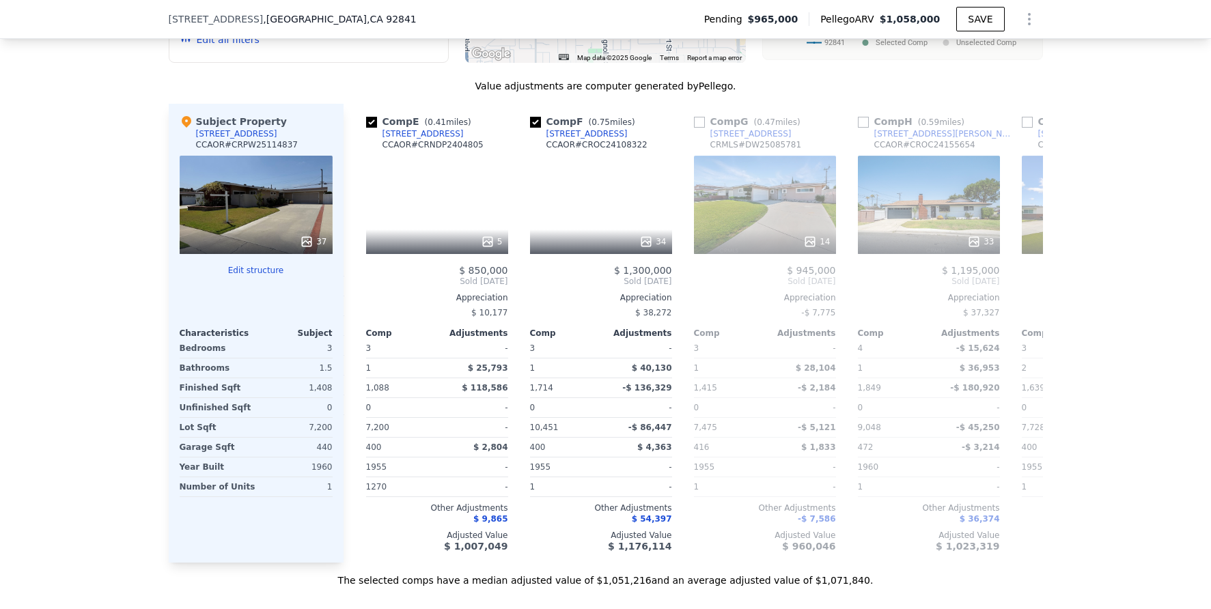
scroll to position [0, 645]
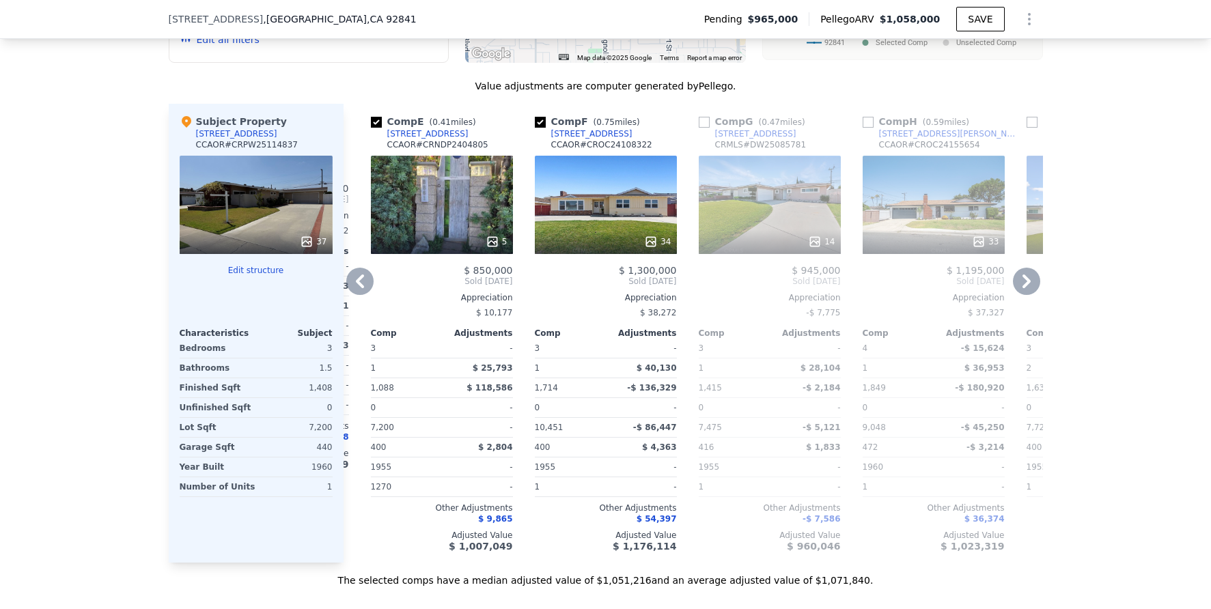
click at [357, 287] on icon at bounding box center [360, 282] width 8 height 14
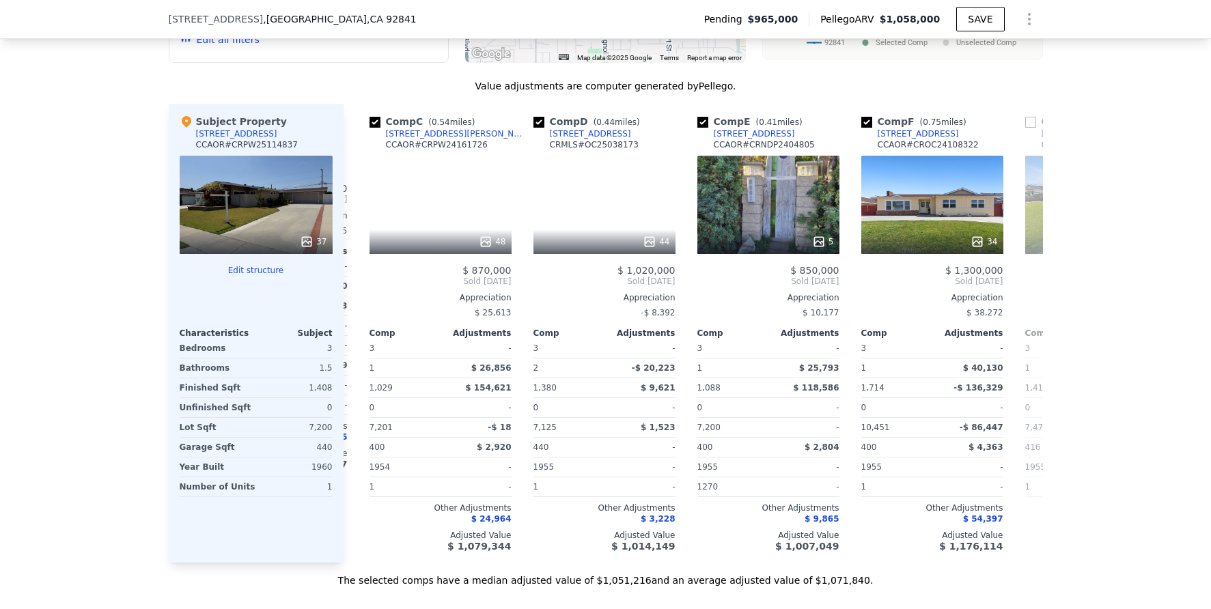
scroll to position [0, 317]
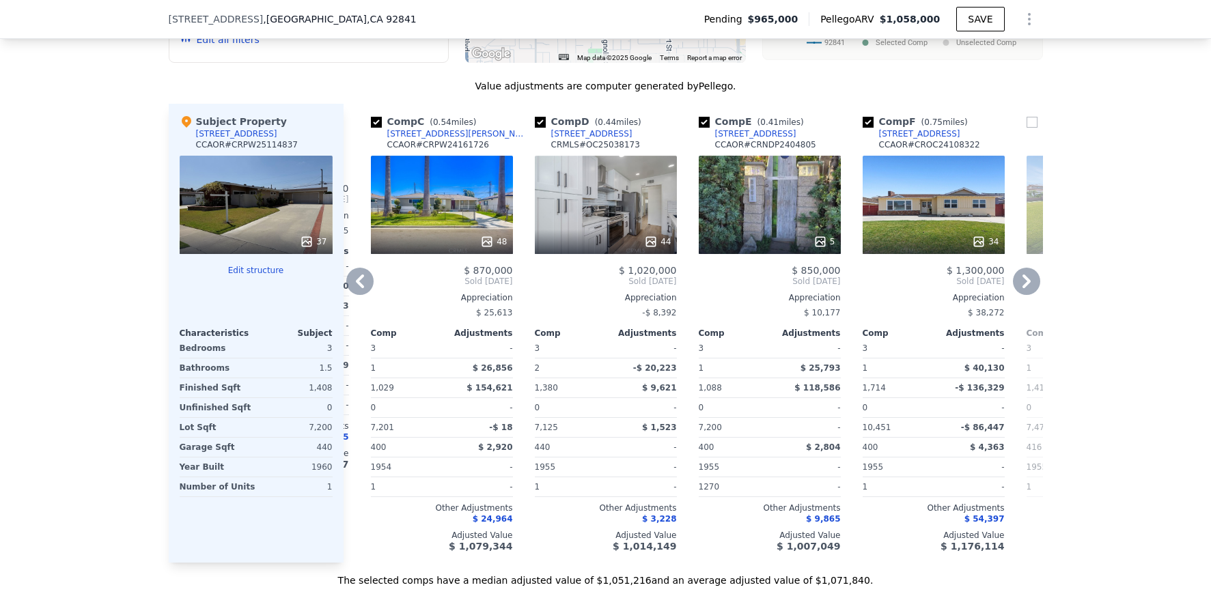
click at [357, 287] on icon at bounding box center [360, 282] width 8 height 14
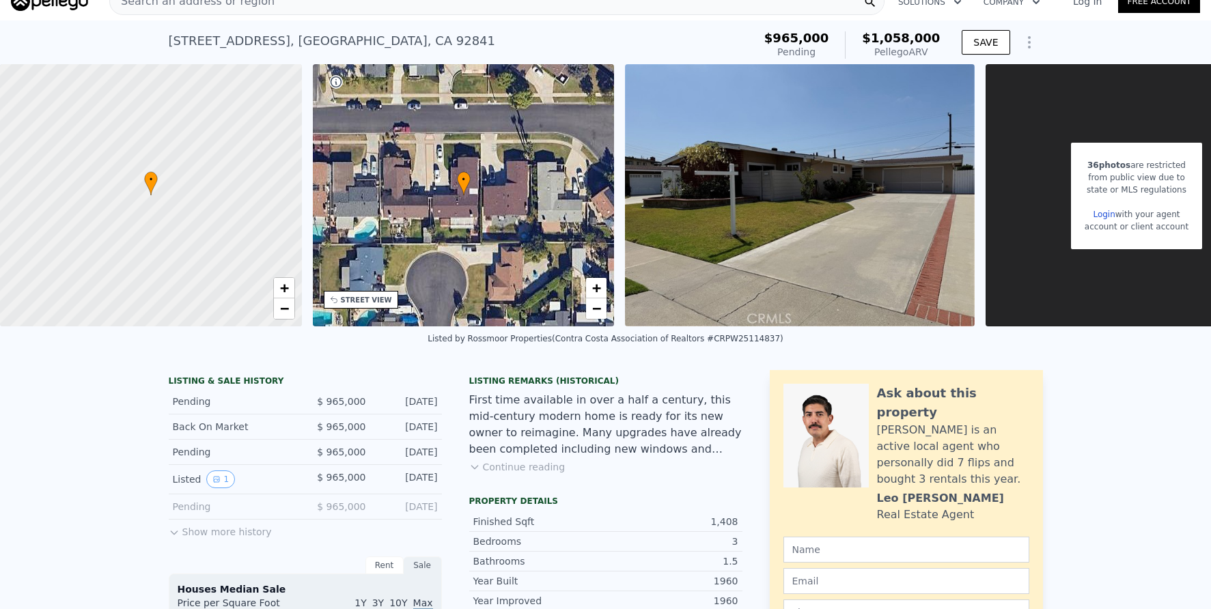
scroll to position [30, 0]
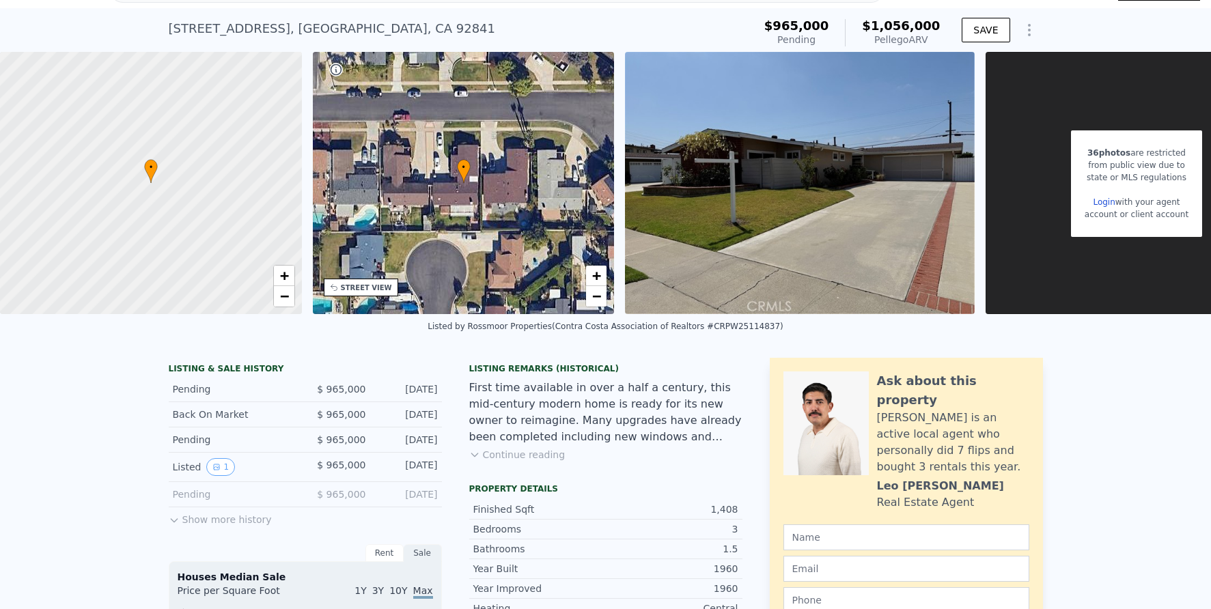
type input "$ 1,056,000"
type input "-$ 34,814"
checkbox input "false"
